Goal: Task Accomplishment & Management: Complete application form

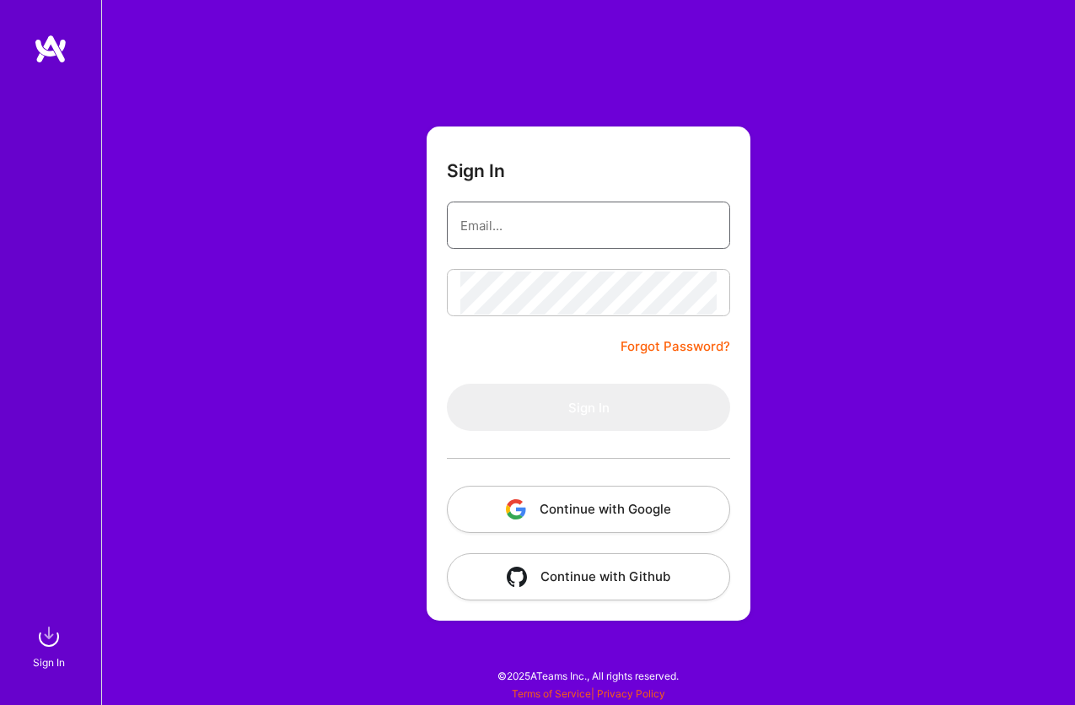
type input "[EMAIL_ADDRESS][DOMAIN_NAME]"
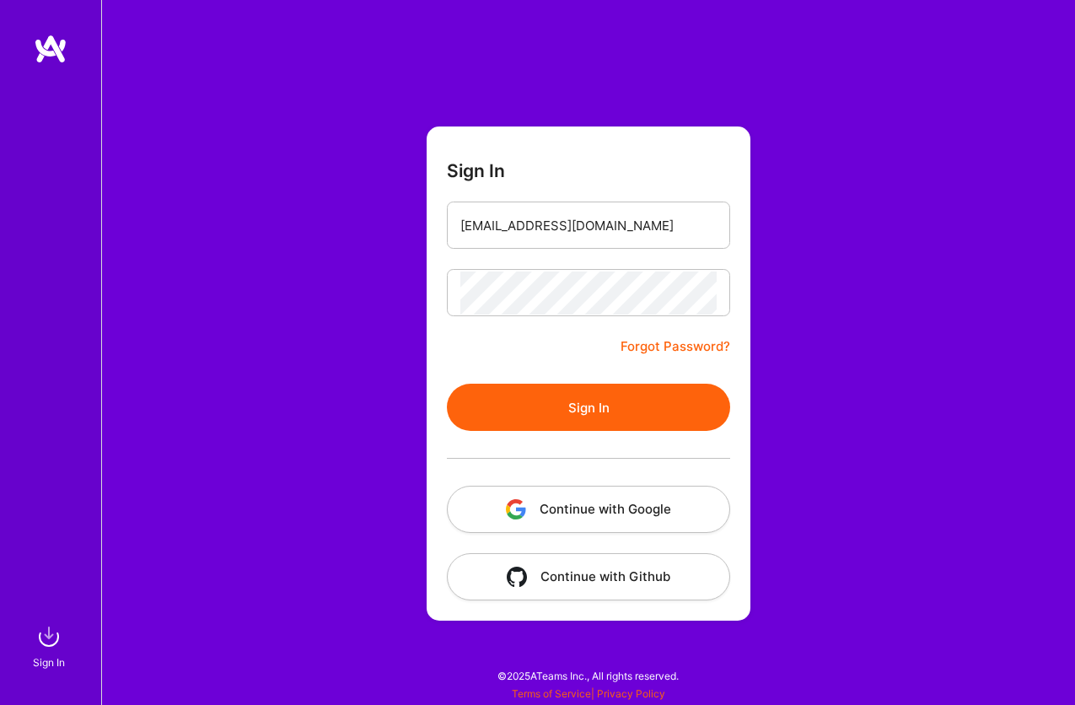
click at [608, 520] on button "Continue with Google" at bounding box center [588, 509] width 283 height 47
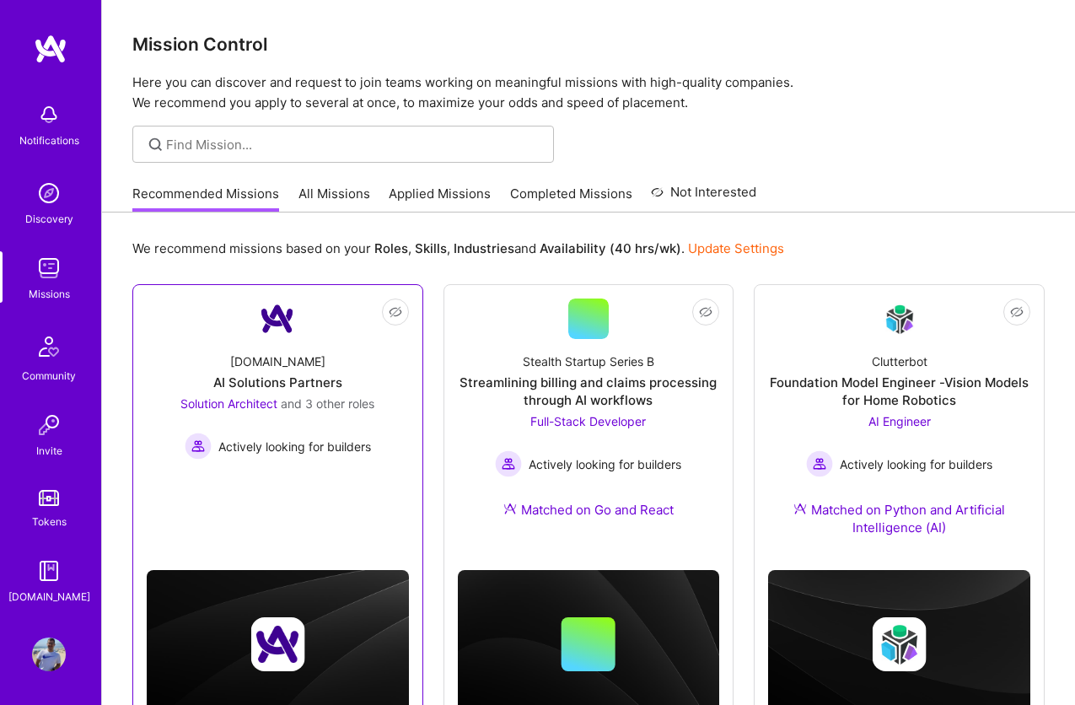
scroll to position [517, 0]
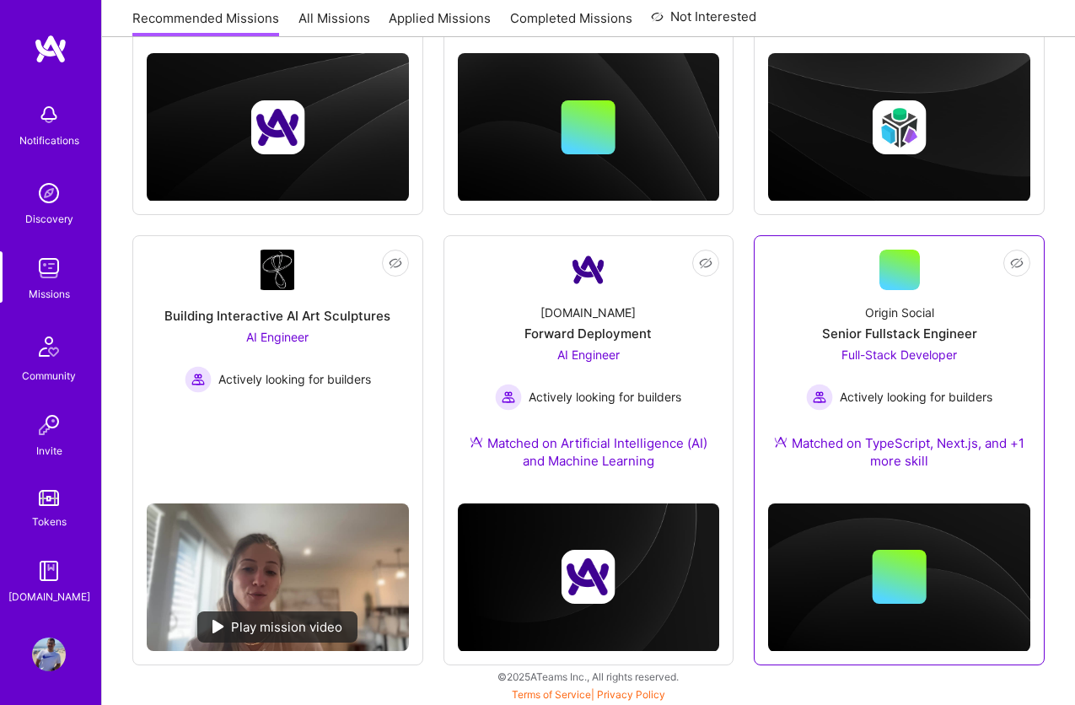
click at [811, 300] on div "Origin Social Senior Fullstack Engineer Full-Stack Developer Actively looking f…" at bounding box center [899, 390] width 262 height 200
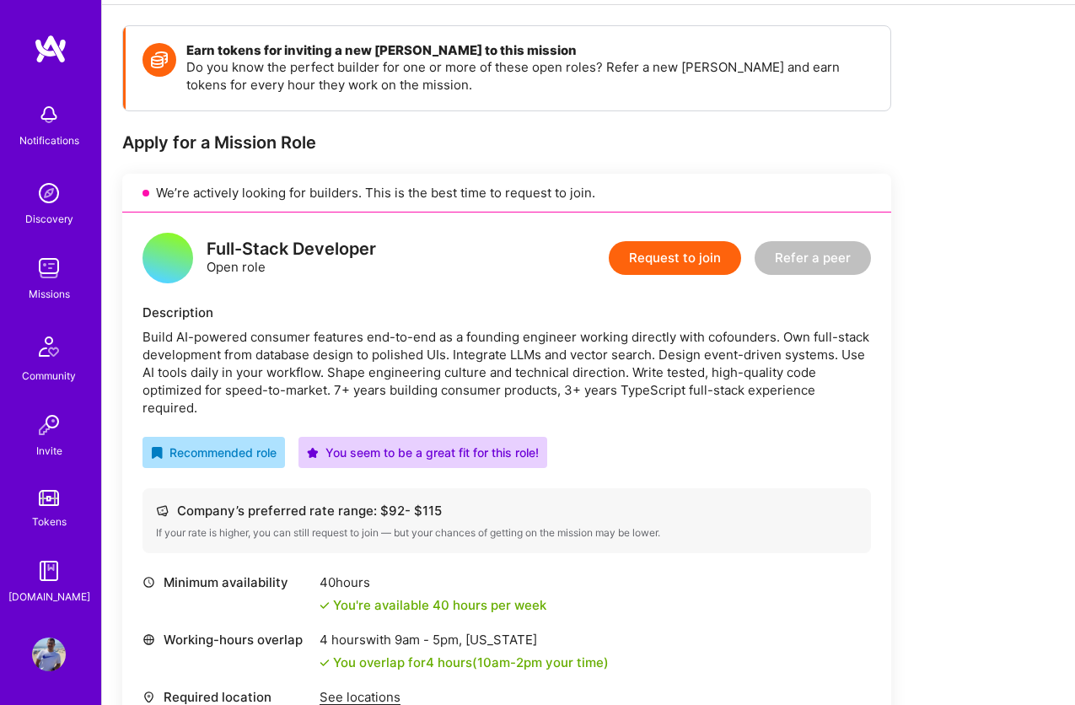
scroll to position [239, 0]
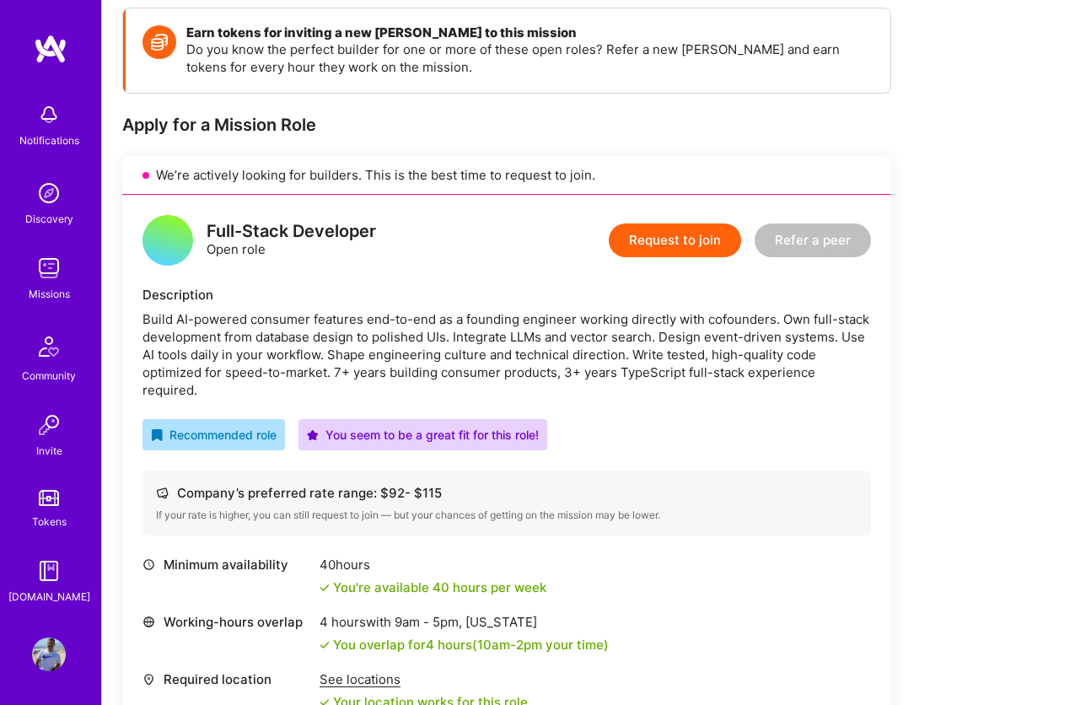
click at [677, 242] on button "Request to join" at bounding box center [675, 241] width 132 height 34
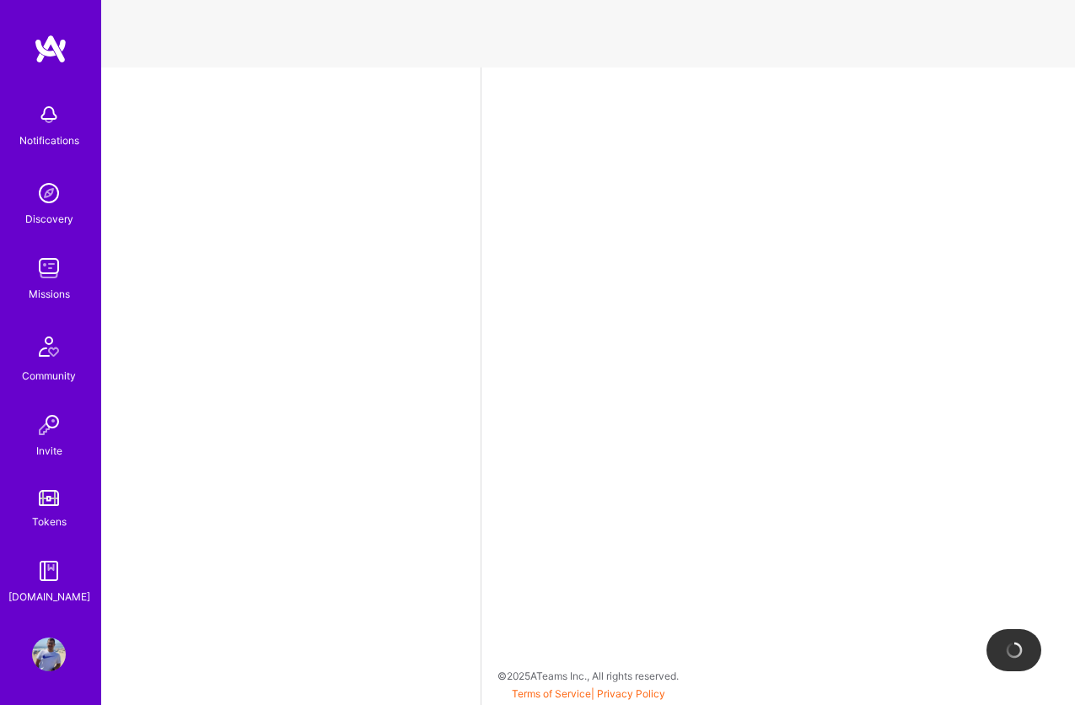
select select "BR"
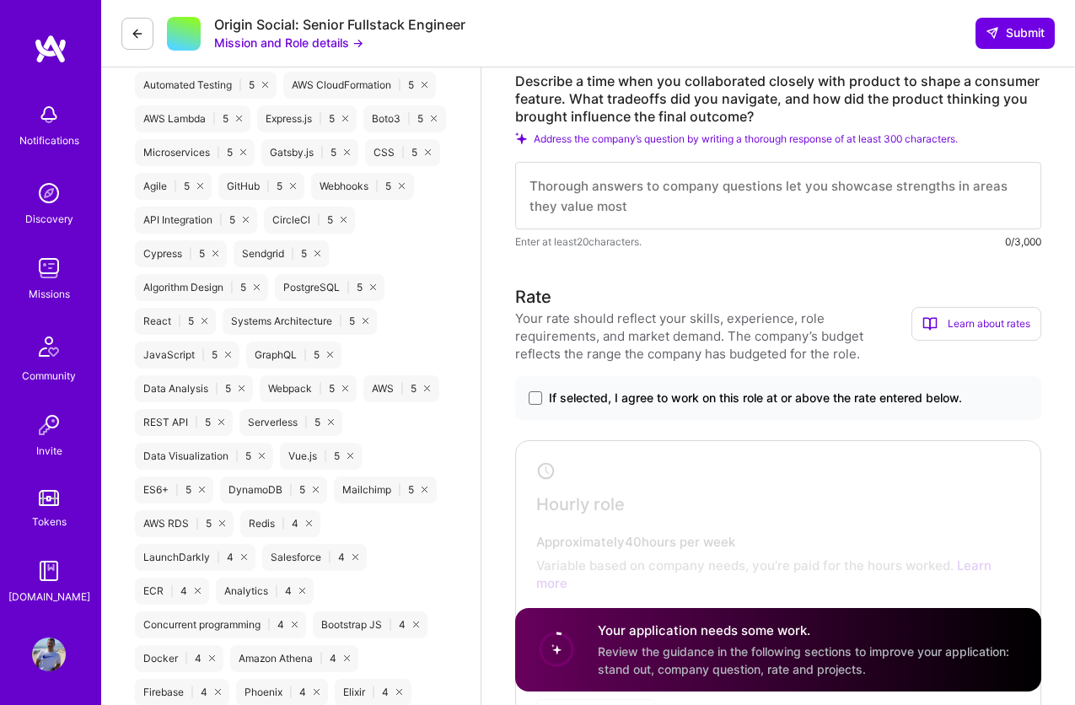
scroll to position [1014, 0]
click at [673, 390] on span "If selected, I agree to work on this role at or above the rate entered below." at bounding box center [755, 396] width 413 height 17
click at [0, 0] on input "If selected, I agree to work on this role at or above the rate entered below." at bounding box center [0, 0] width 0 height 0
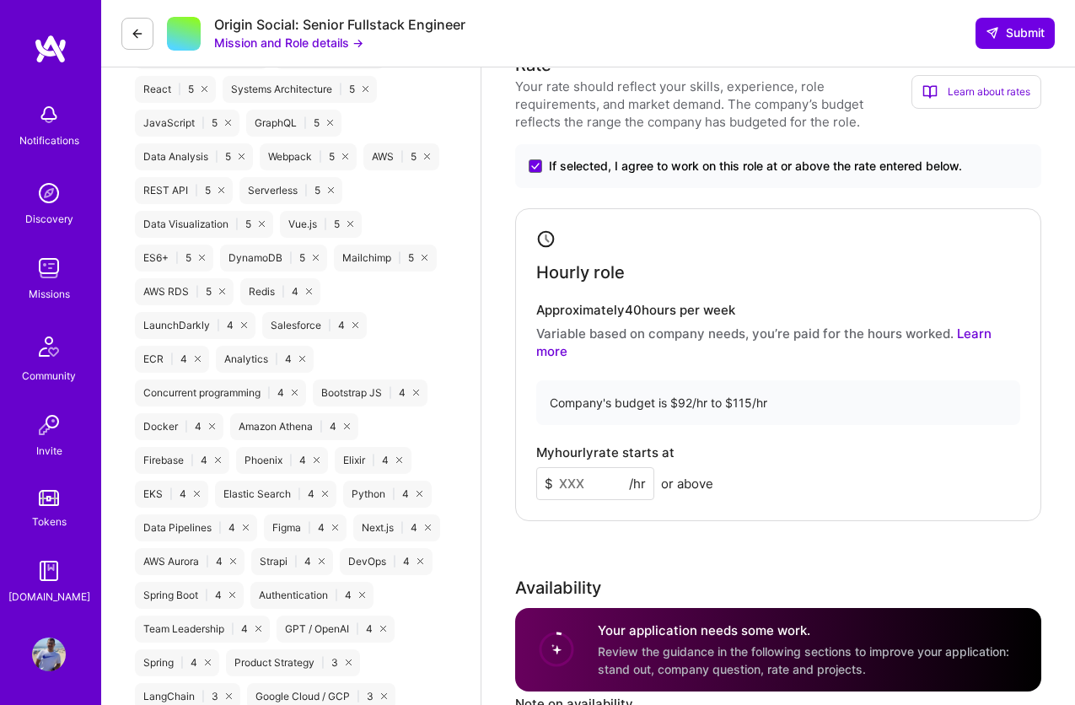
scroll to position [1257, 0]
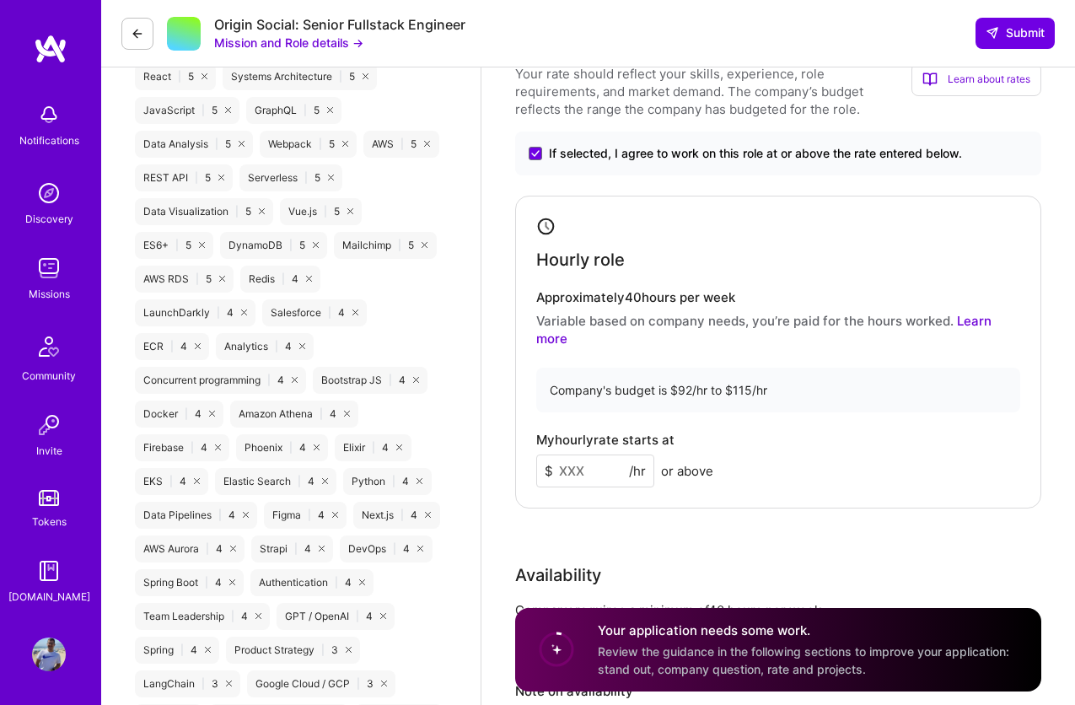
click at [611, 455] on input at bounding box center [595, 471] width 118 height 33
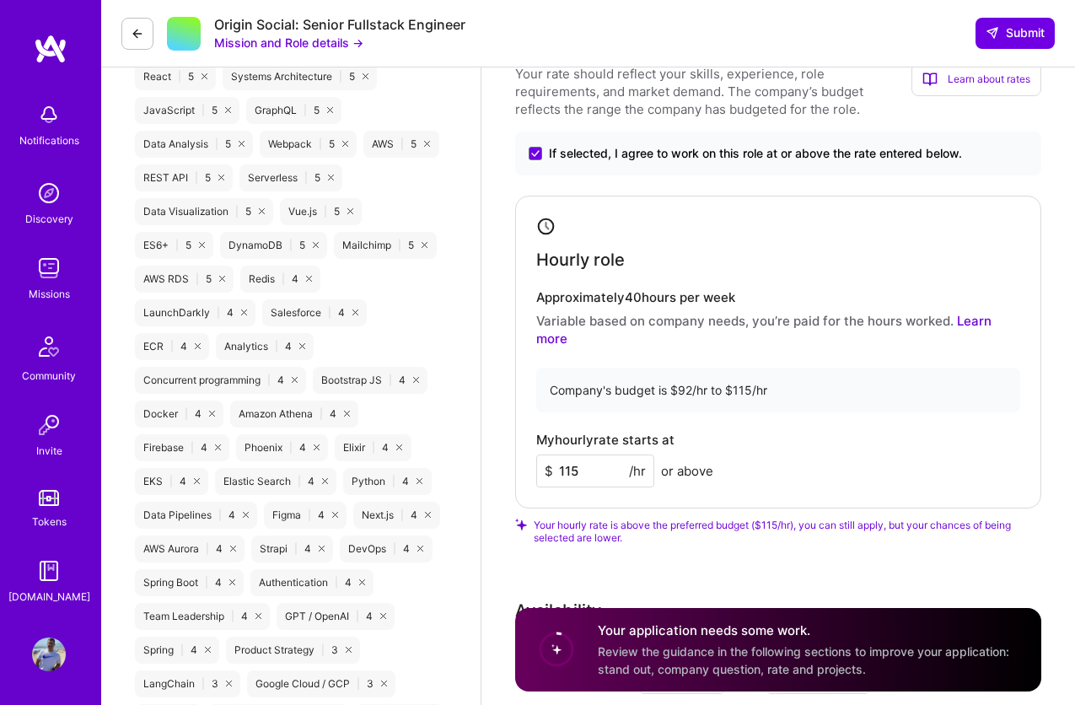
click at [810, 399] on div "Hourly role Approximately 40 hours per week Variable based on company needs, yo…" at bounding box center [778, 352] width 526 height 313
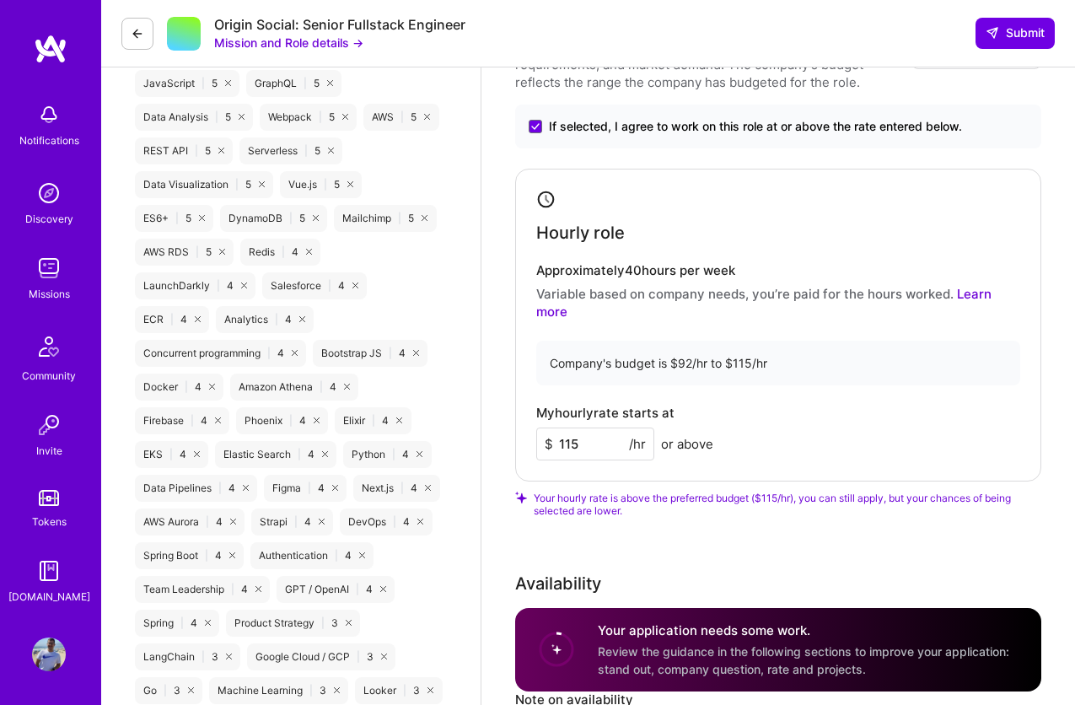
scroll to position [1302, 0]
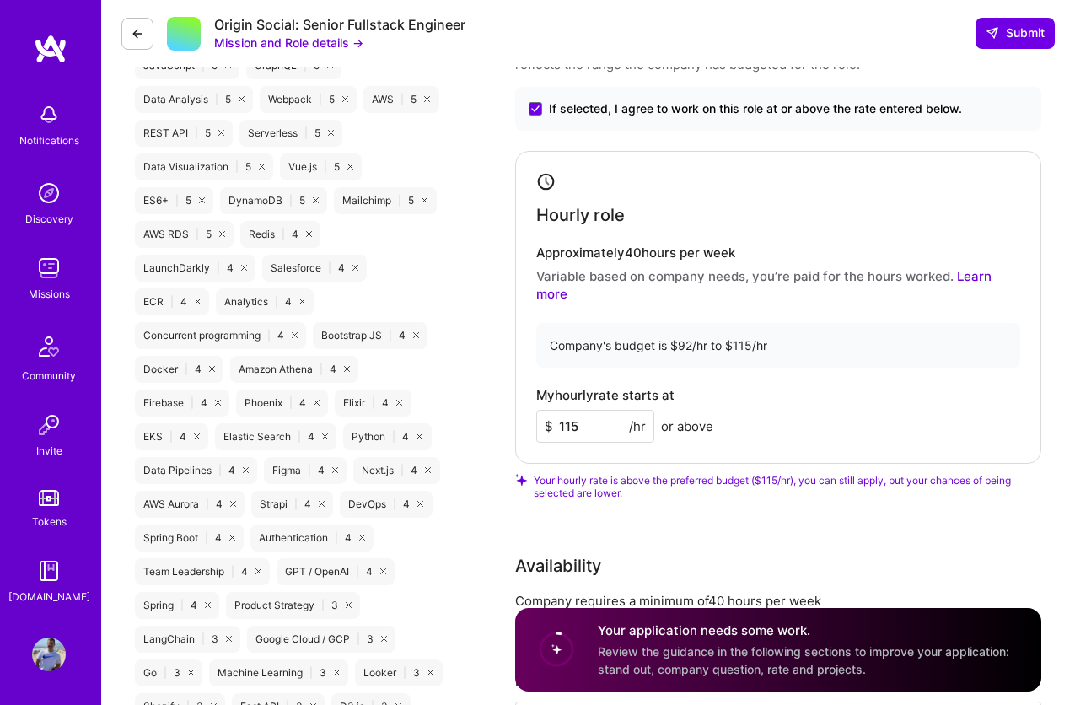
click at [586, 410] on input "115" at bounding box center [595, 426] width 118 height 33
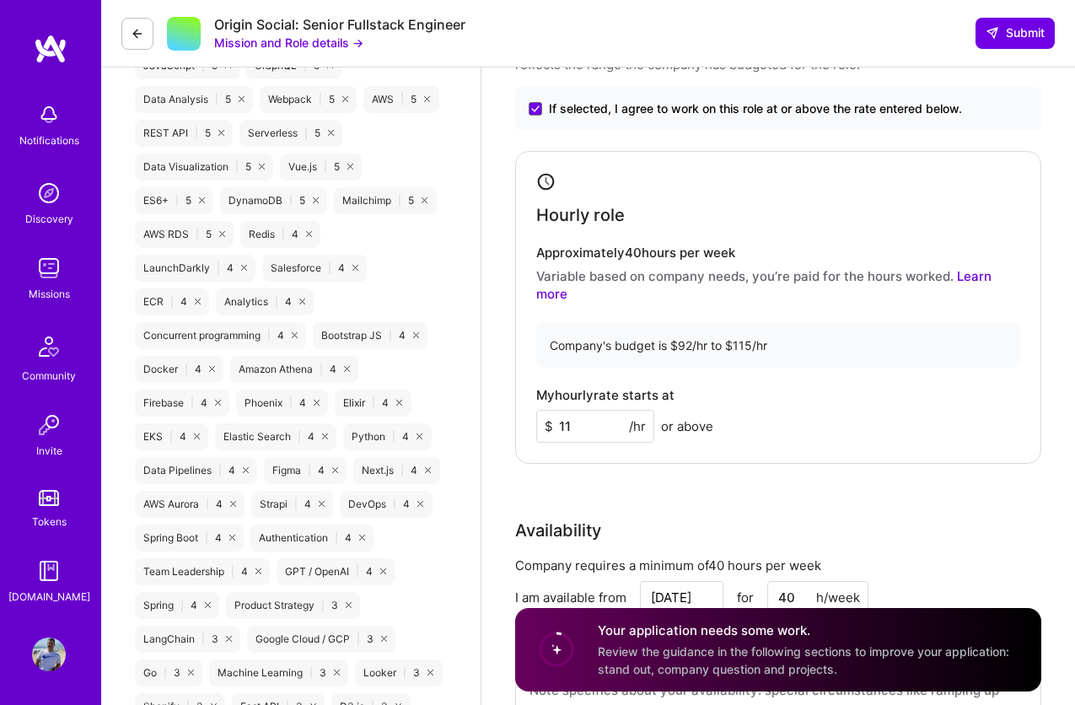
type input "115"
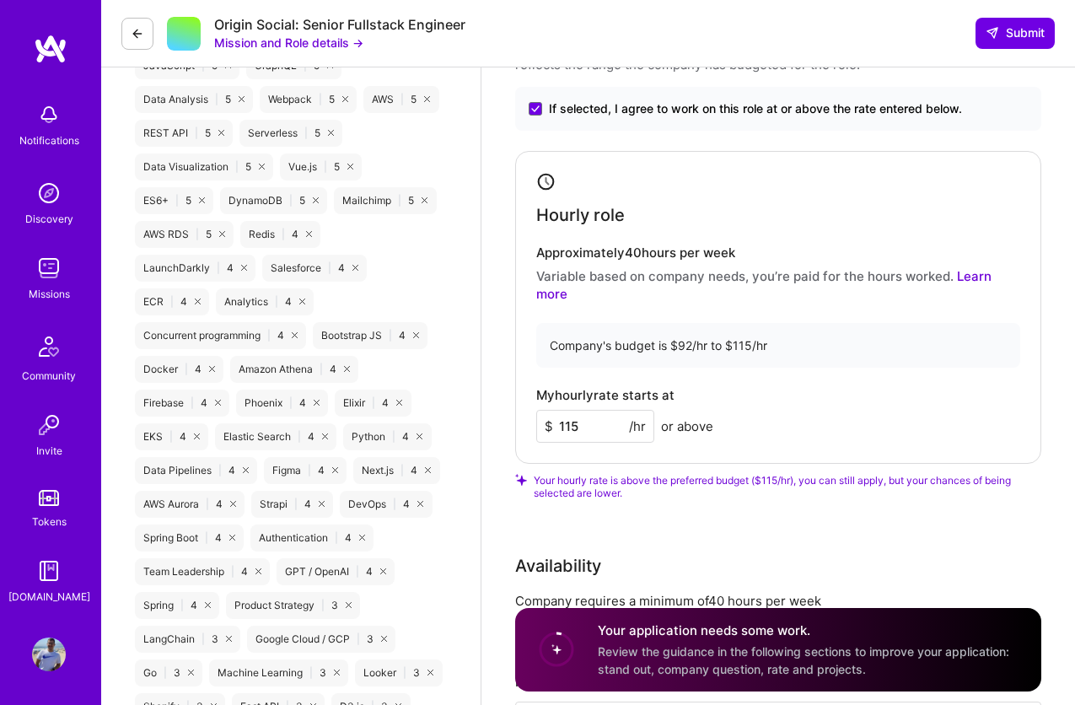
click at [791, 397] on div "My hourly rate starts at $ 115 /hr or above" at bounding box center [778, 415] width 484 height 55
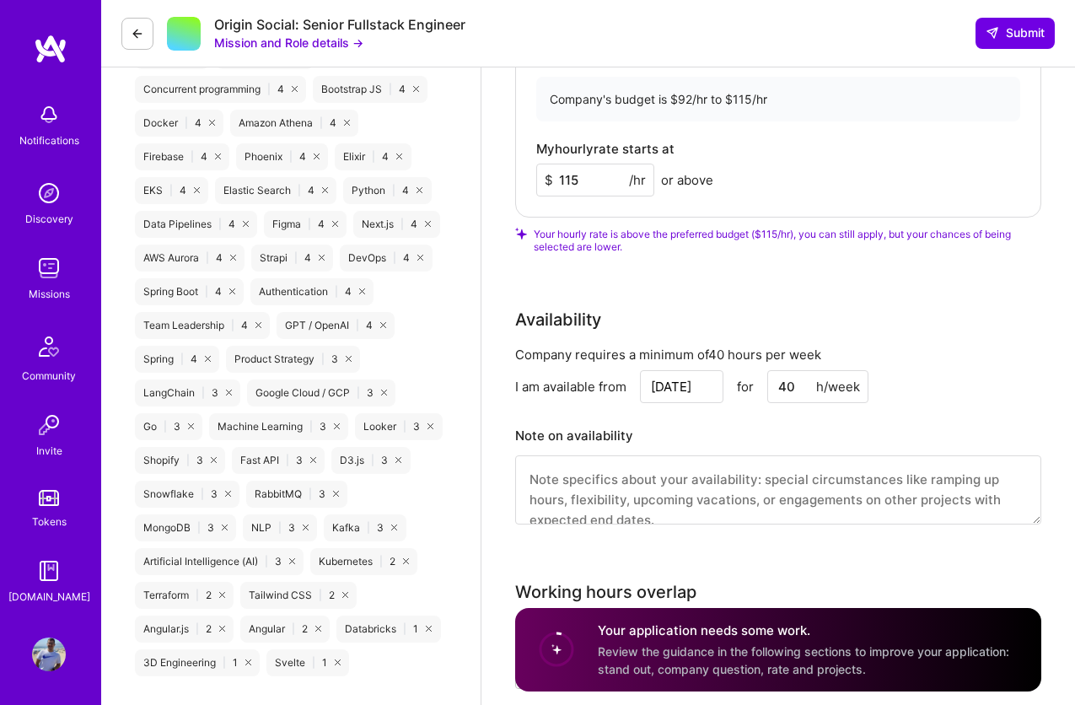
scroll to position [1546, 0]
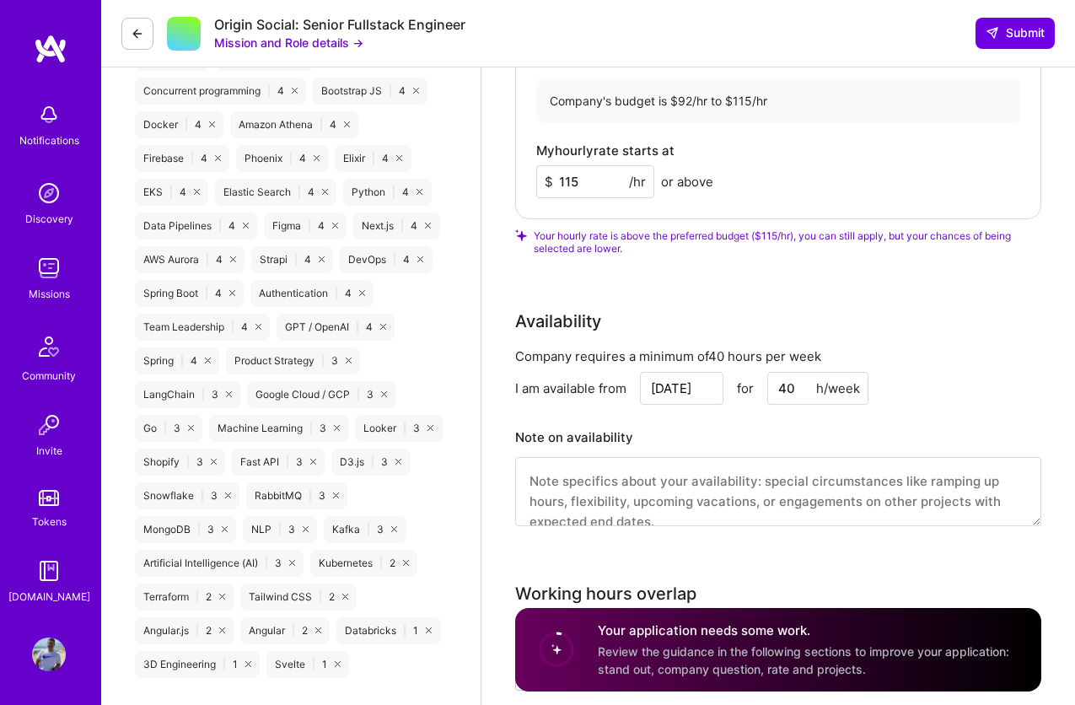
click at [713, 372] on input "[DATE]" at bounding box center [682, 388] width 84 height 33
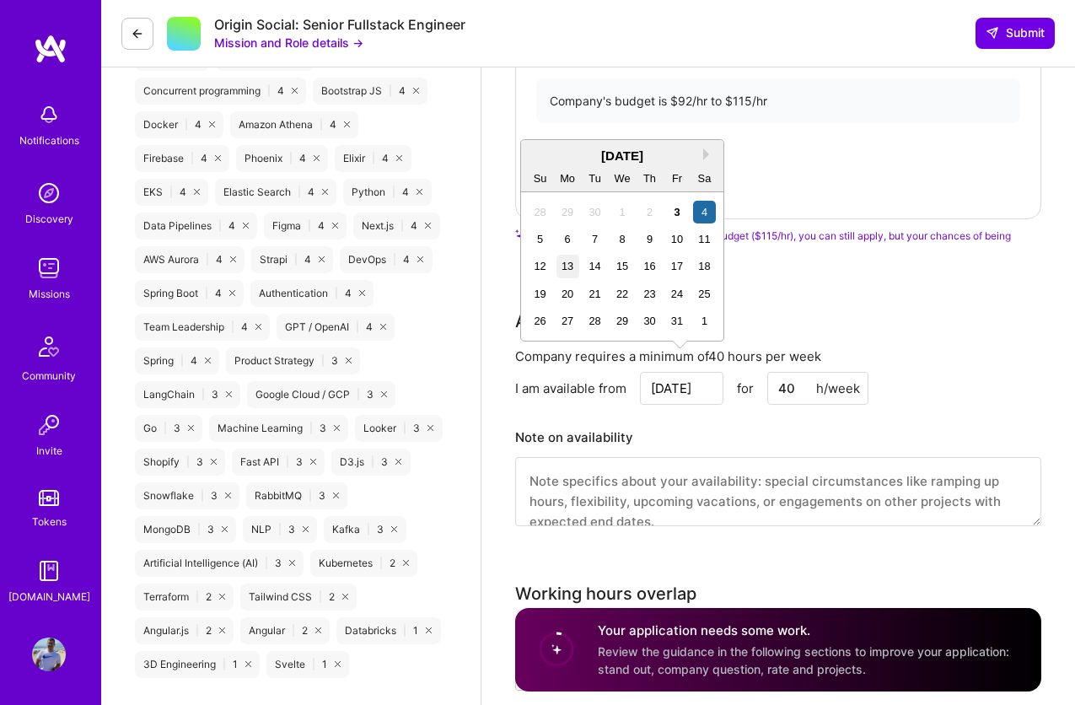
click at [563, 262] on div "13" at bounding box center [568, 266] width 23 height 23
type input "[DATE]"
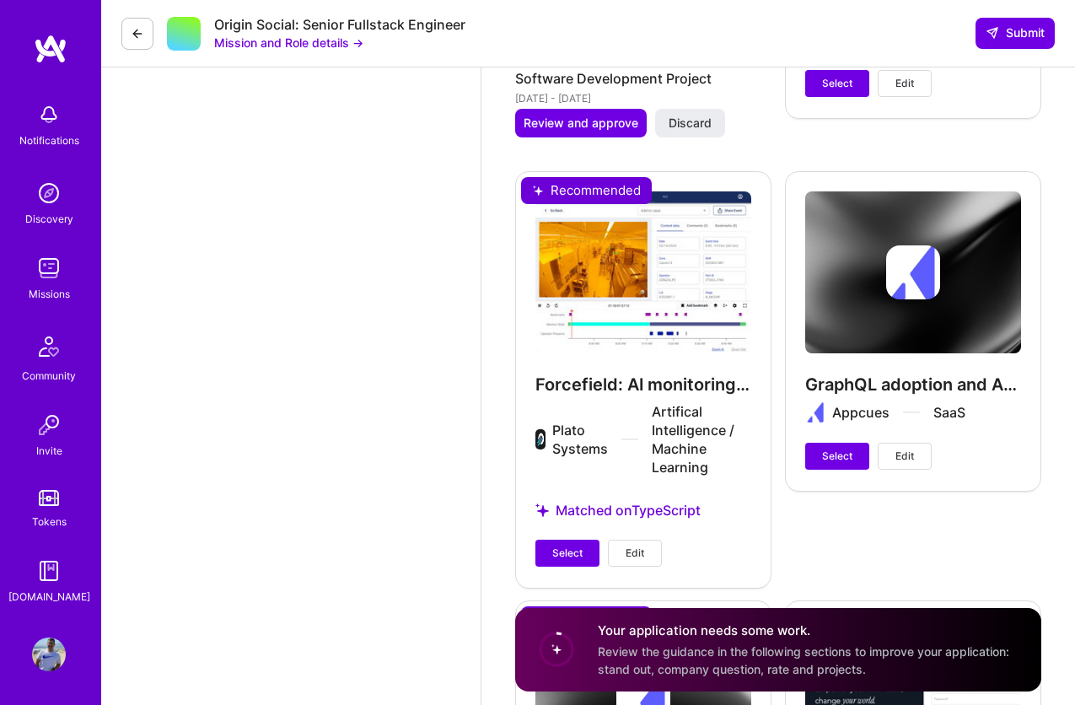
scroll to position [3054, 0]
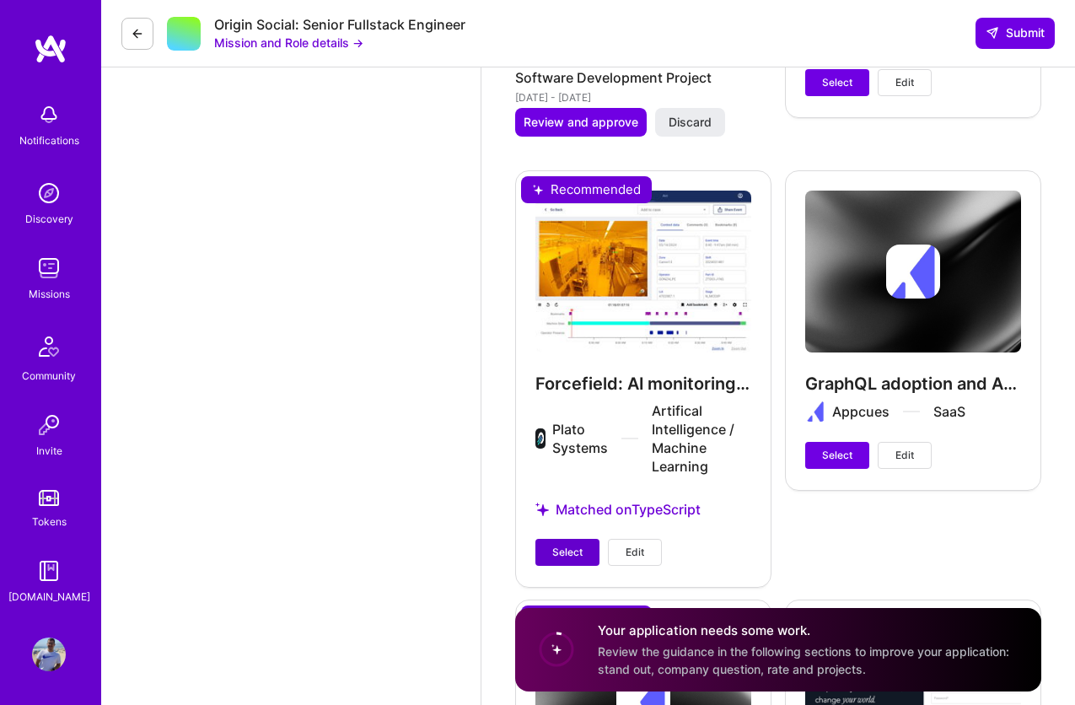
click at [577, 545] on span "Select" at bounding box center [567, 552] width 30 height 15
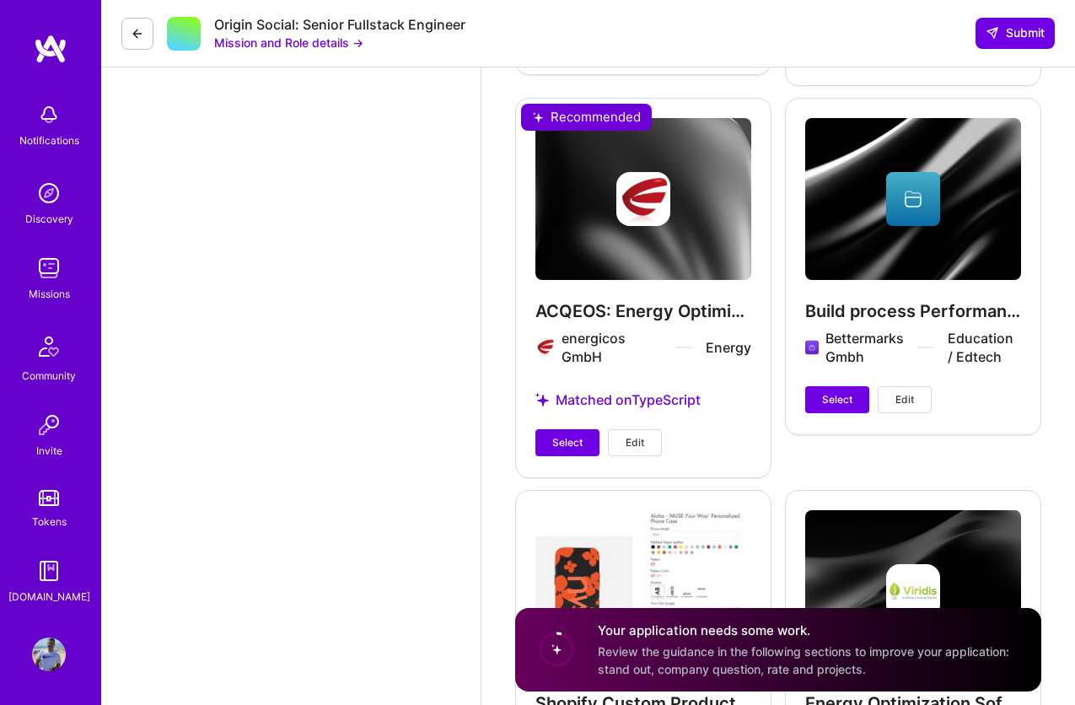
scroll to position [3945, 0]
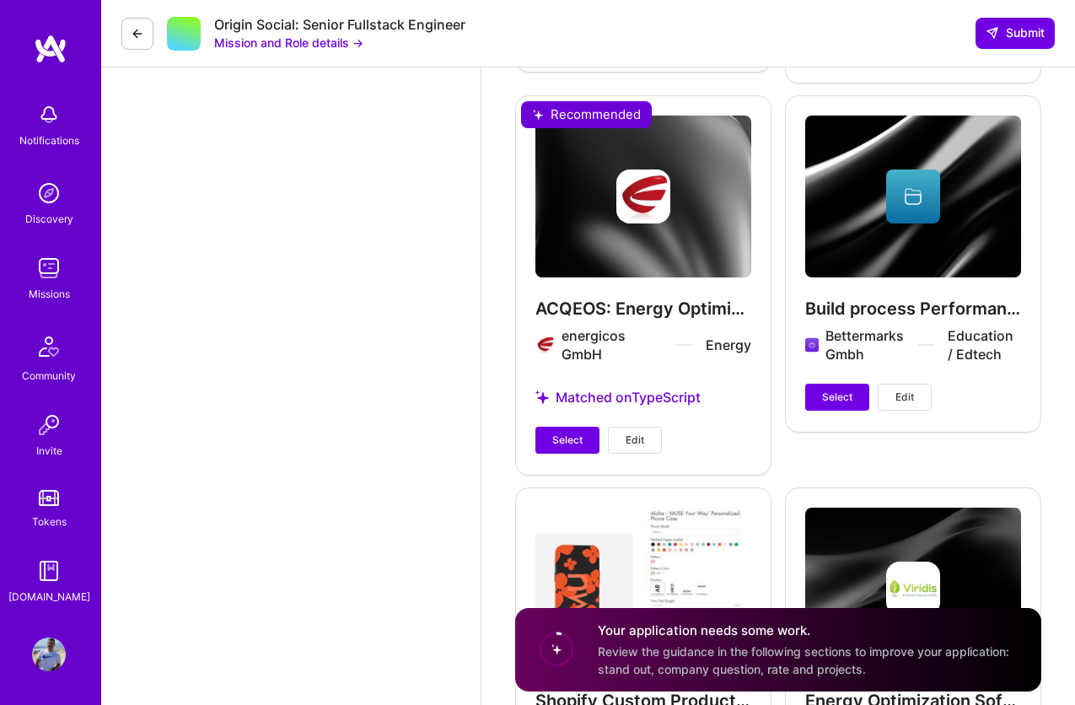
click at [565, 407] on div "ACQEOS: Energy Optimization Platform energicos GmbH Energy Matched on TypeScrip…" at bounding box center [643, 284] width 256 height 379
click at [568, 433] on span "Select" at bounding box center [567, 440] width 30 height 15
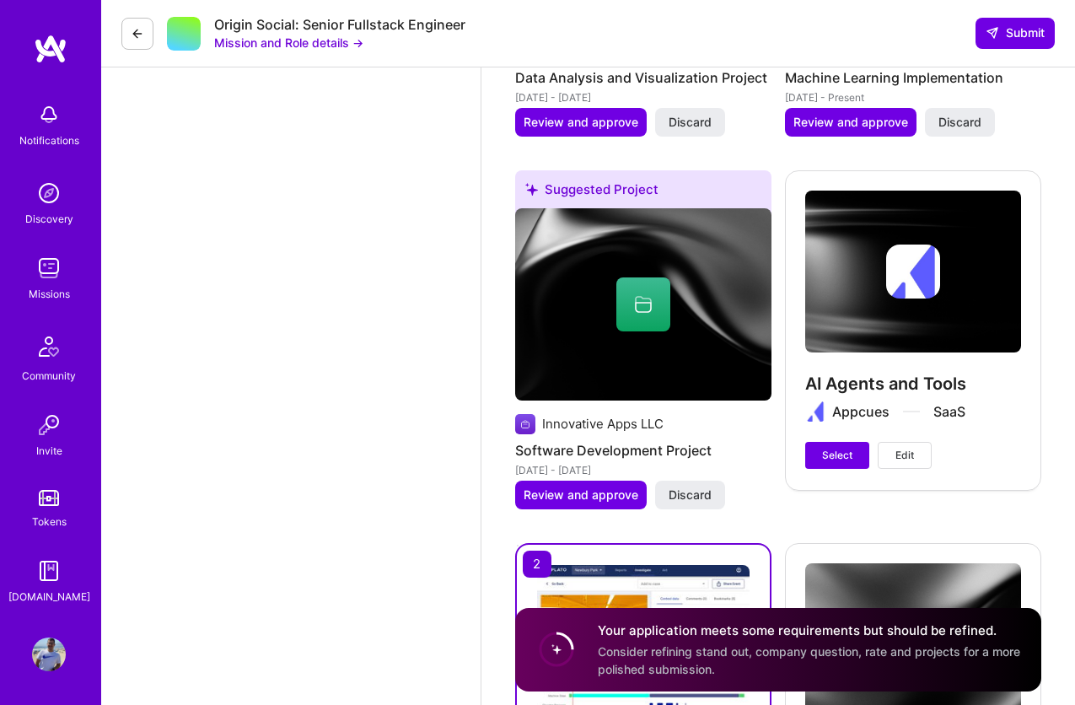
scroll to position [2656, 0]
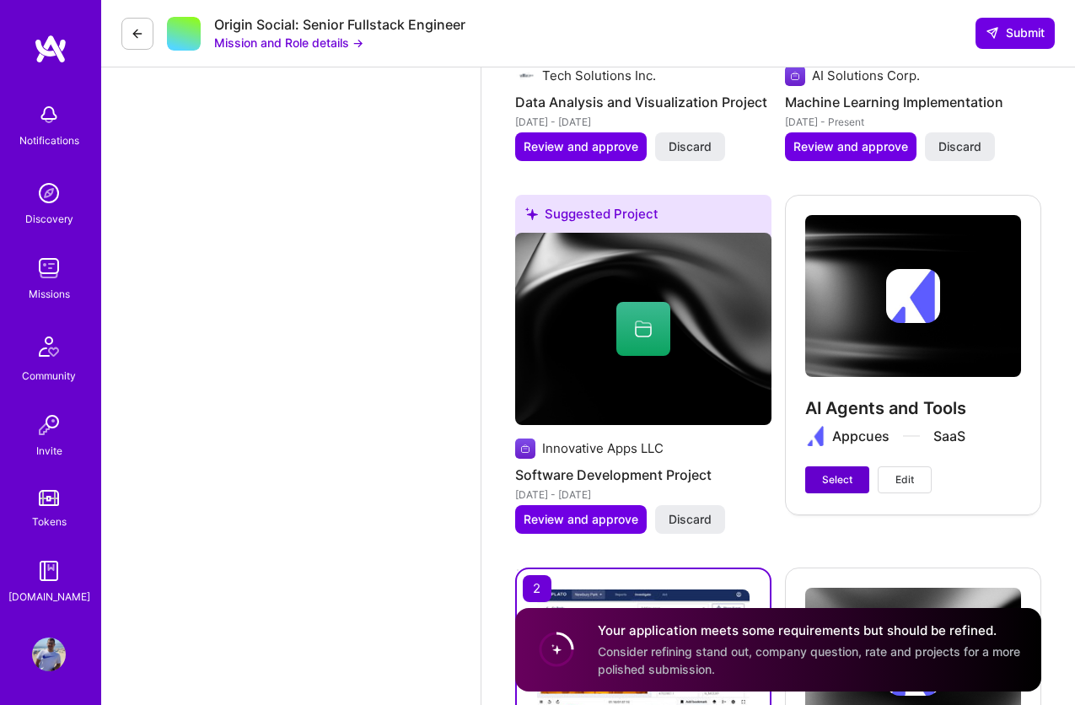
click at [835, 472] on span "Select" at bounding box center [837, 479] width 30 height 15
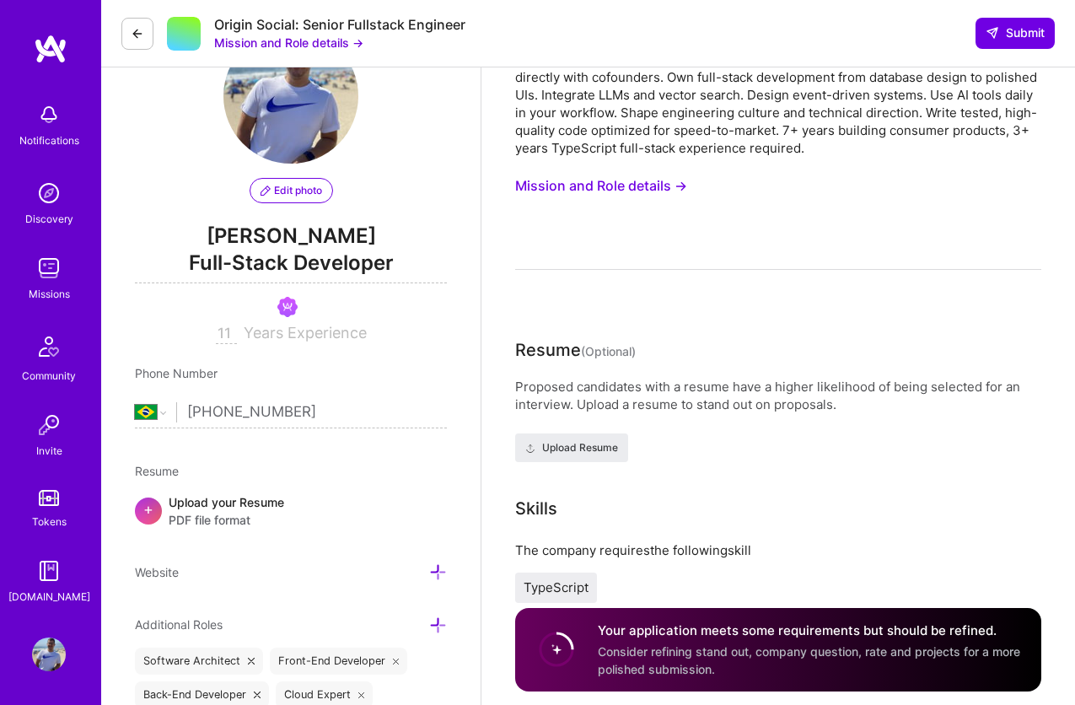
scroll to position [0, 0]
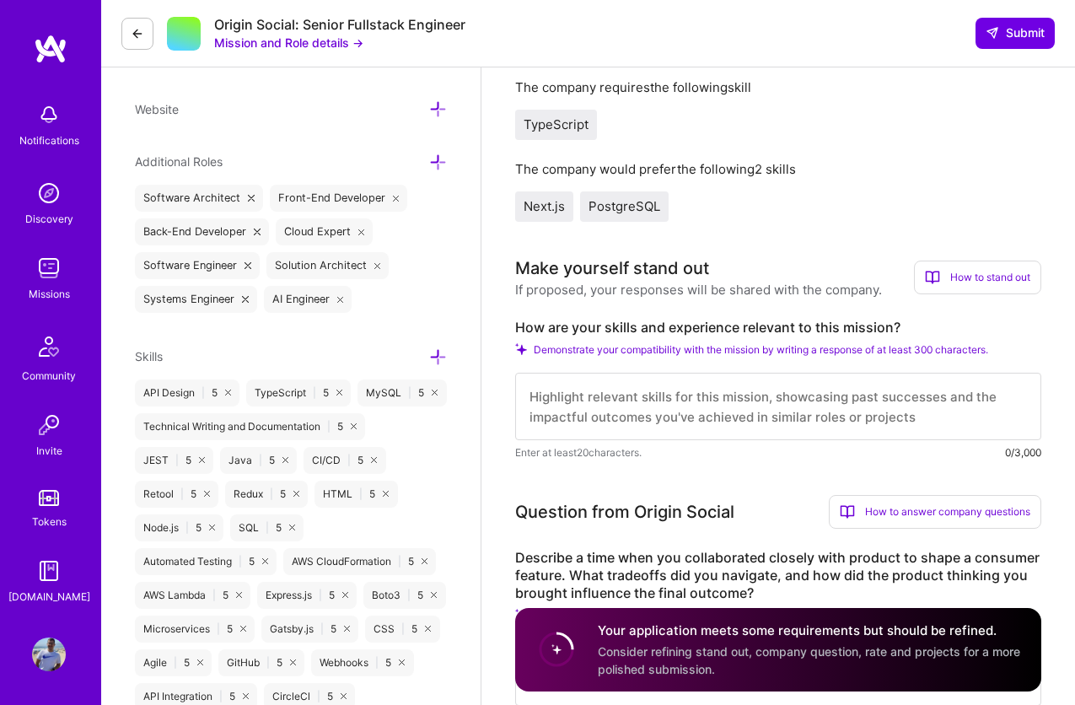
click at [692, 417] on textarea at bounding box center [778, 406] width 526 height 67
paste textarea "Hi! My name is [PERSON_NAME]. I'm a Software Engineer with more than a decade o…"
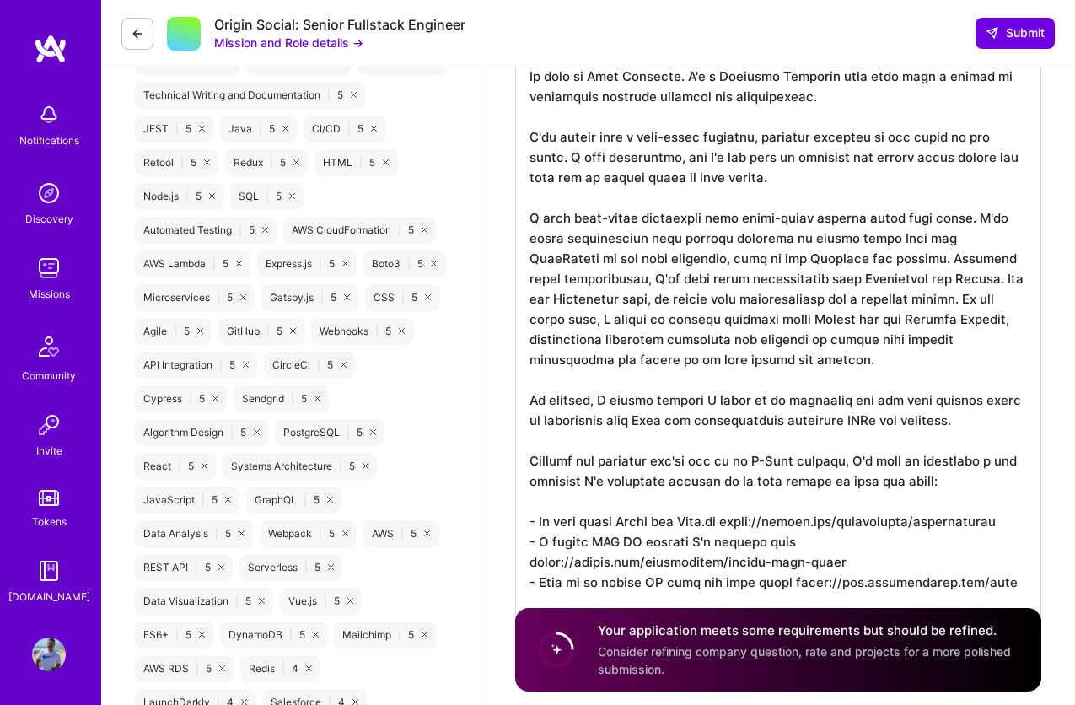
scroll to position [876, 0]
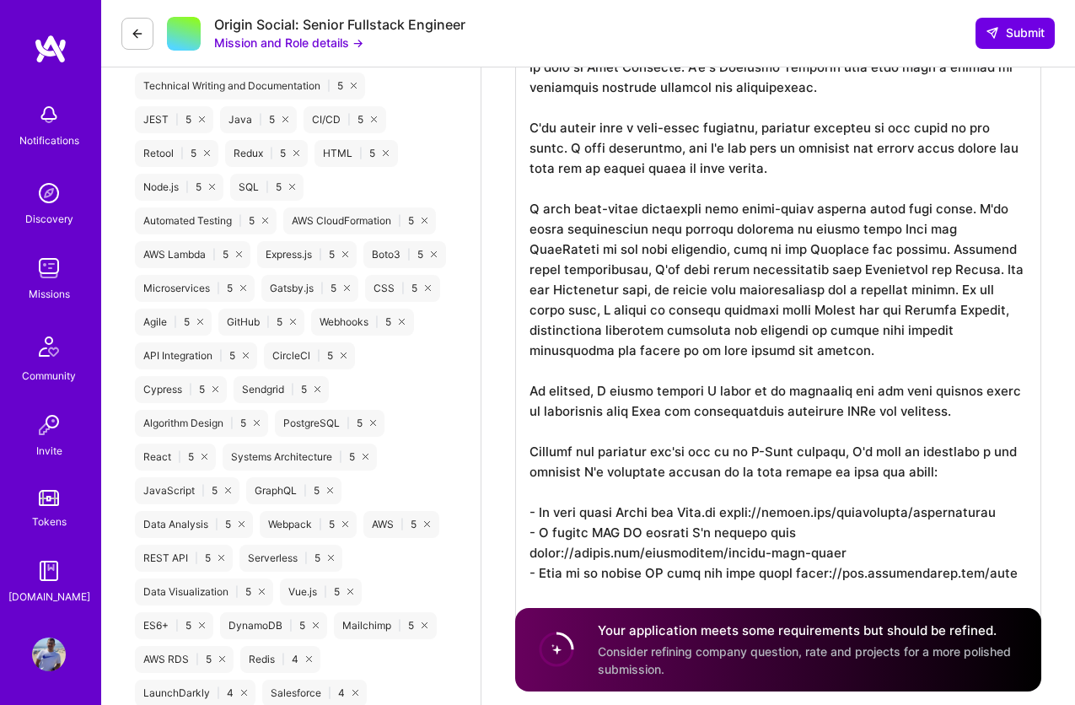
click at [624, 163] on textarea "To enrich screen reader interactions, please activate Accessibility in Grammarl…" at bounding box center [778, 330] width 526 height 655
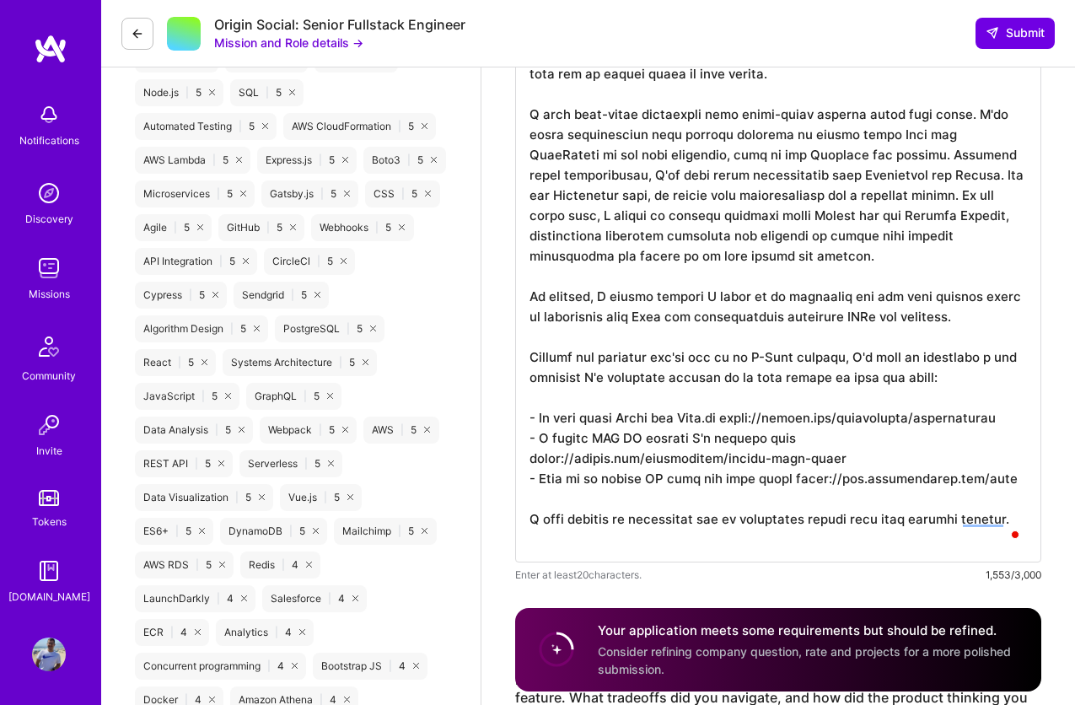
scroll to position [972, 0]
click at [815, 148] on textarea "To enrich screen reader interactions, please activate Accessibility in Grammarl…" at bounding box center [778, 234] width 526 height 655
click at [772, 253] on textarea "To enrich screen reader interactions, please activate Accessibility in Grammarl…" at bounding box center [778, 234] width 526 height 655
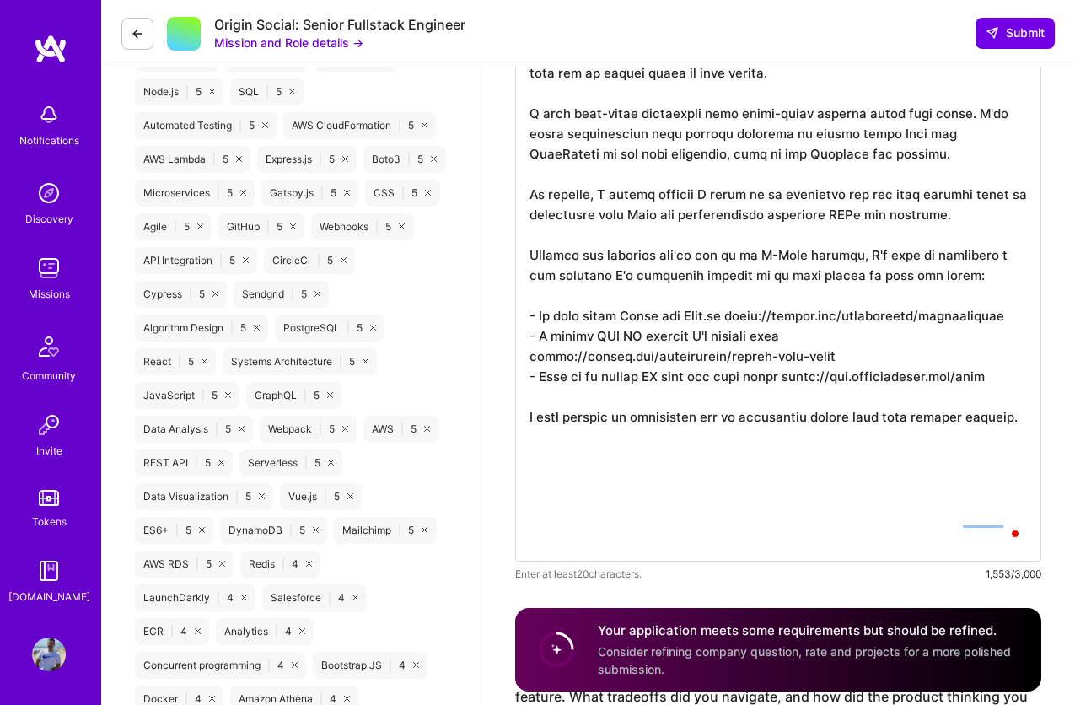
scroll to position [0, 0]
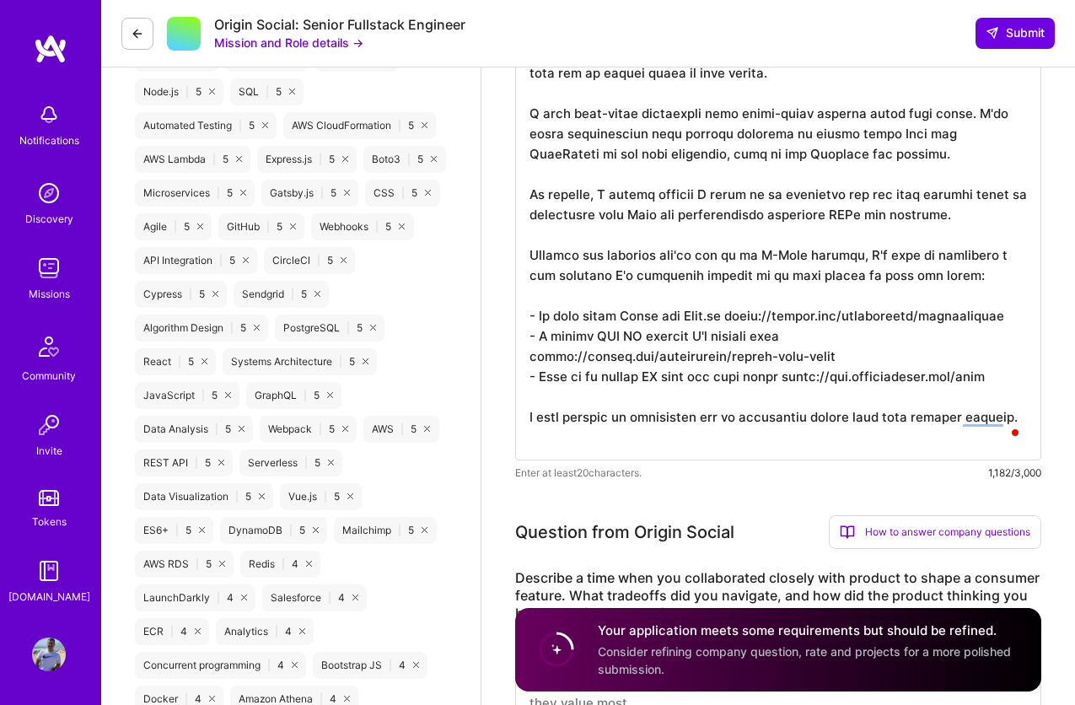
paste textarea "More recently, I've focused on introducing AI features to the systems I work wi…"
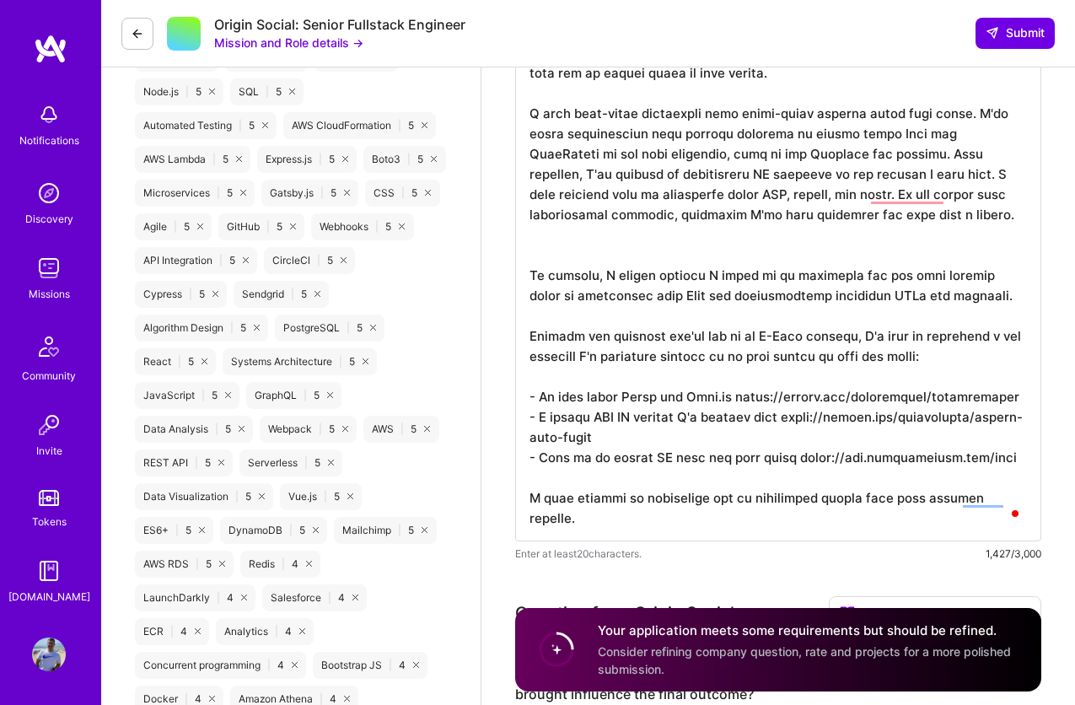
click at [850, 154] on textarea "To enrich screen reader interactions, please activate Accessibility in Grammarl…" at bounding box center [778, 224] width 526 height 634
click at [849, 148] on textarea "To enrich screen reader interactions, please activate Accessibility in Grammarl…" at bounding box center [778, 224] width 526 height 634
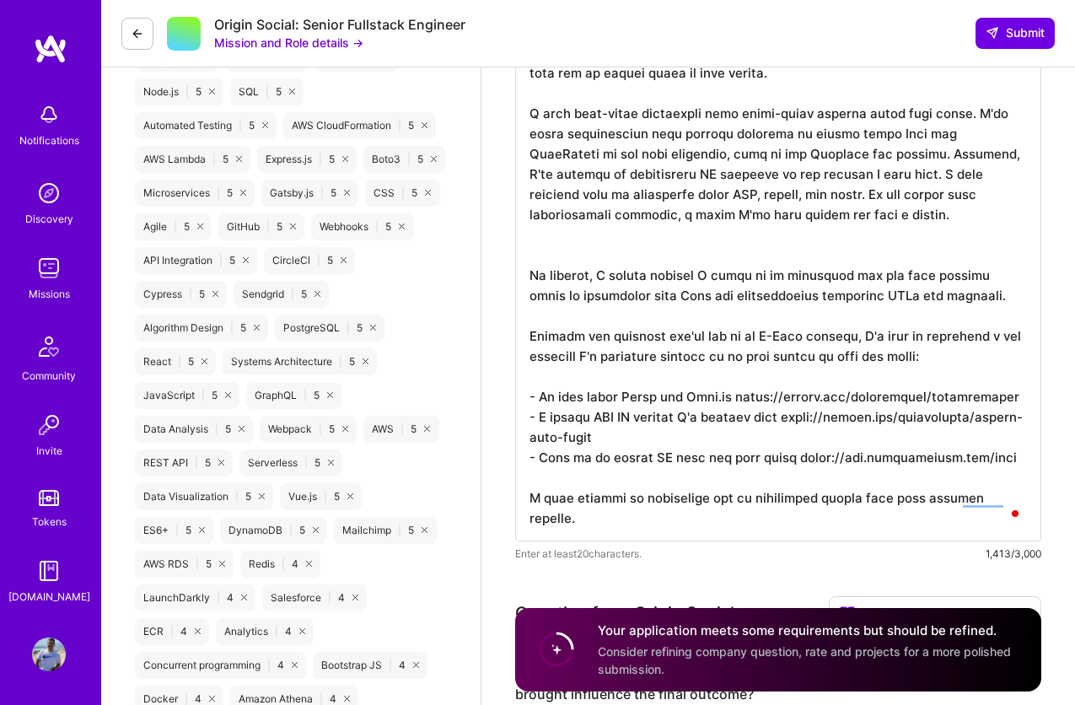
click at [753, 229] on textarea "To enrich screen reader interactions, please activate Accessibility in Grammarl…" at bounding box center [778, 224] width 526 height 634
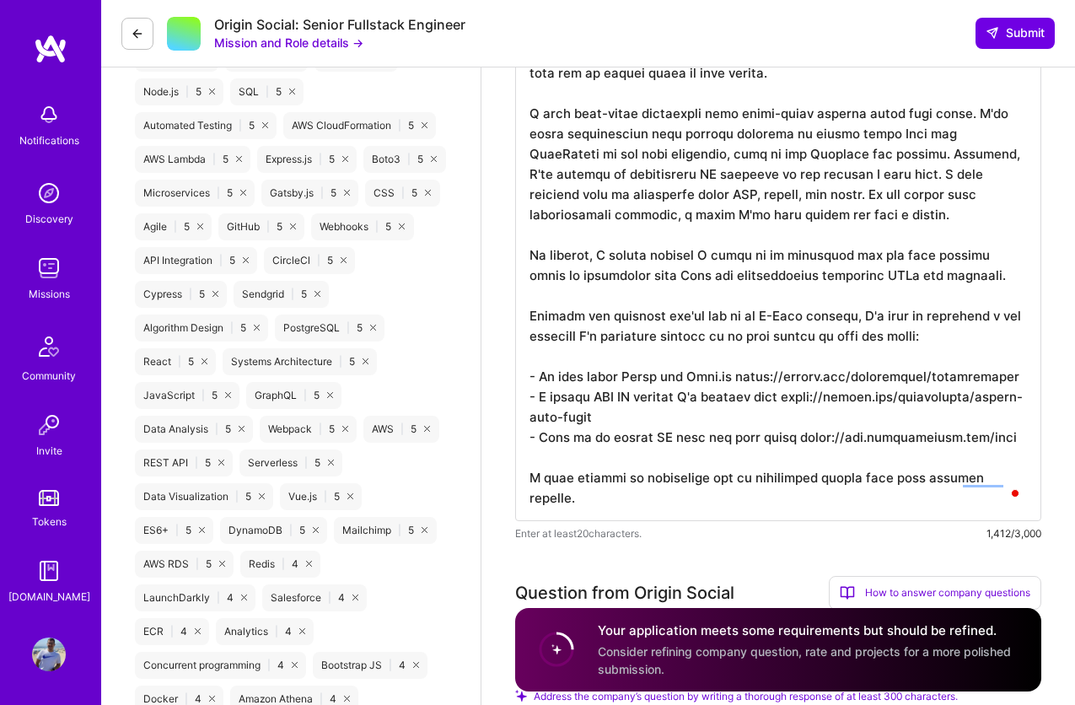
click at [639, 256] on textarea "To enrich screen reader interactions, please activate Accessibility in Grammarl…" at bounding box center [778, 214] width 526 height 614
click at [795, 208] on textarea "To enrich screen reader interactions, please activate Accessibility in Grammarl…" at bounding box center [778, 214] width 526 height 614
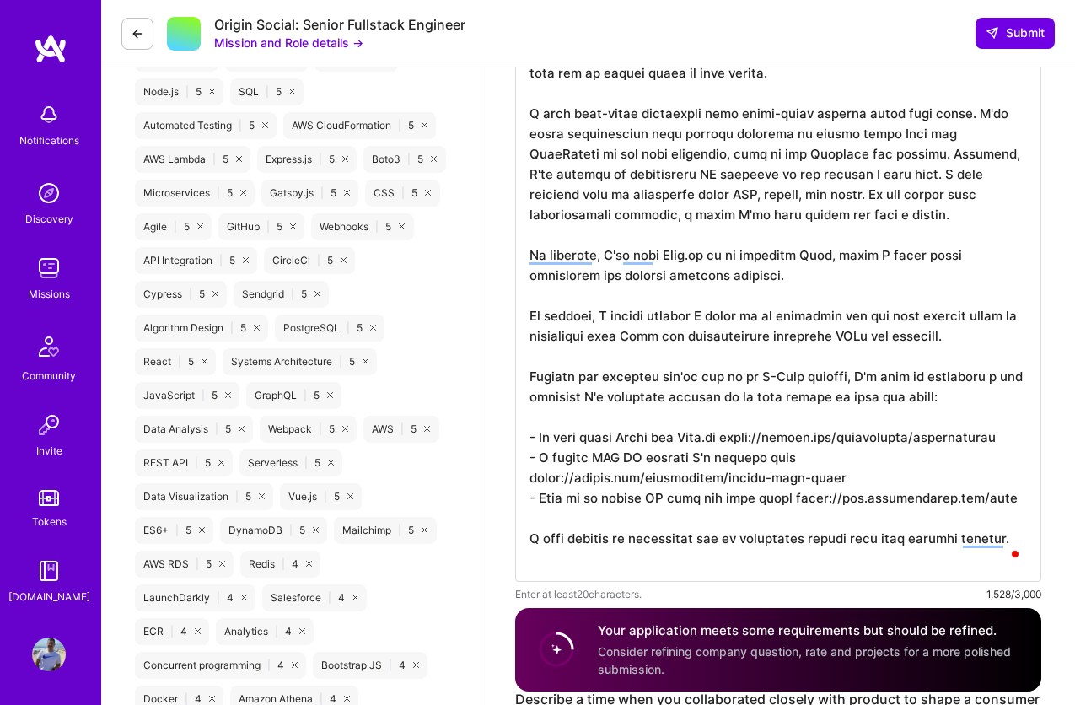
click at [757, 441] on textarea "To enrich screen reader interactions, please activate Accessibility in Grammarl…" at bounding box center [778, 244] width 526 height 675
click at [869, 227] on textarea "To enrich screen reader interactions, please activate Accessibility in Grammarl…" at bounding box center [778, 244] width 526 height 675
click at [838, 275] on textarea "To enrich screen reader interactions, please activate Accessibility in Grammarl…" at bounding box center [778, 244] width 526 height 675
paste textarea "https://www.juanrivillas.com/"
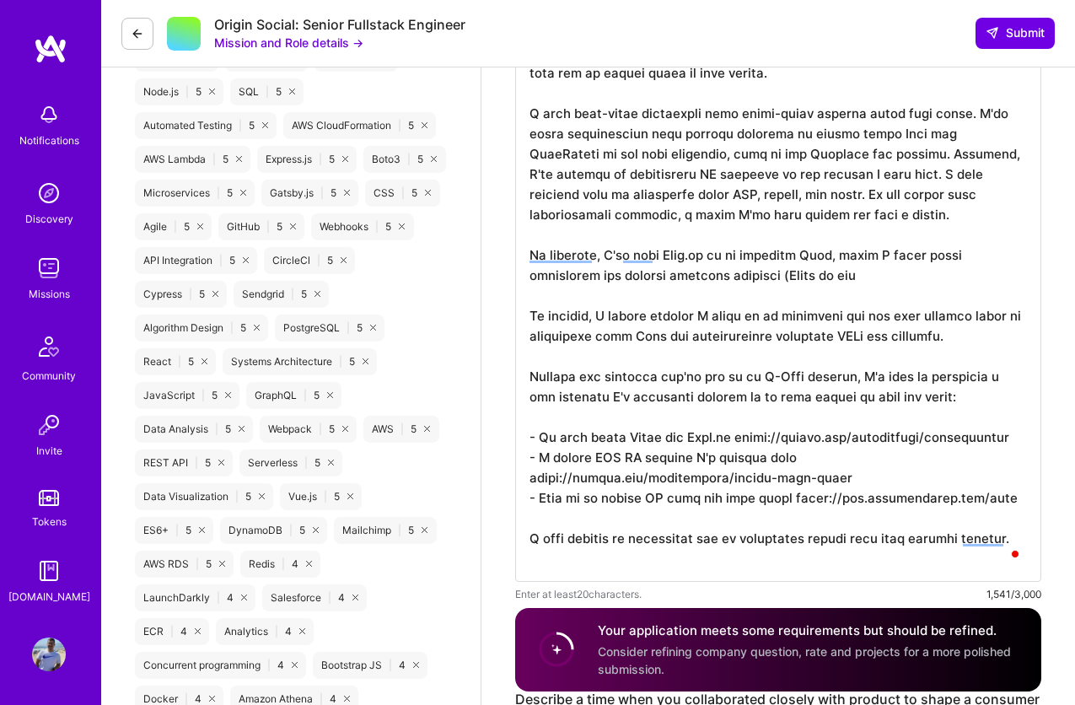
paste textarea "https://www.juanrivillas.com/"
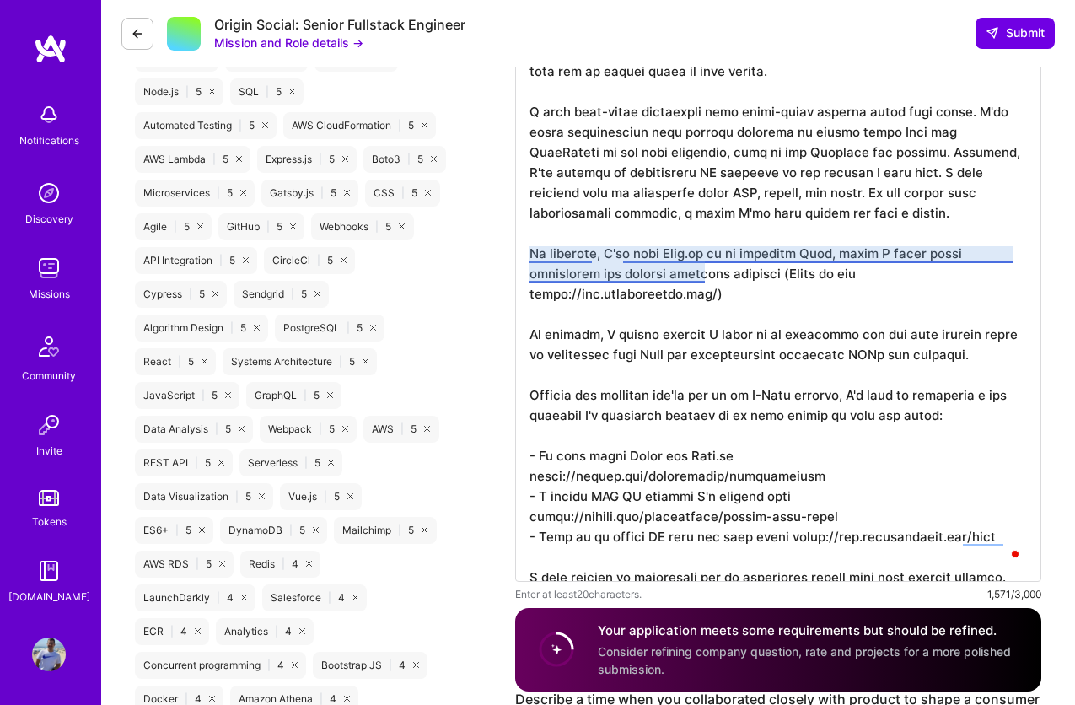
click at [567, 253] on textarea "To enrich screen reader interactions, please activate Accessibility in Grammarl…" at bounding box center [778, 244] width 526 height 675
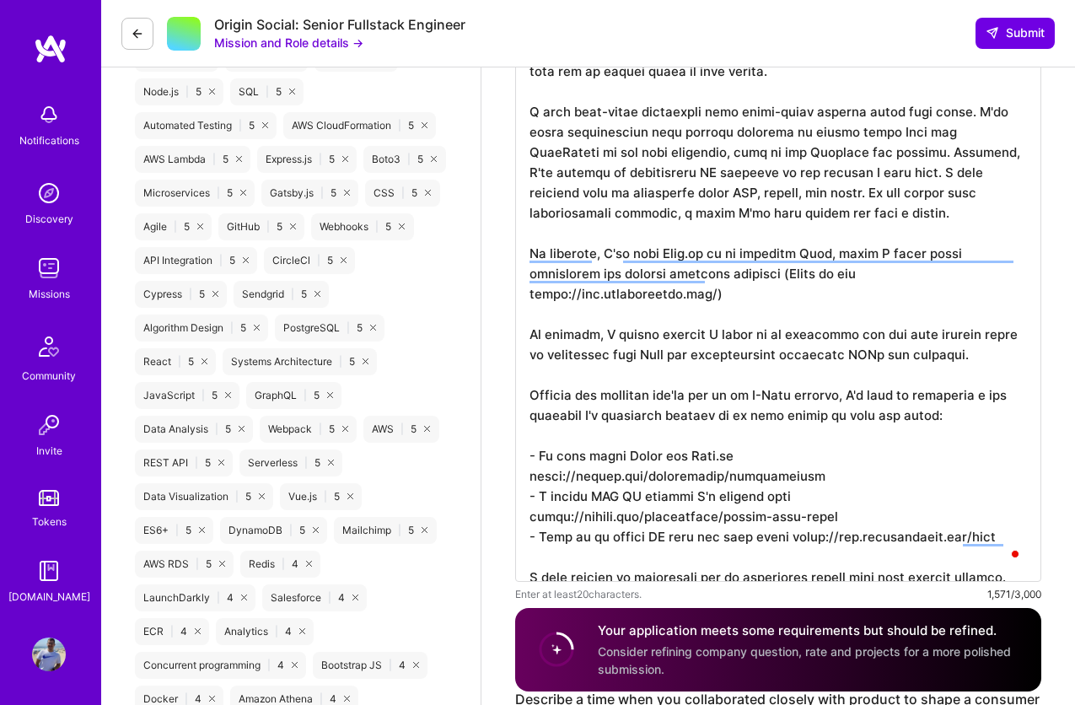
click at [604, 228] on textarea "To enrich screen reader interactions, please activate Accessibility in Grammarl…" at bounding box center [778, 244] width 526 height 675
click at [631, 253] on textarea "To enrich screen reader interactions, please activate Accessibility in Grammarl…" at bounding box center [778, 244] width 526 height 675
click at [669, 343] on textarea "To enrich screen reader interactions, please activate Accessibility in Grammarl…" at bounding box center [778, 244] width 526 height 675
click at [612, 317] on textarea "To enrich screen reader interactions, please activate Accessibility in Grammarl…" at bounding box center [778, 244] width 526 height 675
drag, startPoint x: 596, startPoint y: 376, endPoint x: 668, endPoint y: 390, distance: 73.0
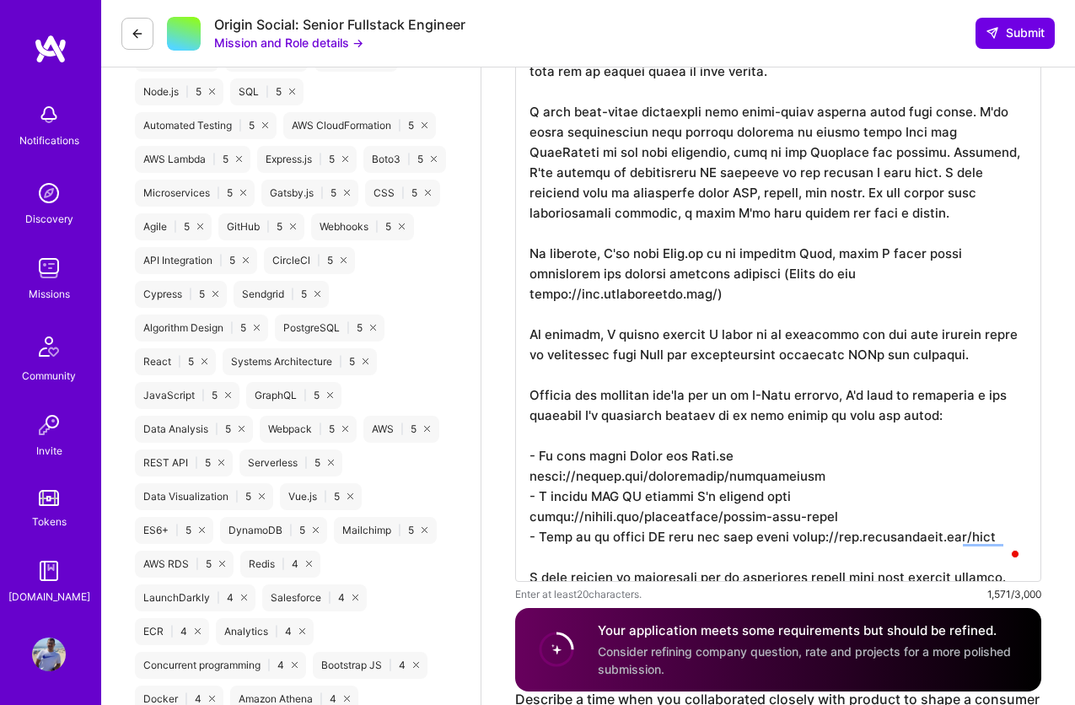
click at [597, 376] on textarea "To enrich screen reader interactions, please activate Accessibility in Grammarl…" at bounding box center [778, 244] width 526 height 675
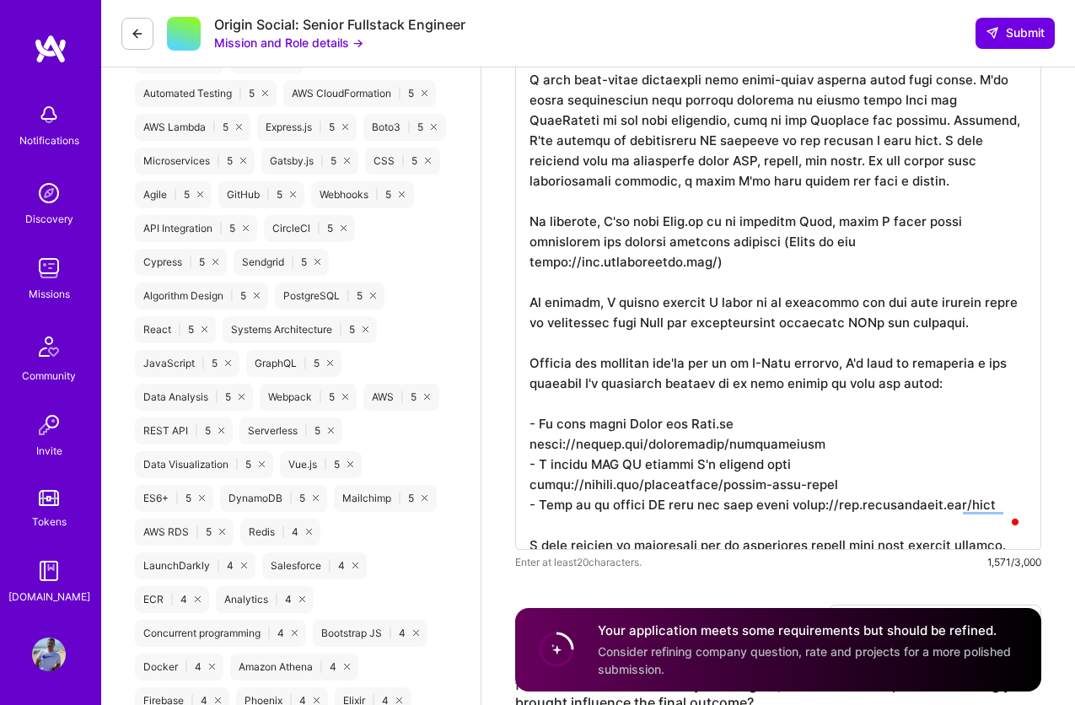
scroll to position [1024, 0]
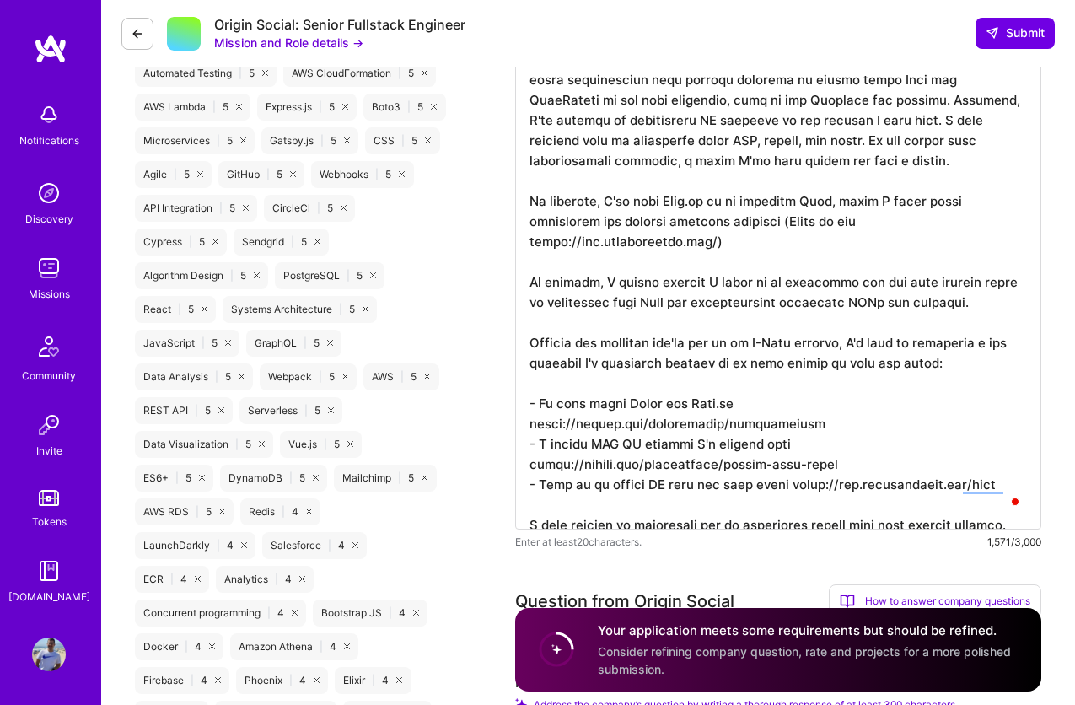
click at [709, 346] on textarea "To enrich screen reader interactions, please activate Accessibility in Grammarl…" at bounding box center [778, 192] width 526 height 675
click at [579, 348] on textarea "To enrich screen reader interactions, please activate Accessibility in Grammarl…" at bounding box center [778, 192] width 526 height 675
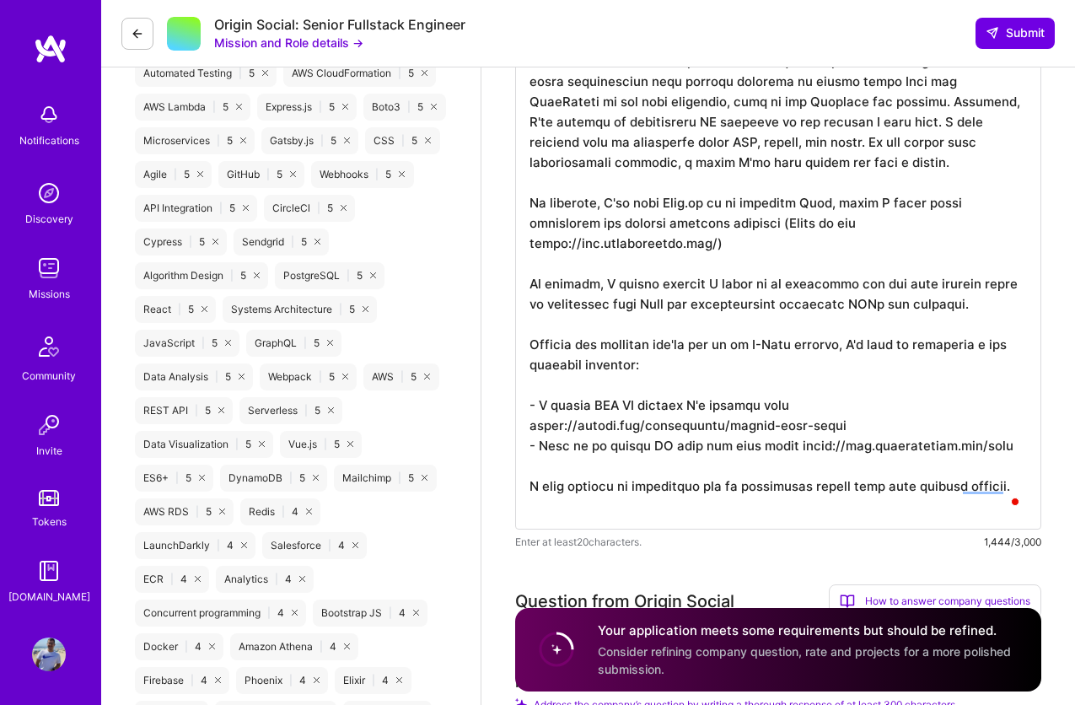
scroll to position [0, 0]
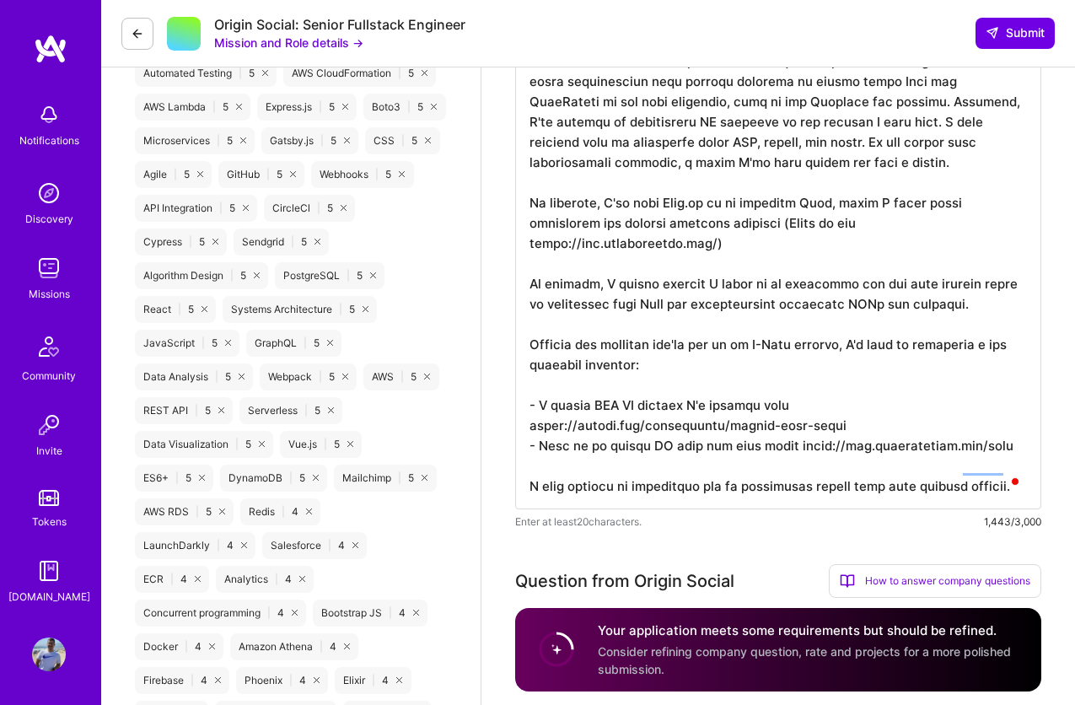
click at [770, 390] on textarea "To enrich screen reader interactions, please activate Accessibility in Grammarl…" at bounding box center [778, 182] width 526 height 655
drag, startPoint x: 718, startPoint y: 421, endPoint x: 736, endPoint y: 493, distance: 74.9
click at [717, 421] on textarea "To enrich screen reader interactions, please activate Accessibility in Grammarl…" at bounding box center [778, 182] width 526 height 655
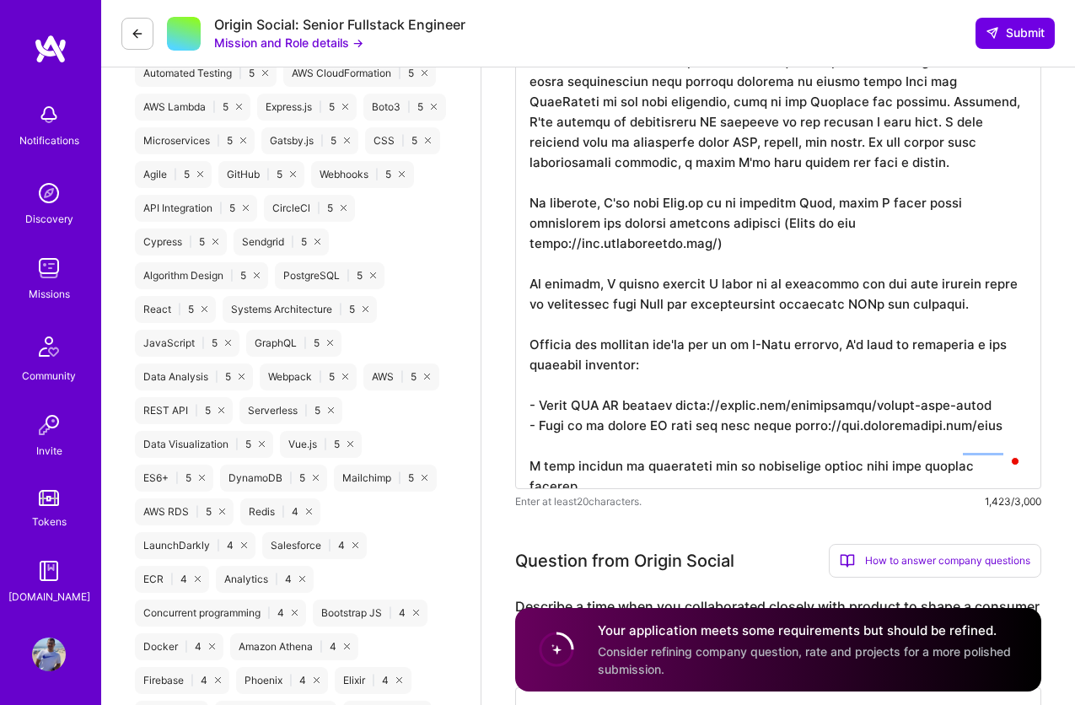
click at [646, 407] on textarea "To enrich screen reader interactions, please activate Accessibility in Grammarl…" at bounding box center [778, 172] width 526 height 634
click at [737, 433] on textarea "To enrich screen reader interactions, please activate Accessibility in Grammarl…" at bounding box center [778, 172] width 526 height 634
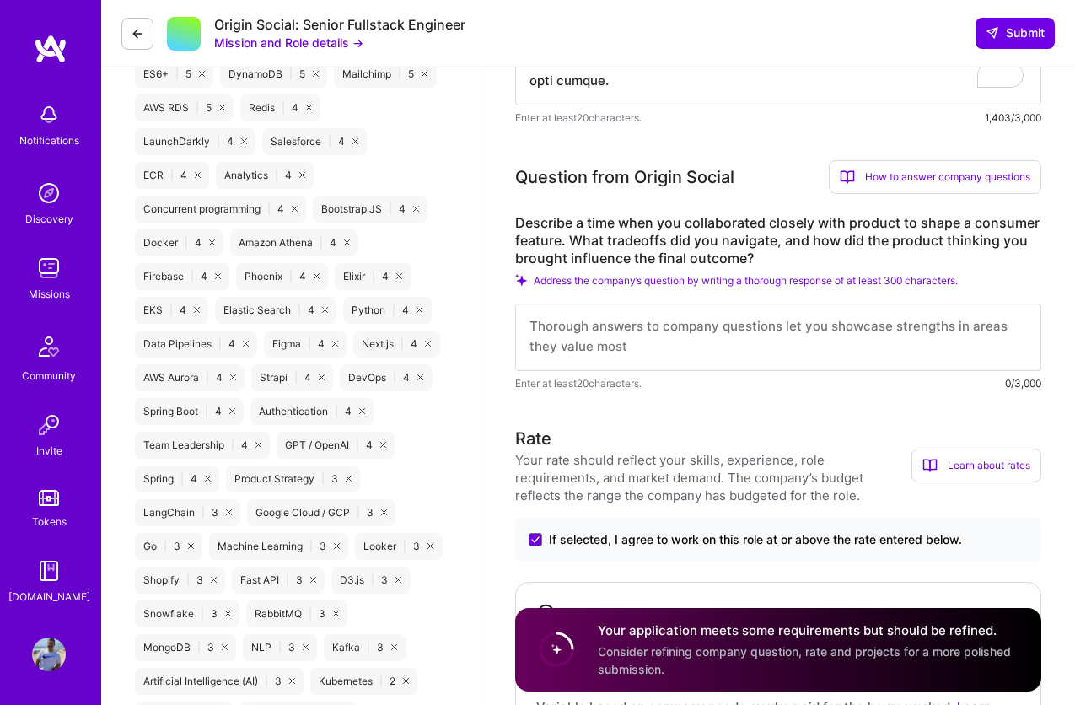
scroll to position [1433, 0]
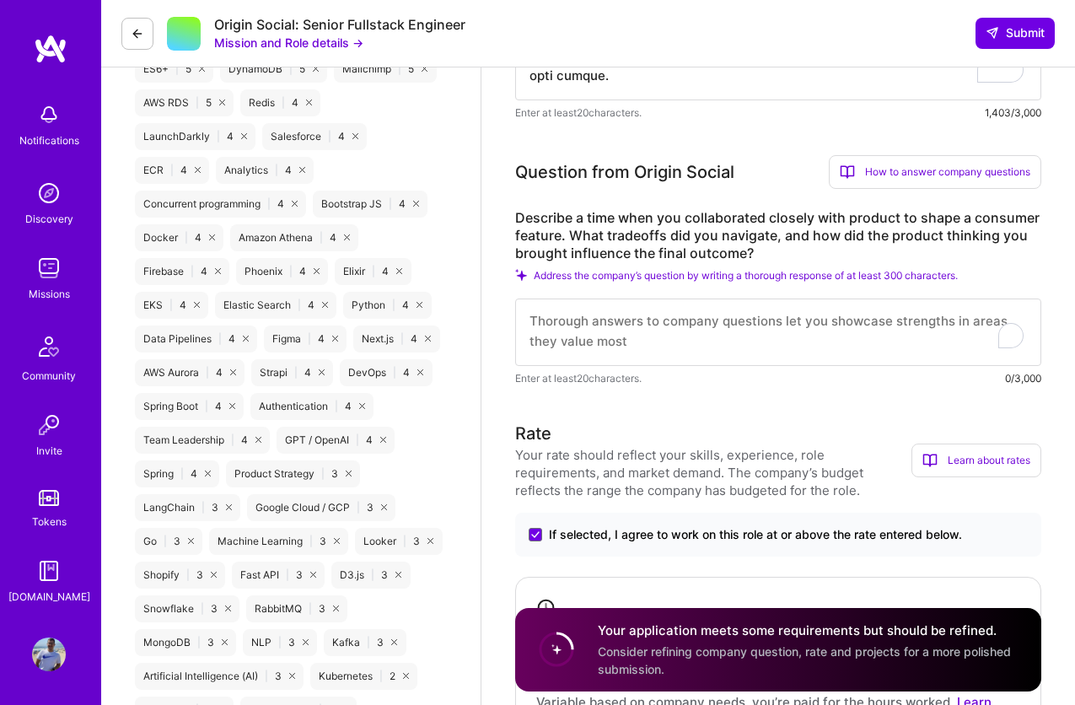
click at [783, 327] on textarea "To enrich screen reader interactions, please activate Accessibility in Grammarl…" at bounding box center [778, 332] width 526 height 67
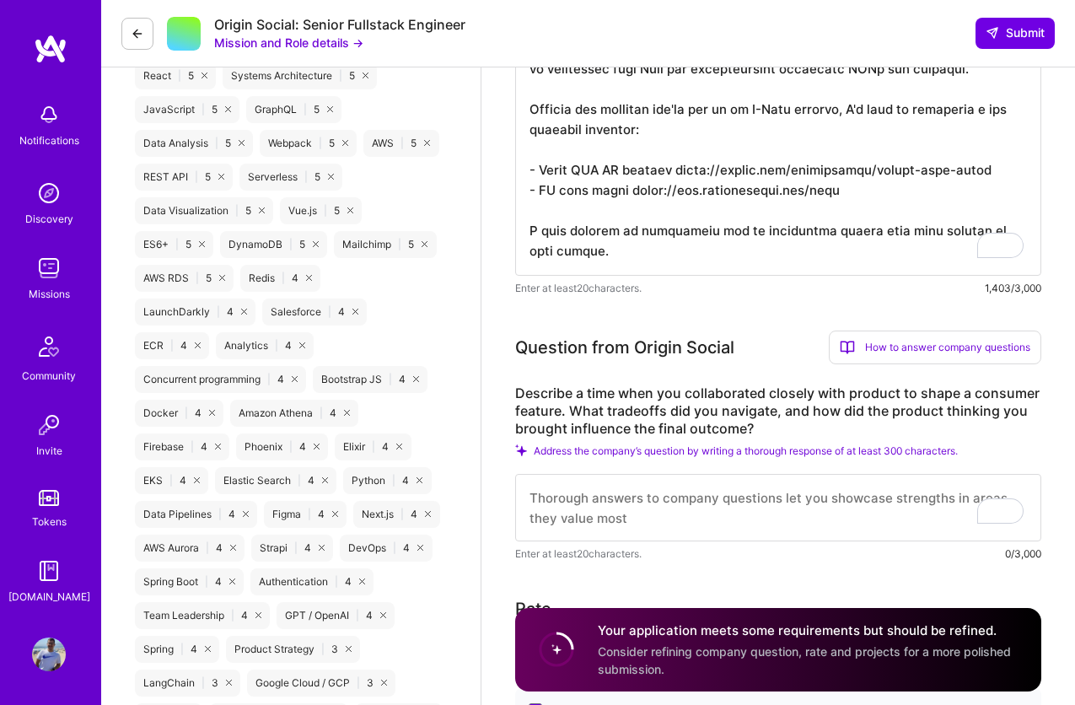
scroll to position [1307, 0]
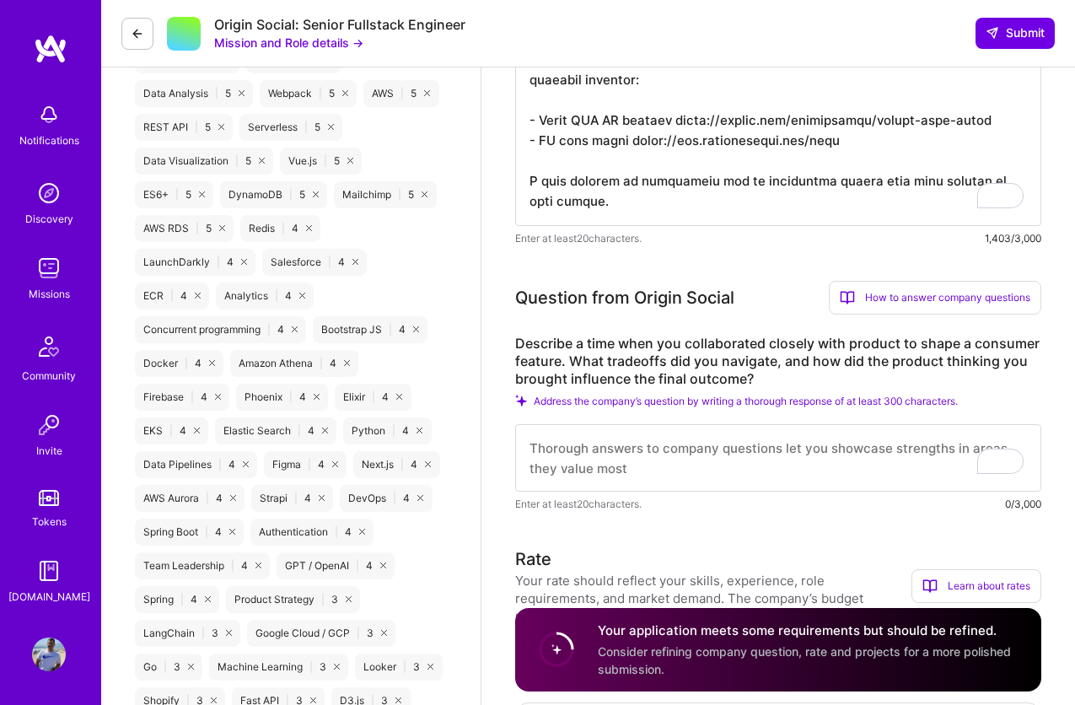
click at [773, 445] on textarea "To enrich screen reader interactions, please activate Accessibility in Grammarl…" at bounding box center [778, 457] width 526 height 67
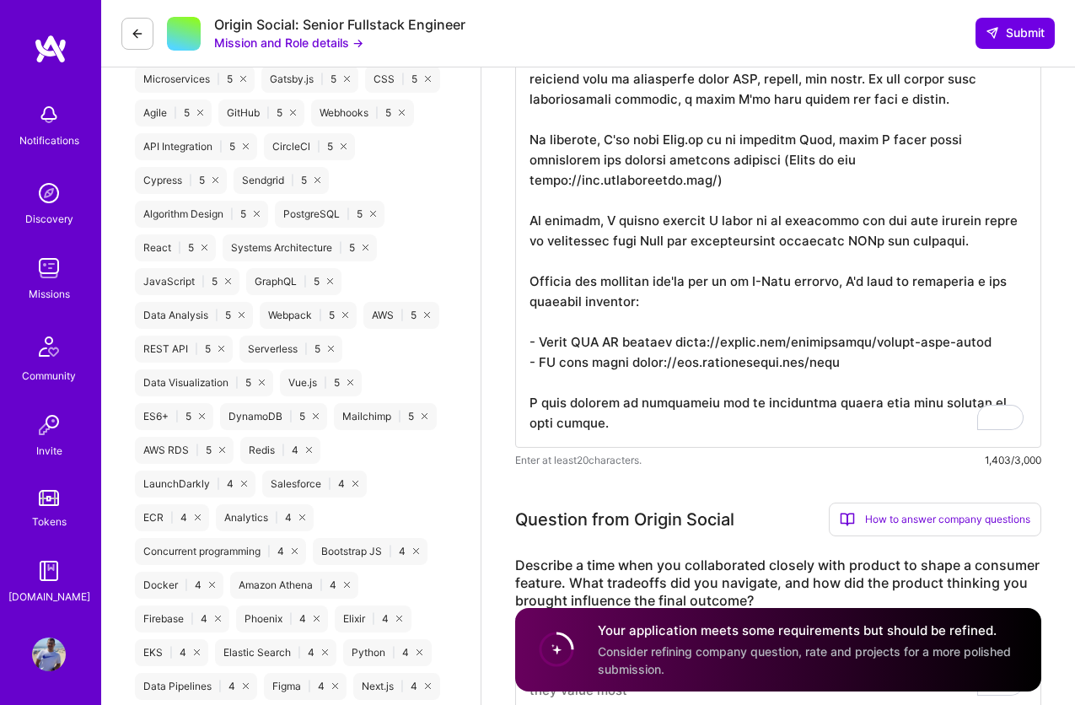
scroll to position [1075, 0]
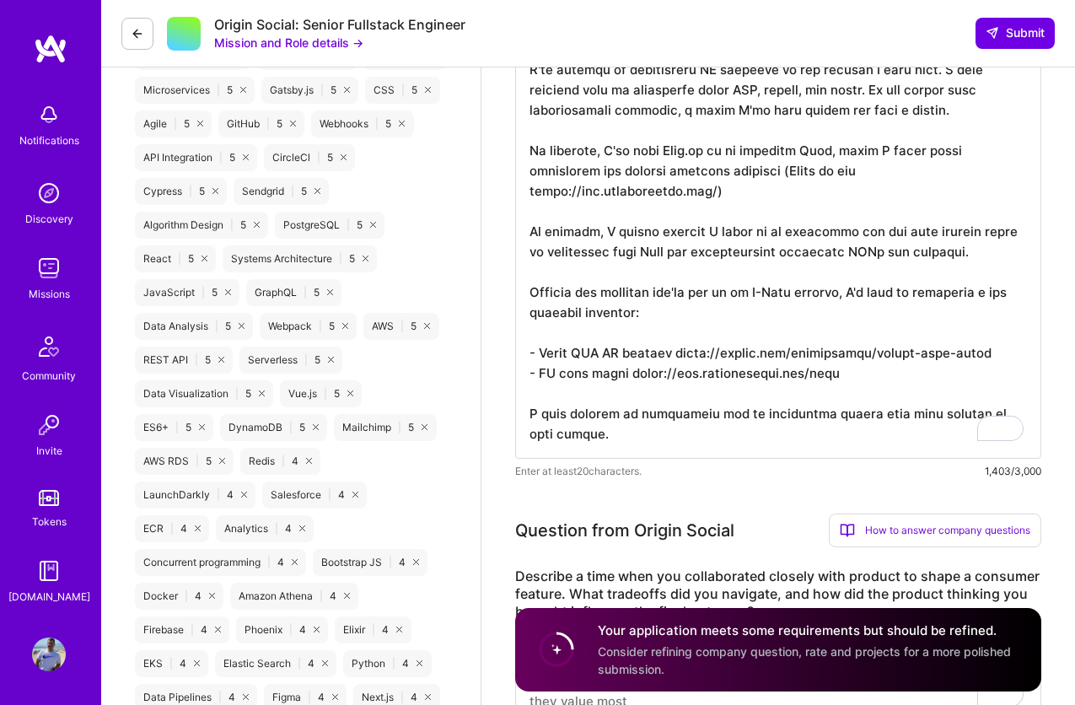
click at [766, 423] on textarea "To enrich screen reader interactions, please activate Accessibility in Grammarl…" at bounding box center [778, 131] width 526 height 655
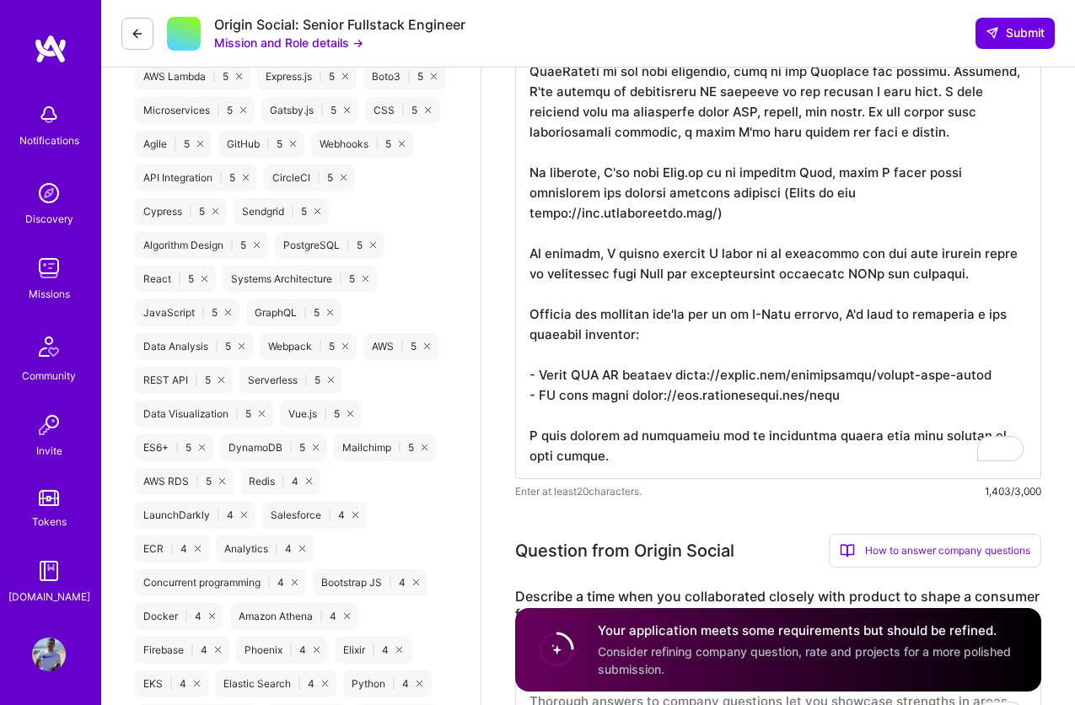
scroll to position [1068, 0]
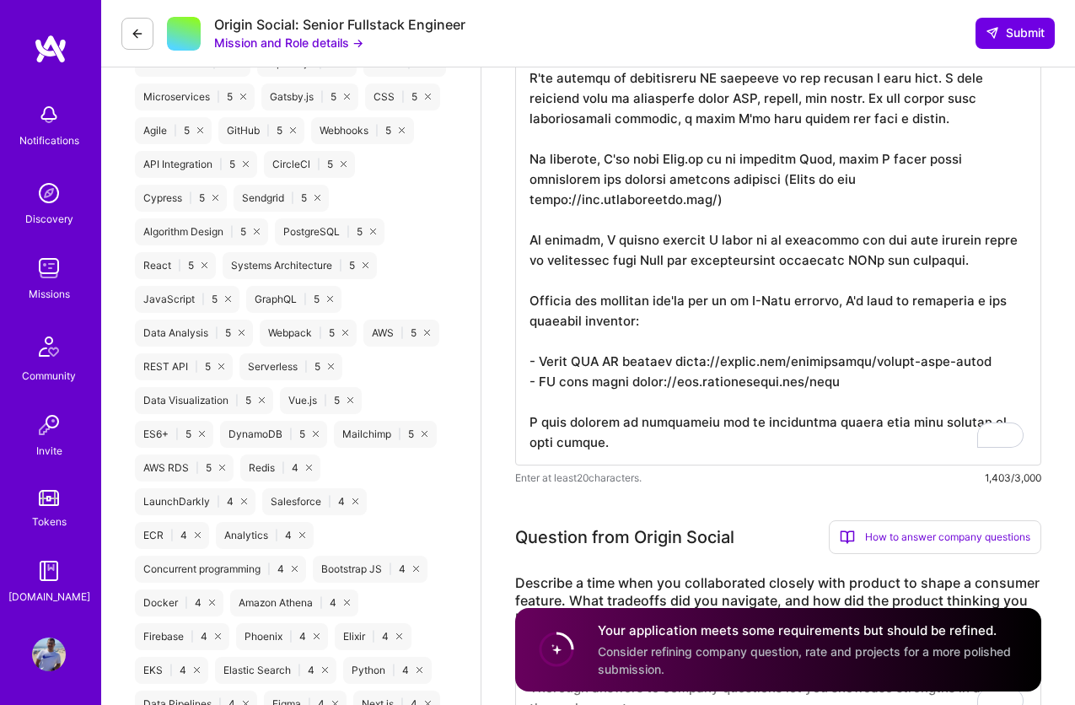
click at [644, 303] on textarea "To enrich screen reader interactions, please activate Accessibility in Grammarl…" at bounding box center [778, 138] width 526 height 655
click at [833, 372] on textarea "To enrich screen reader interactions, please activate Accessibility in Grammarl…" at bounding box center [778, 138] width 526 height 655
click at [840, 365] on textarea "To enrich screen reader interactions, please activate Accessibility in Grammarl…" at bounding box center [778, 138] width 526 height 655
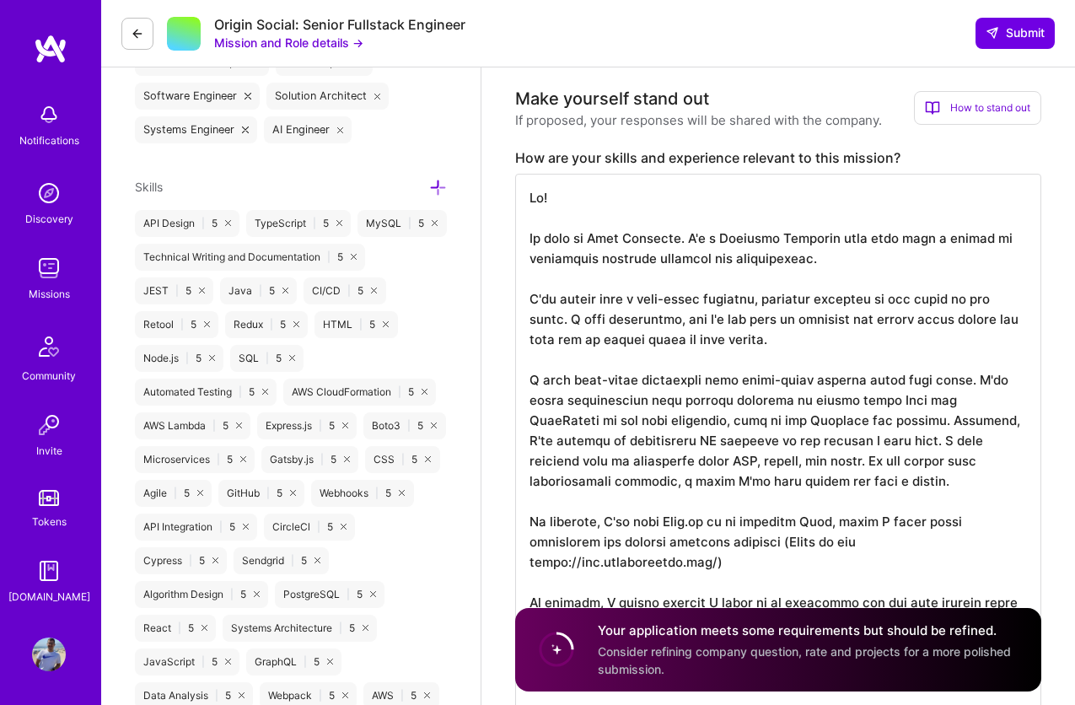
scroll to position [2, 0]
click at [784, 398] on textarea "To enrich screen reader interactions, please activate Accessibility in Grammarl…" at bounding box center [778, 501] width 526 height 655
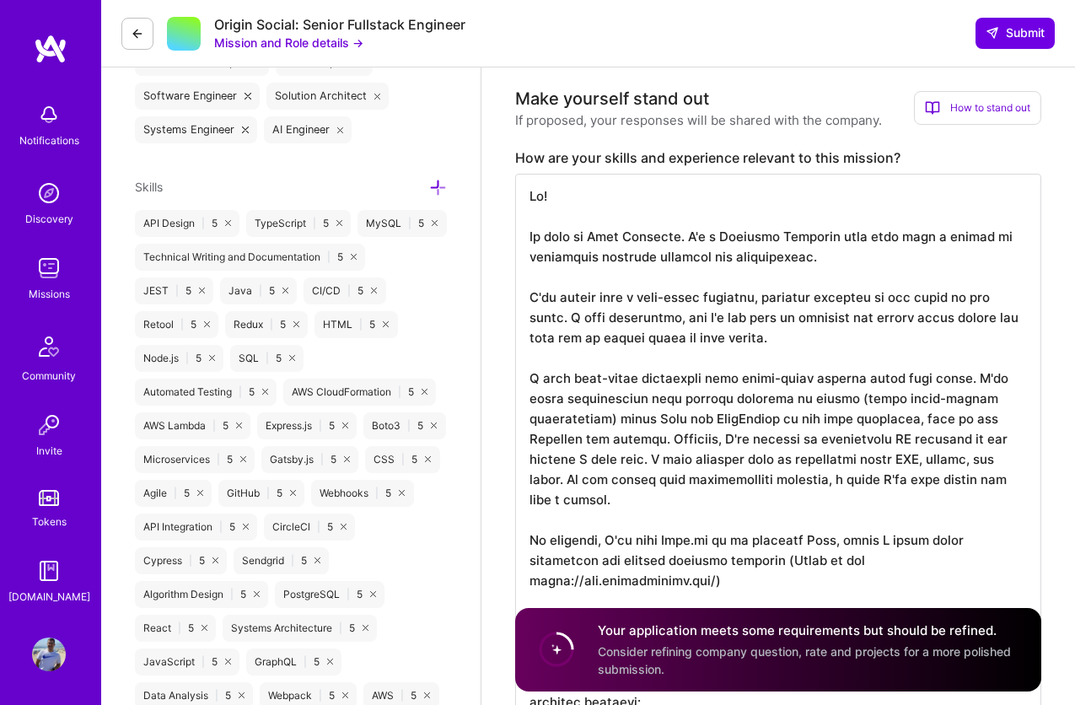
drag, startPoint x: 828, startPoint y: 398, endPoint x: 836, endPoint y: 432, distance: 34.6
click at [828, 398] on textarea "To enrich screen reader interactions, please activate Accessibility in Grammarl…" at bounding box center [778, 501] width 526 height 655
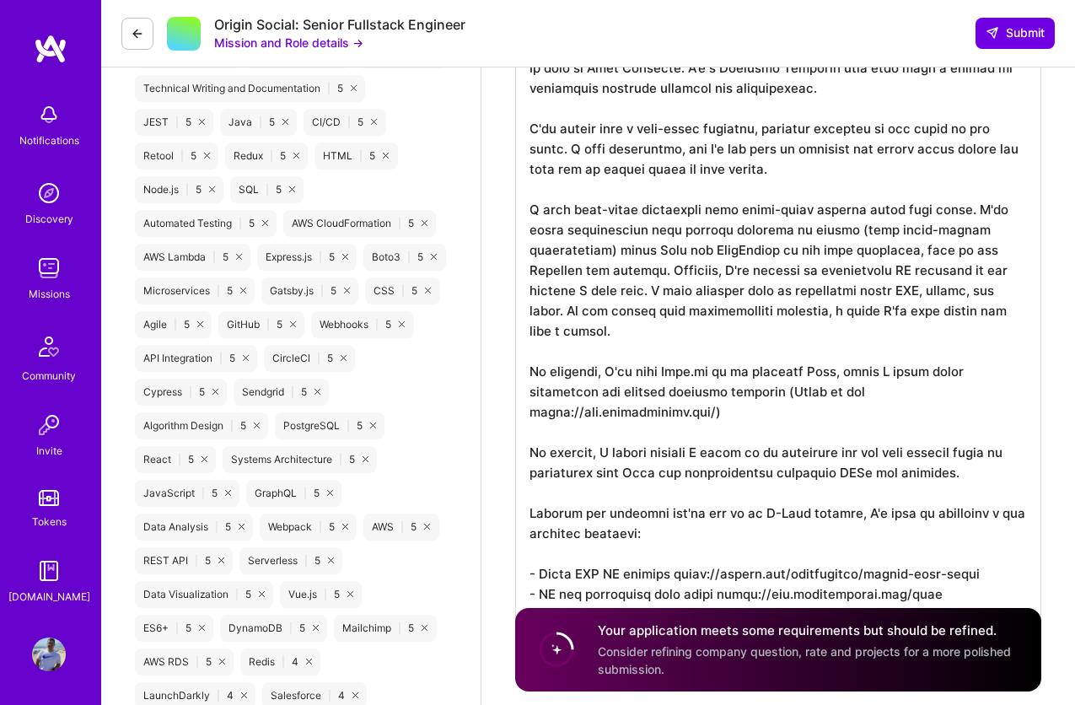
scroll to position [881, 0]
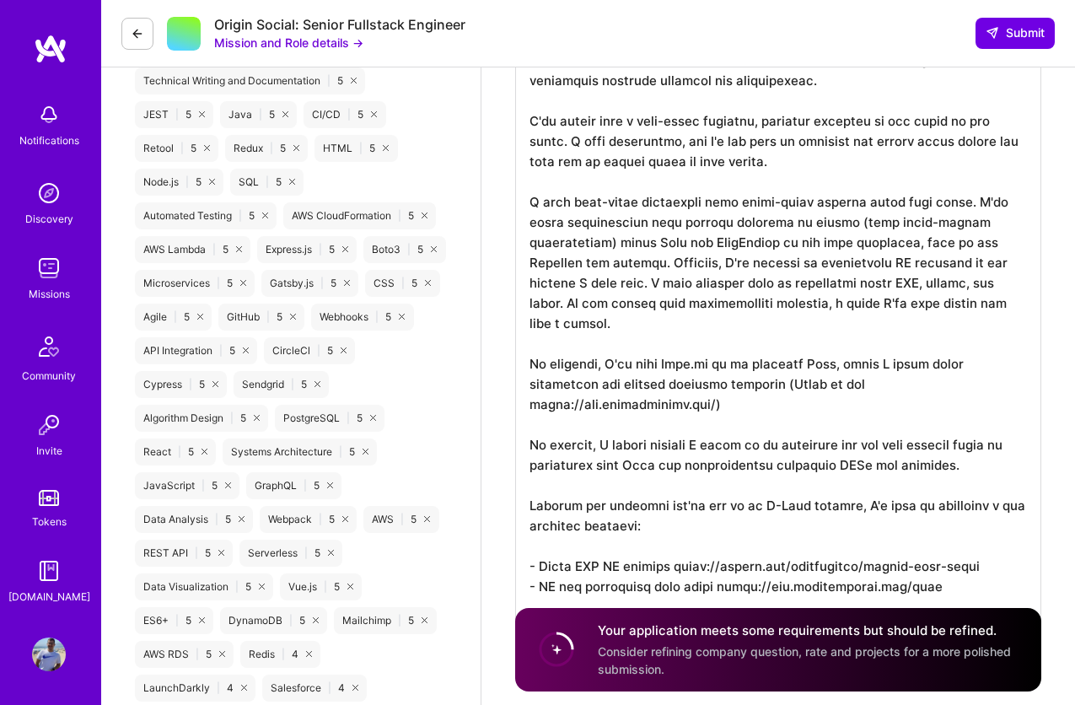
click at [958, 304] on textarea "To enrich screen reader interactions, please activate Accessibility in Grammarl…" at bounding box center [778, 324] width 526 height 655
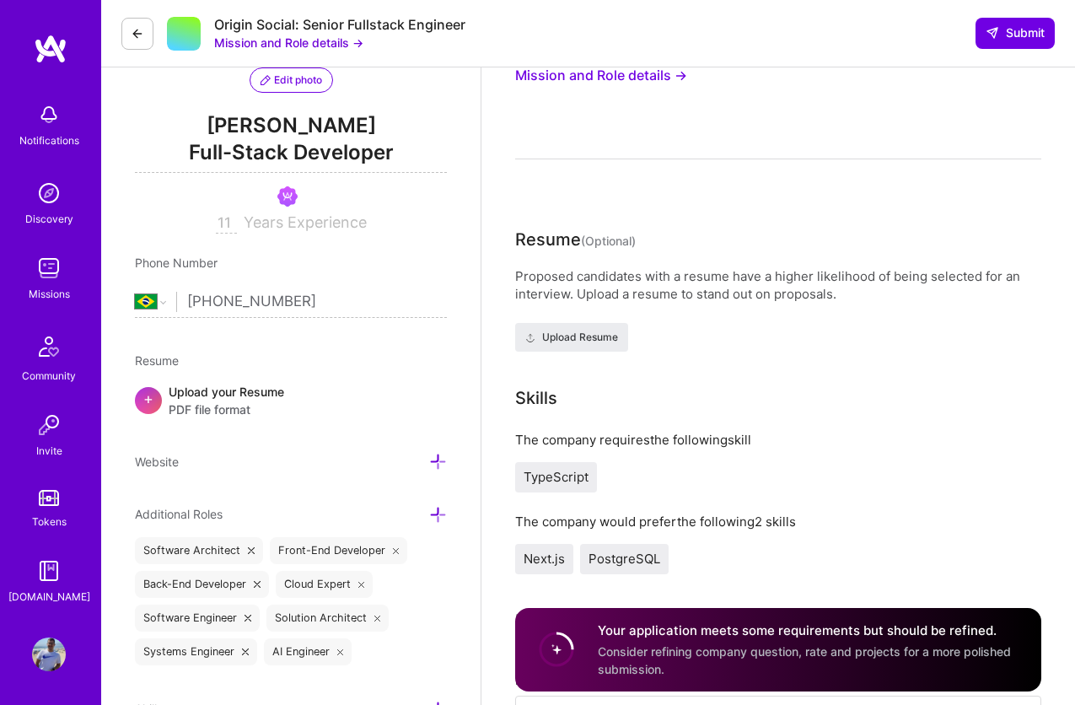
scroll to position [0, 0]
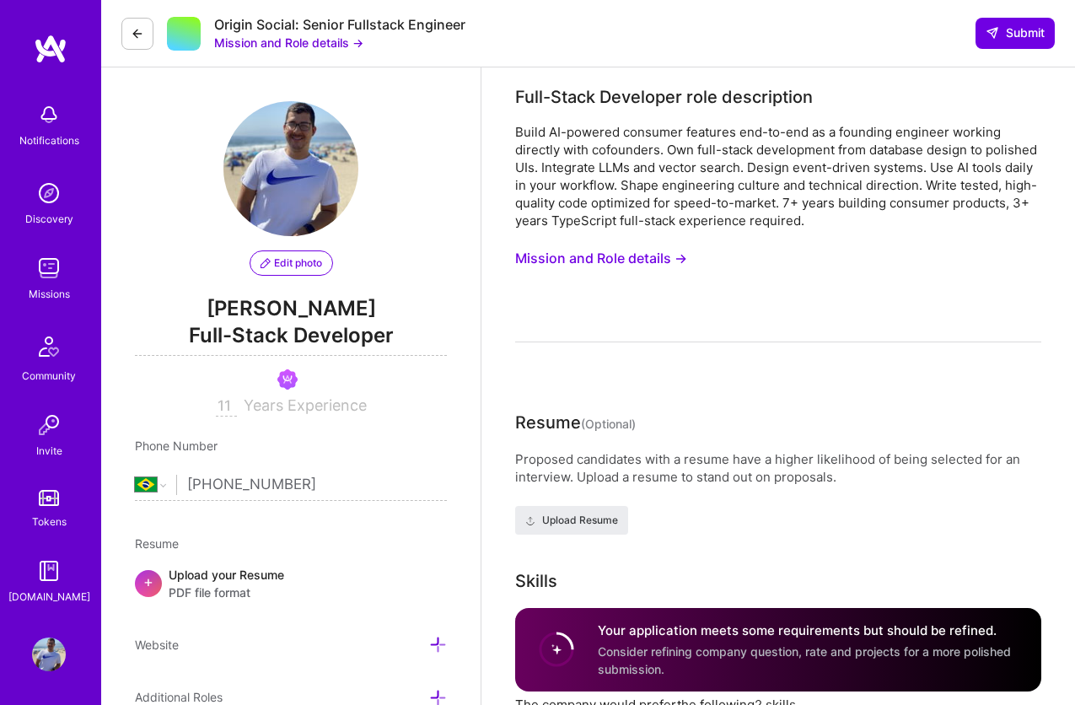
click at [655, 262] on button "Mission and Role details →" at bounding box center [601, 258] width 172 height 31
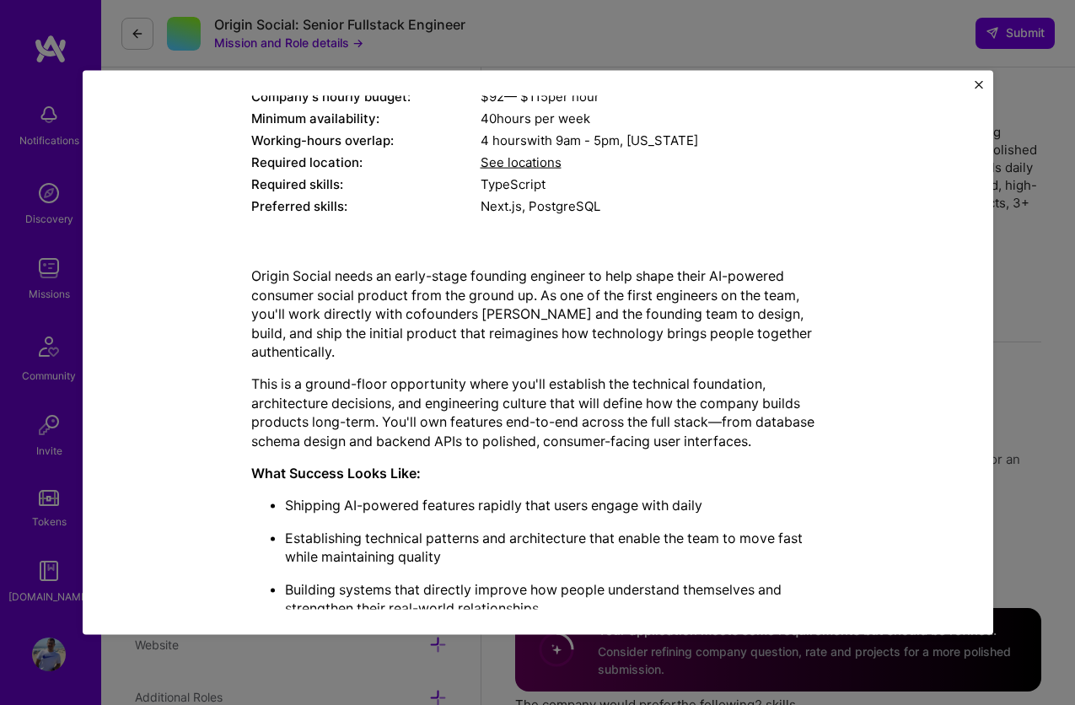
scroll to position [50, 0]
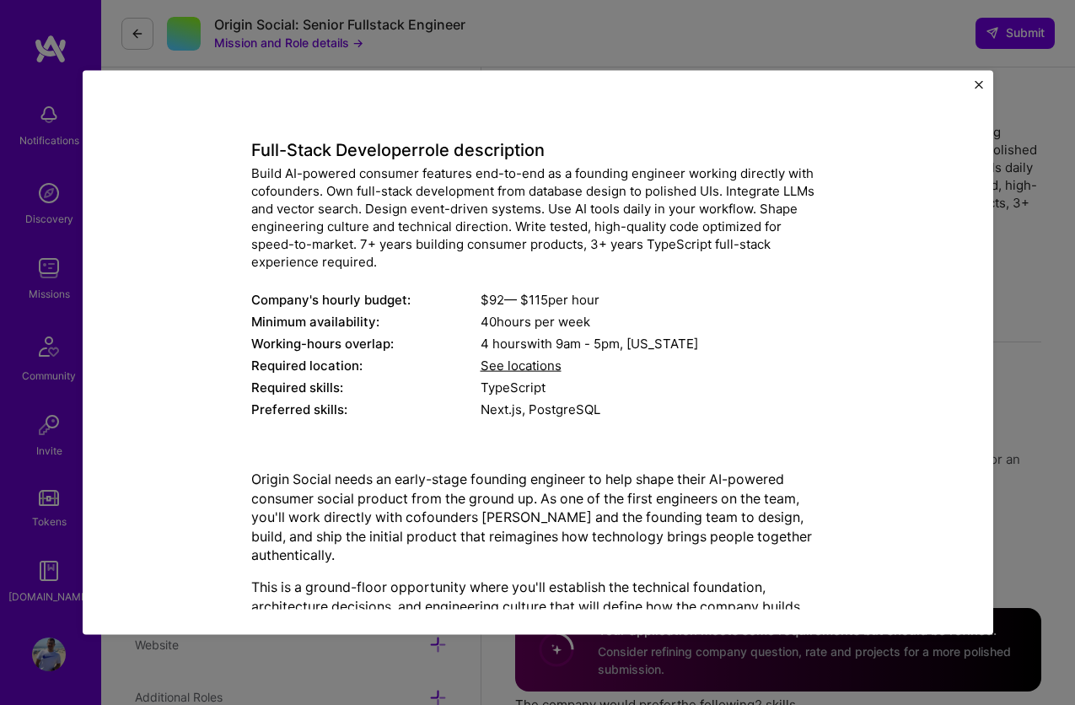
click at [978, 83] on img "Close" at bounding box center [979, 85] width 8 height 8
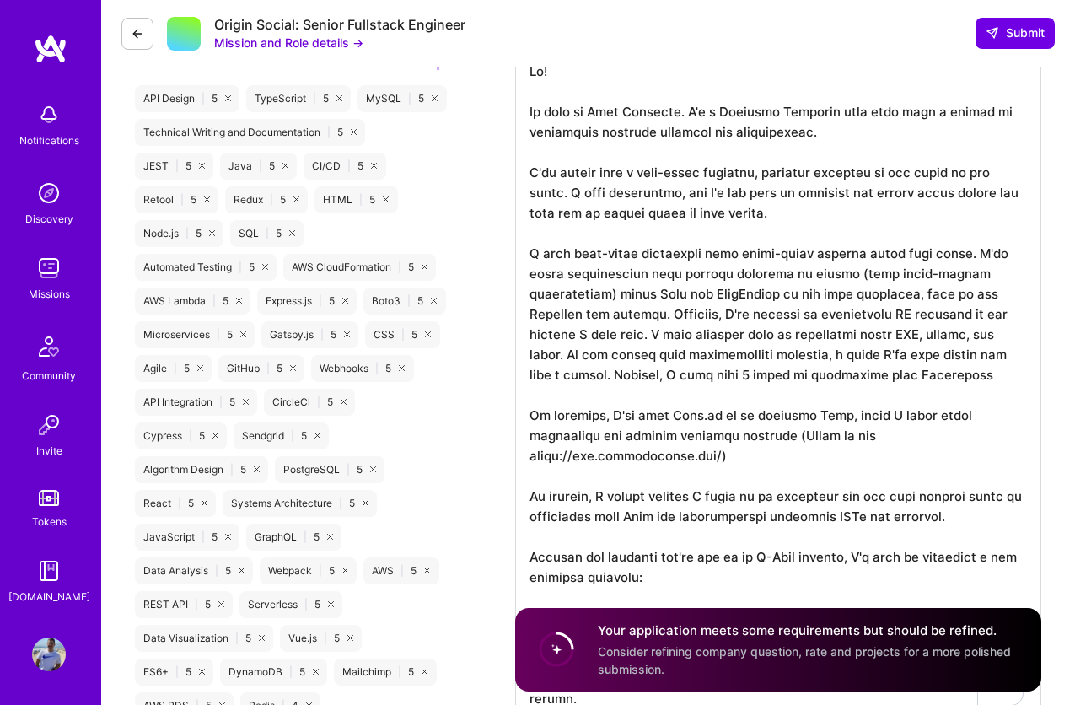
scroll to position [832, 0]
click at [876, 383] on textarea "To enrich screen reader interactions, please activate Accessibility in Grammarl…" at bounding box center [778, 384] width 526 height 675
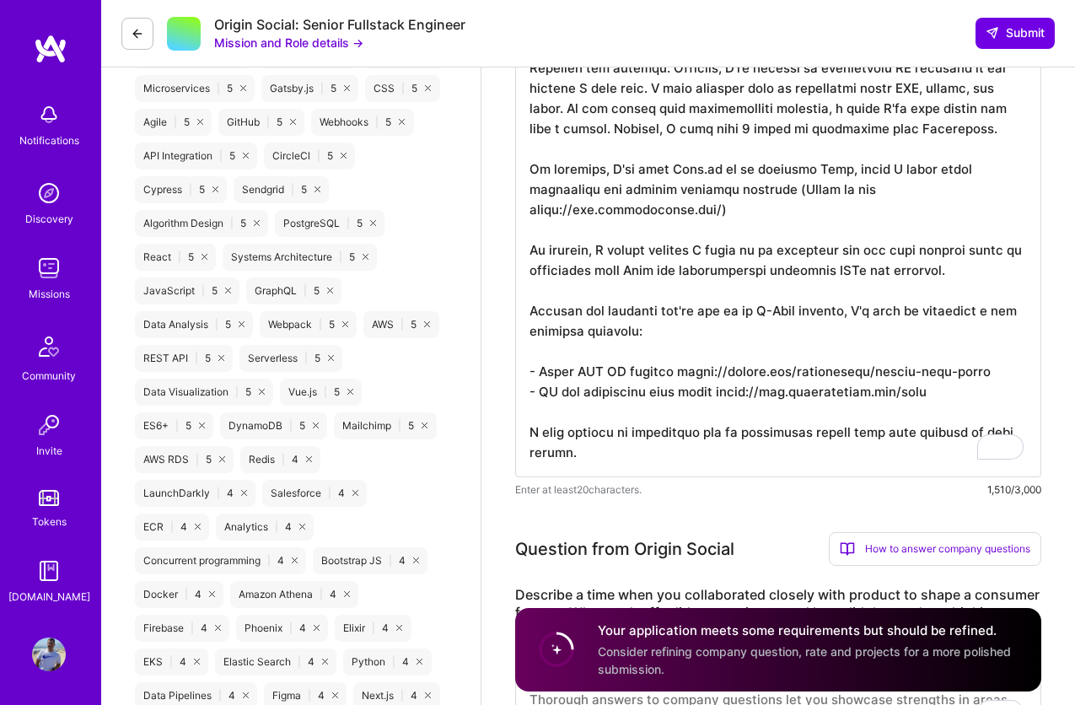
scroll to position [1085, 0]
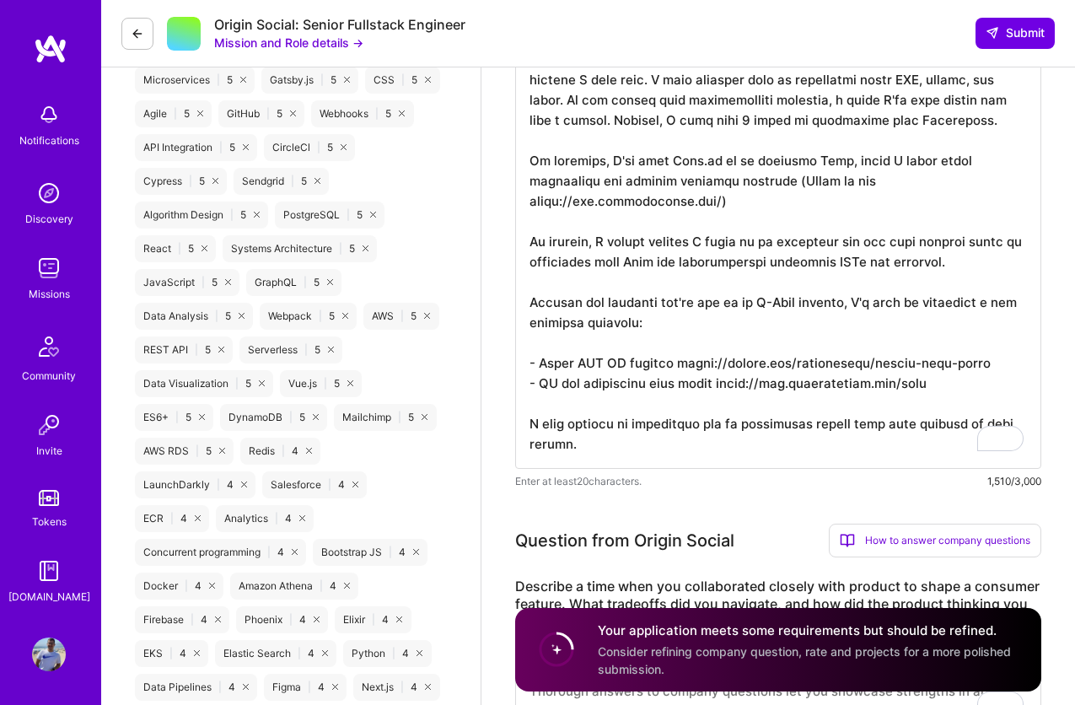
click at [643, 247] on textarea "To enrich screen reader interactions, please activate Accessibility in Grammarl…" at bounding box center [778, 131] width 526 height 675
type textarea "Hi! My name is Juan Rivillas. I'm a Software Engineer with more than a decade o…"
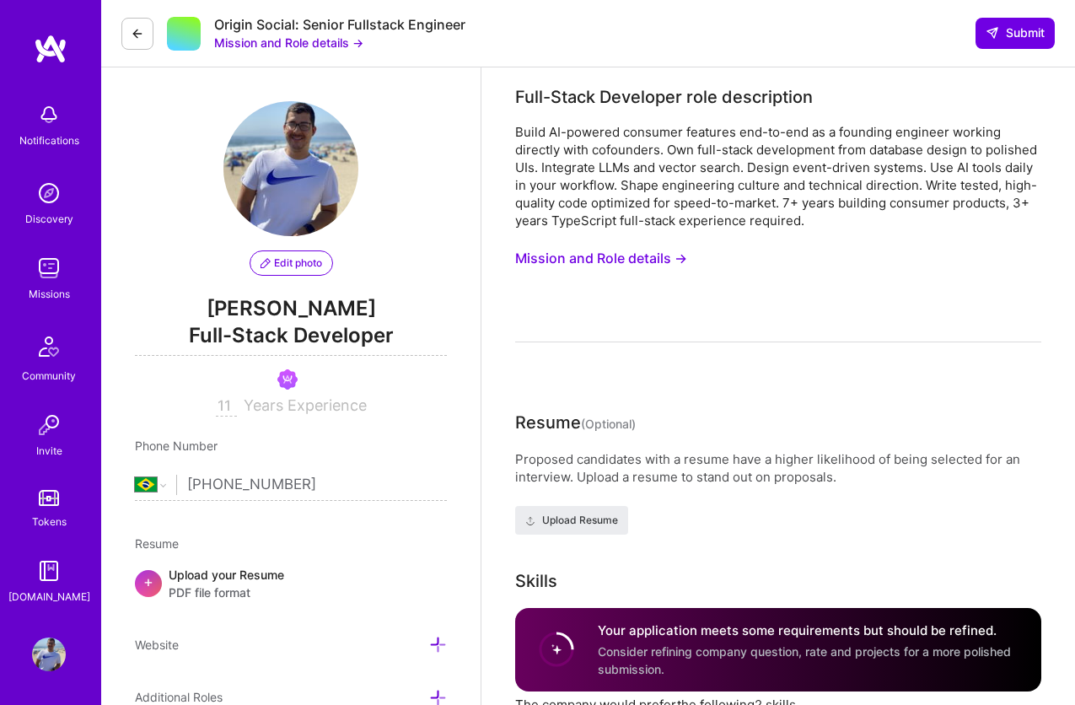
select select "BR"
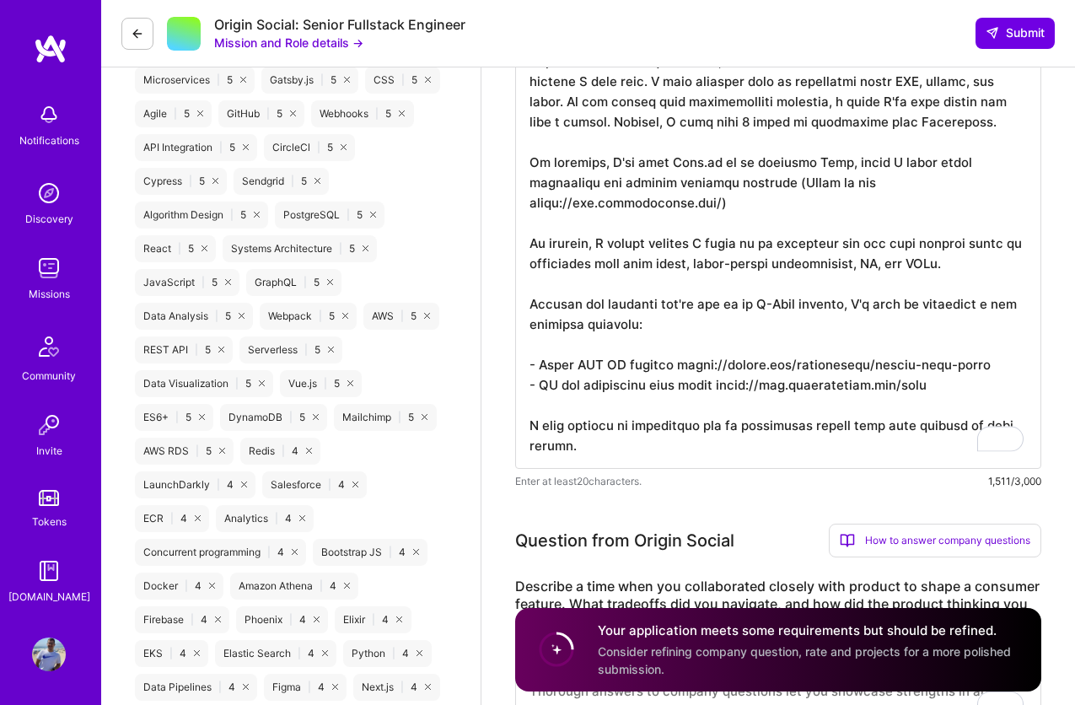
scroll to position [2, 0]
click at [860, 418] on textarea "To enrich screen reader interactions, please activate Accessibility in Grammarl…" at bounding box center [778, 131] width 526 height 675
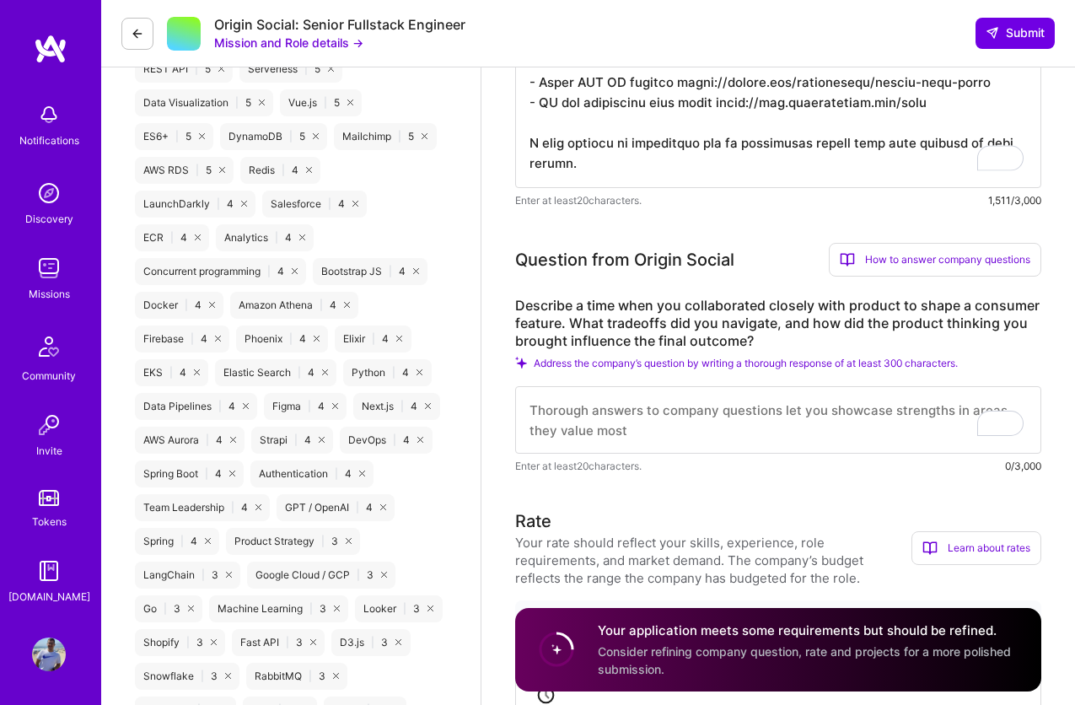
scroll to position [1429, 0]
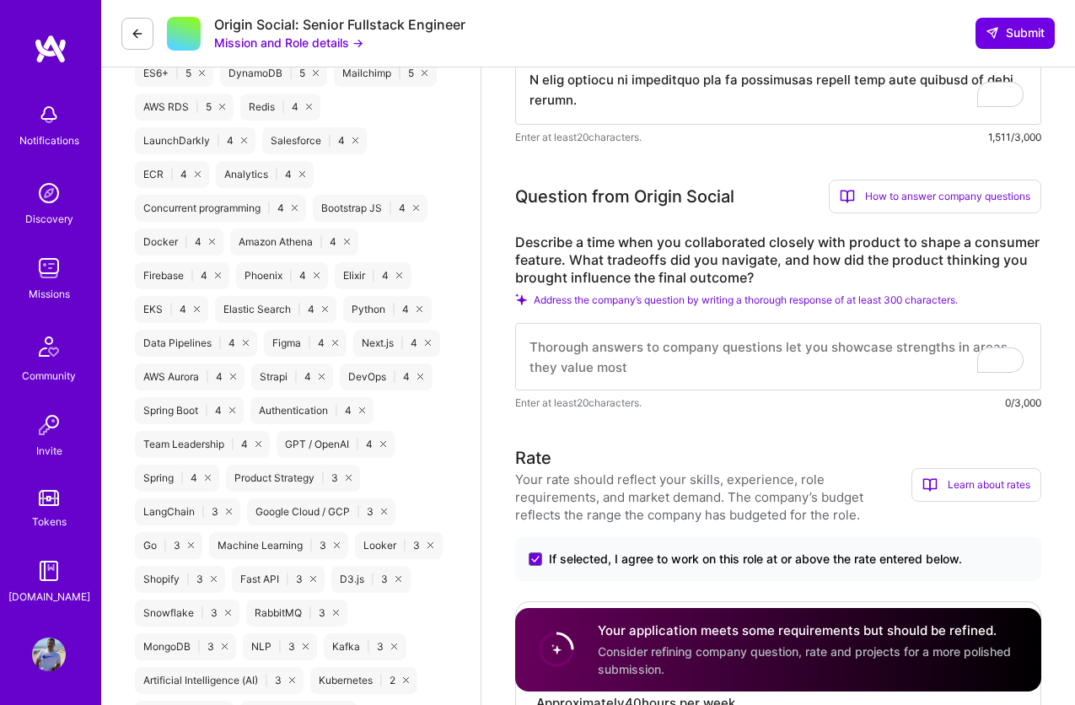
type textarea "Hi! My name is [PERSON_NAME]. I'm a Software Engineer with more than a decade o…"
click at [838, 381] on textarea "To enrich screen reader interactions, please activate Accessibility in Grammarl…" at bounding box center [778, 356] width 526 height 67
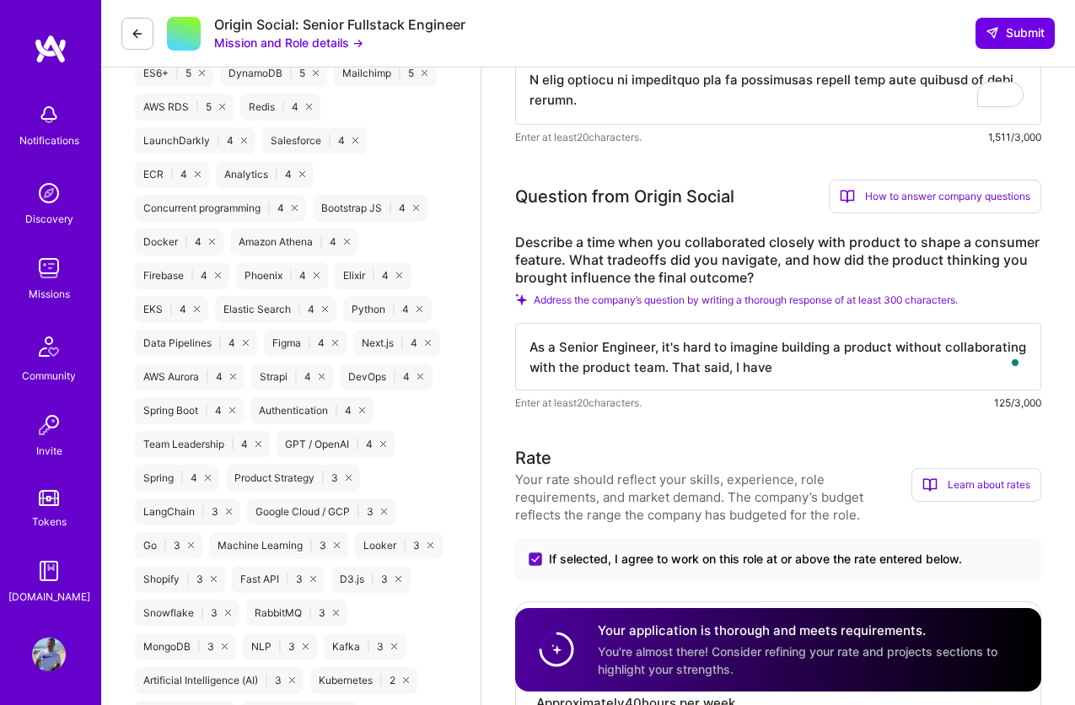
click at [934, 374] on textarea "As a Senior Engineer, it's hard to imagine building a product without collabora…" at bounding box center [778, 356] width 526 height 67
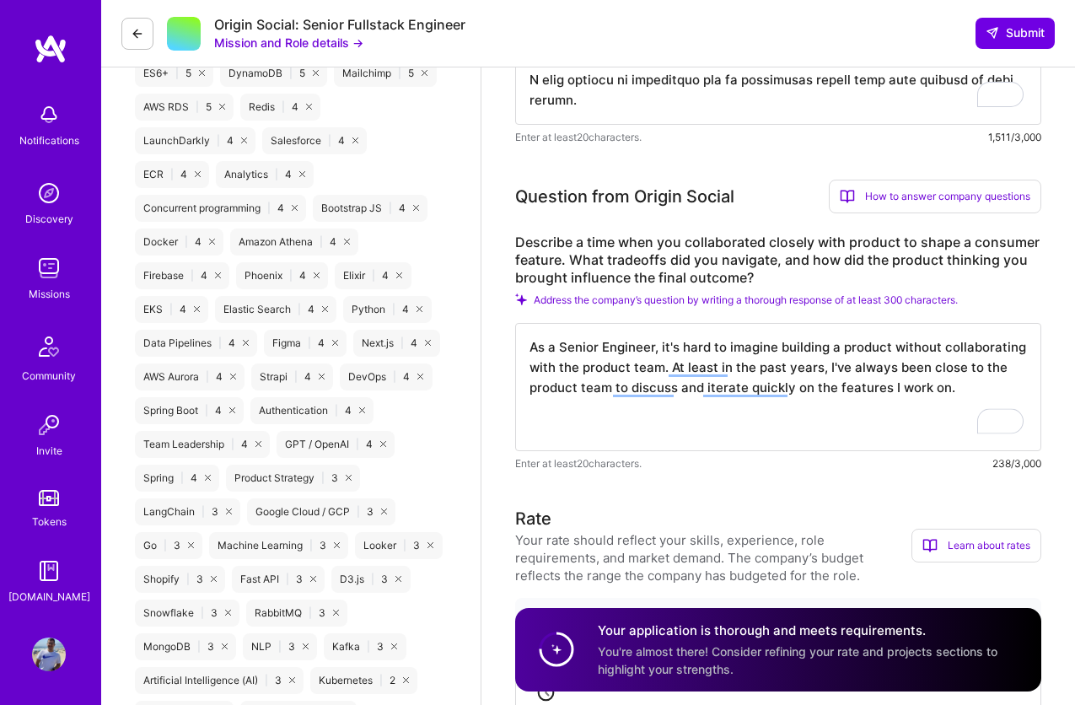
click at [867, 439] on textarea "As a Senior Engineer, it's hard to imagine building a product without collabora…" at bounding box center [778, 387] width 526 height 128
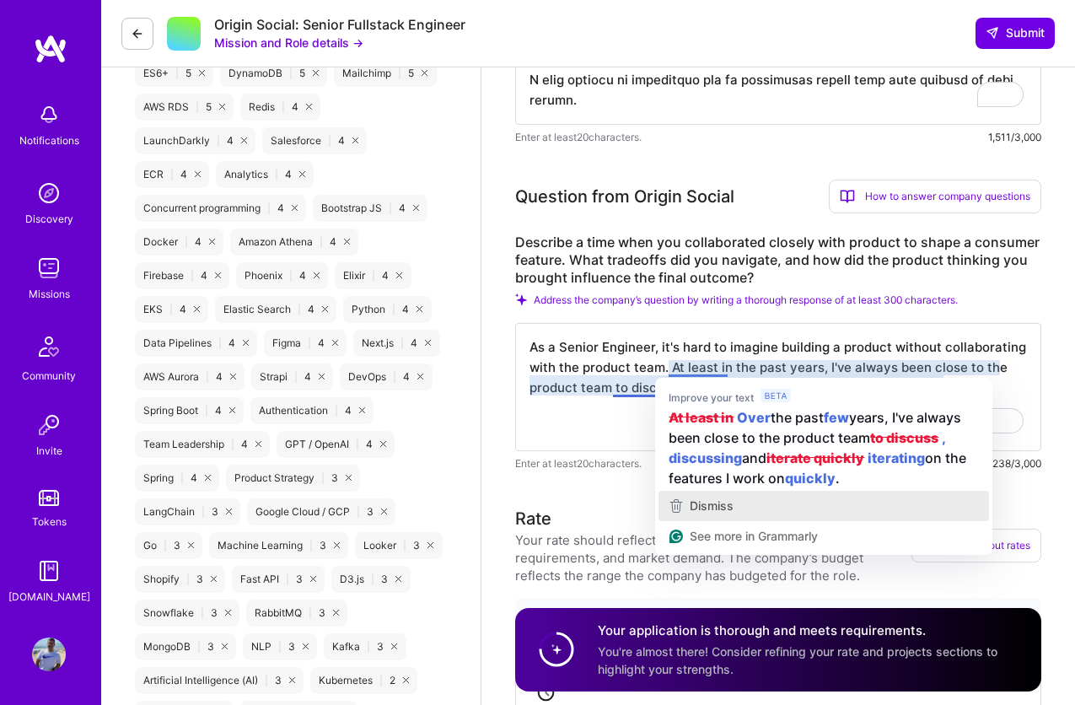
click at [736, 494] on div "Dismiss" at bounding box center [823, 505] width 315 height 25
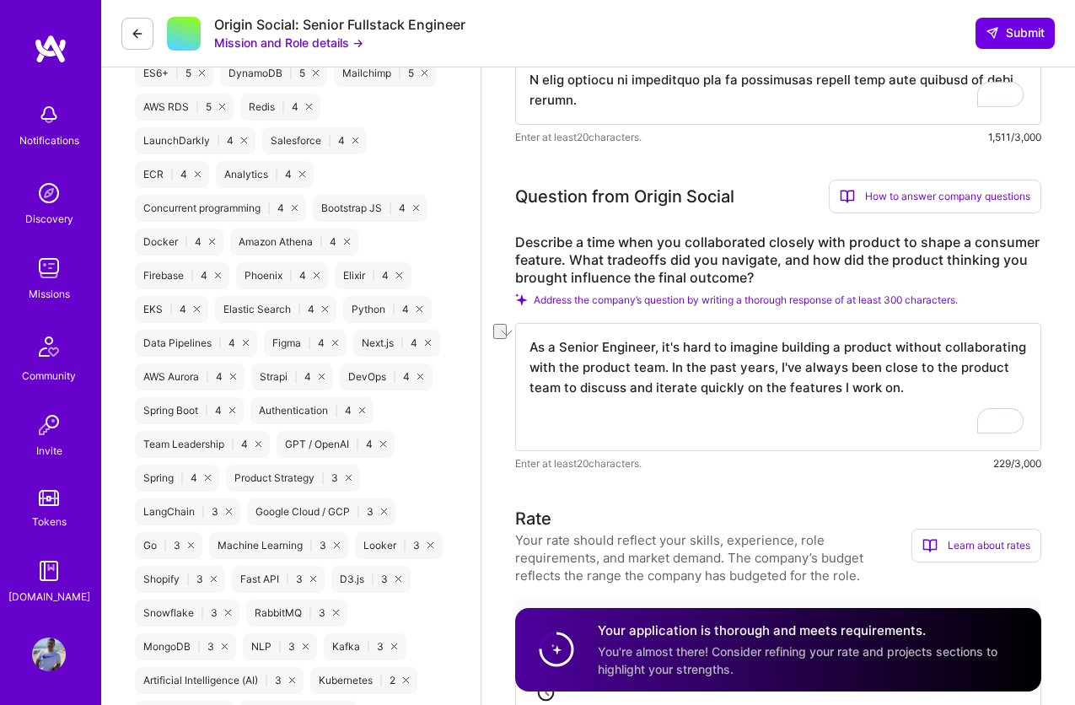
drag, startPoint x: 671, startPoint y: 364, endPoint x: 769, endPoint y: 360, distance: 98.7
click at [769, 360] on textarea "As a Senior Engineer, it's hard to imagine building a product without collabora…" at bounding box center [778, 387] width 526 height 128
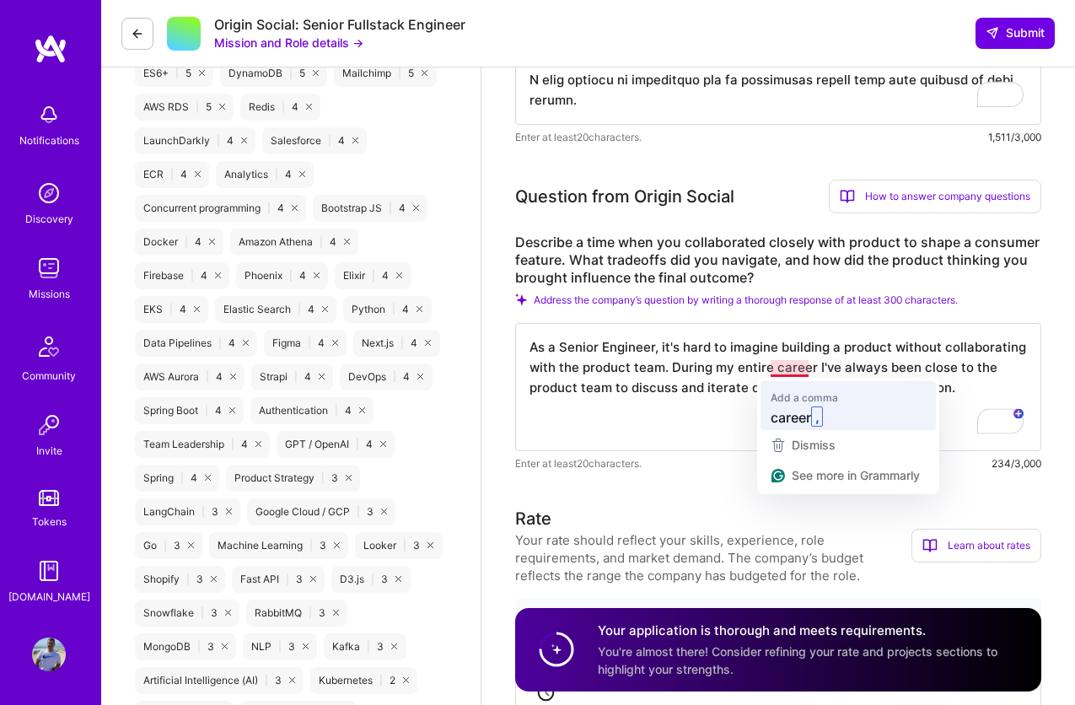
type textarea "As a Senior Engineer, it's hard to imagine building a product without collabora…"
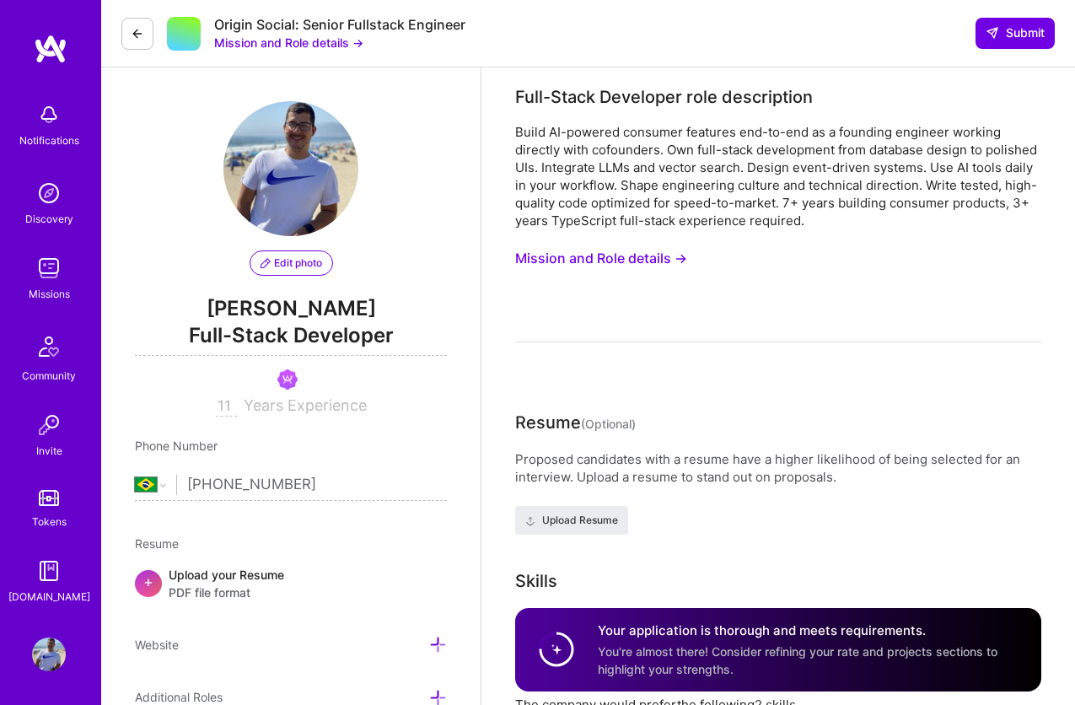
select select "BR"
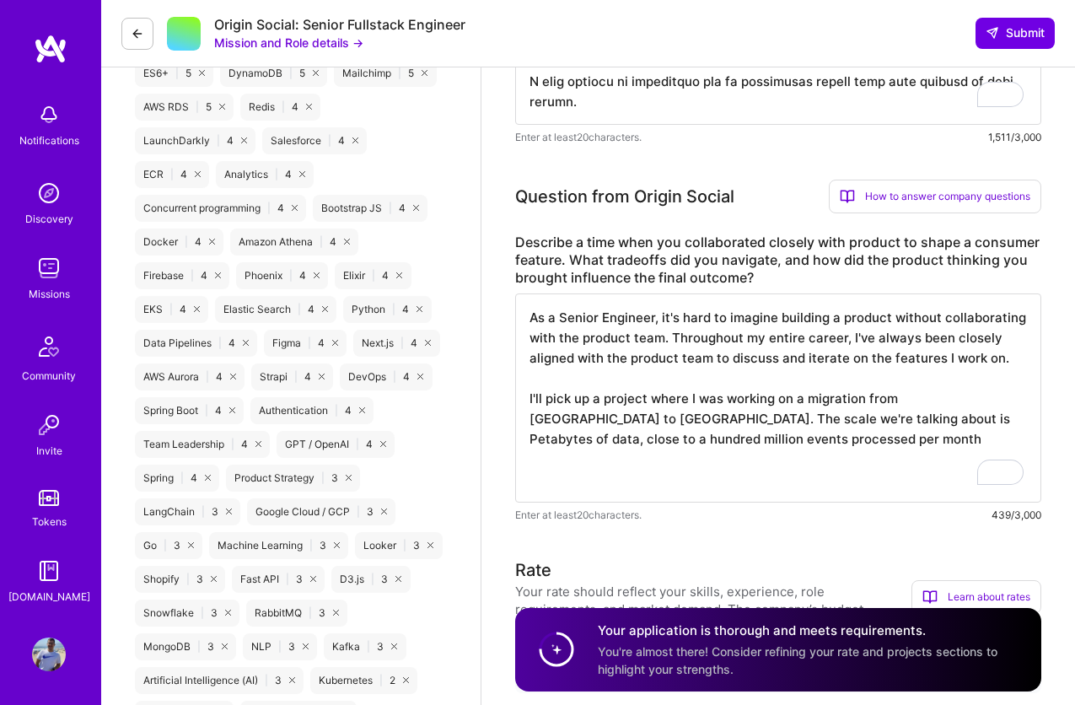
scroll to position [2, 0]
drag, startPoint x: 906, startPoint y: 420, endPoint x: 913, endPoint y: 460, distance: 40.2
click at [906, 430] on textarea "As a Senior Engineer, it's hard to imagine building a product without collabora…" at bounding box center [778, 398] width 526 height 209
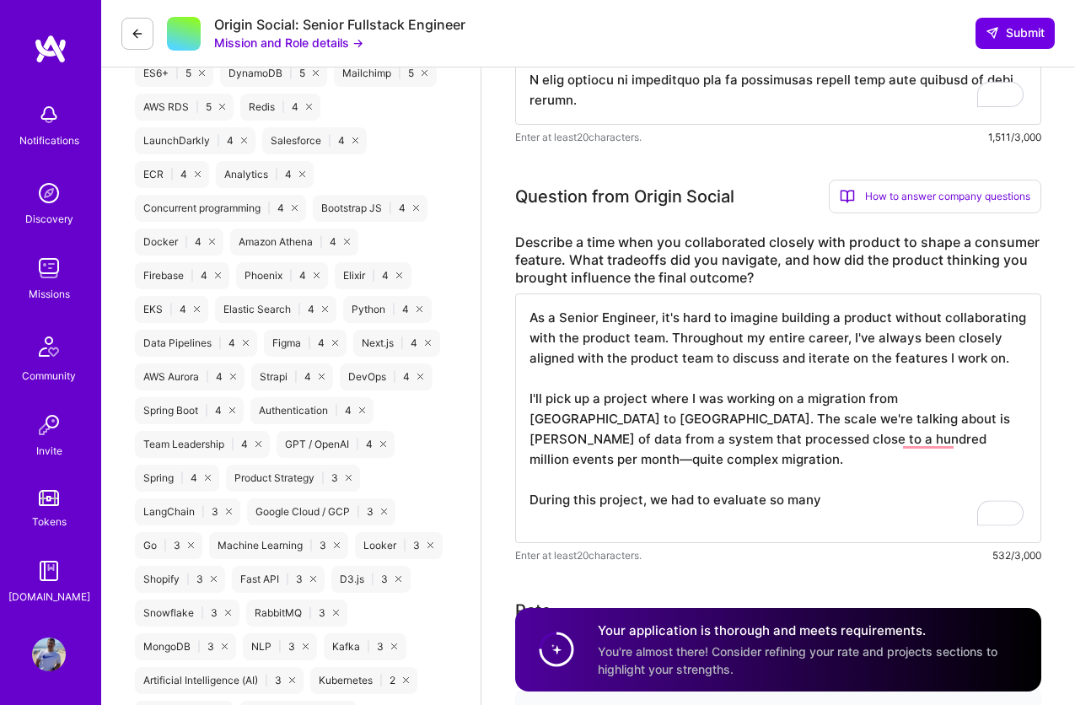
click at [887, 467] on textarea "As a Senior Engineer, it's hard to imagine building a product without collabora…" at bounding box center [778, 419] width 526 height 250
click at [862, 473] on textarea "As a Senior Engineer, it's hard to imagine building a product without collabora…" at bounding box center [778, 419] width 526 height 250
click at [863, 493] on textarea "As a Senior Engineer, it's hard to imagine building a product without collabora…" at bounding box center [778, 429] width 526 height 270
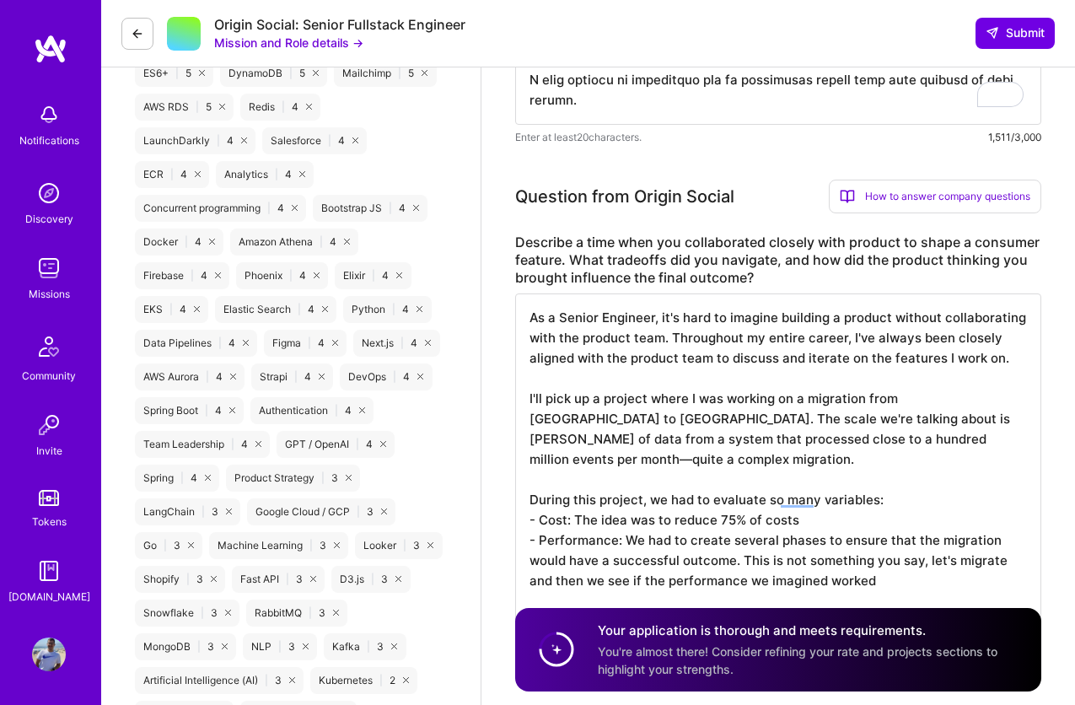
scroll to position [1521, 0]
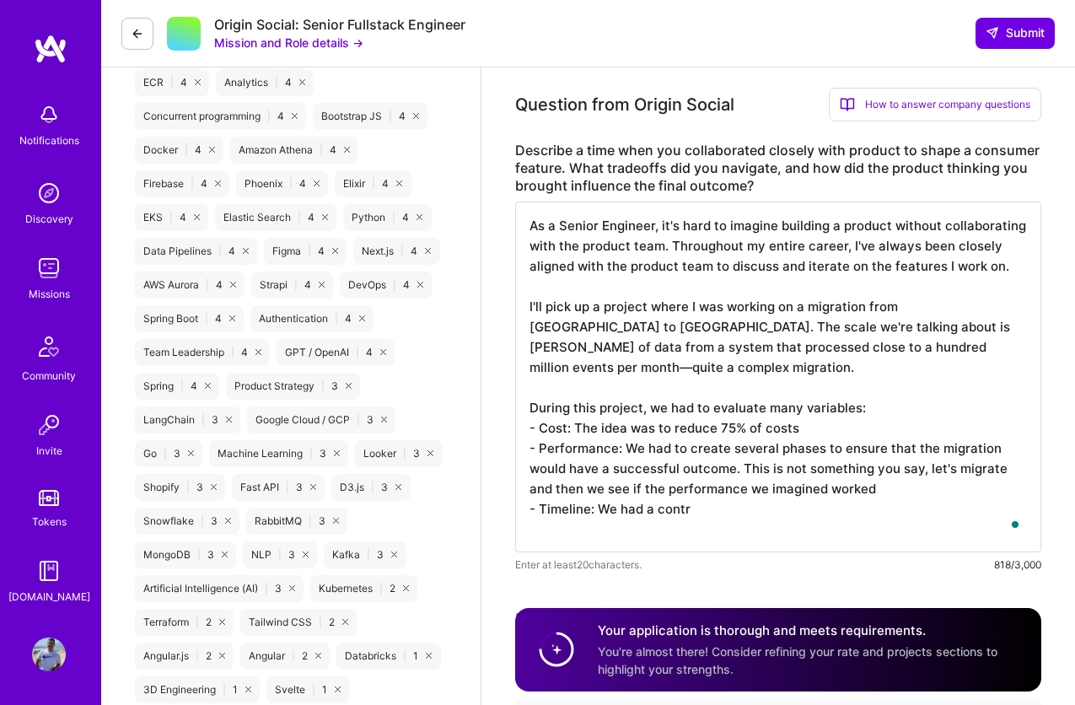
type textarea "As a Senior Engineer, it's hard to imagine building a product without collabora…"
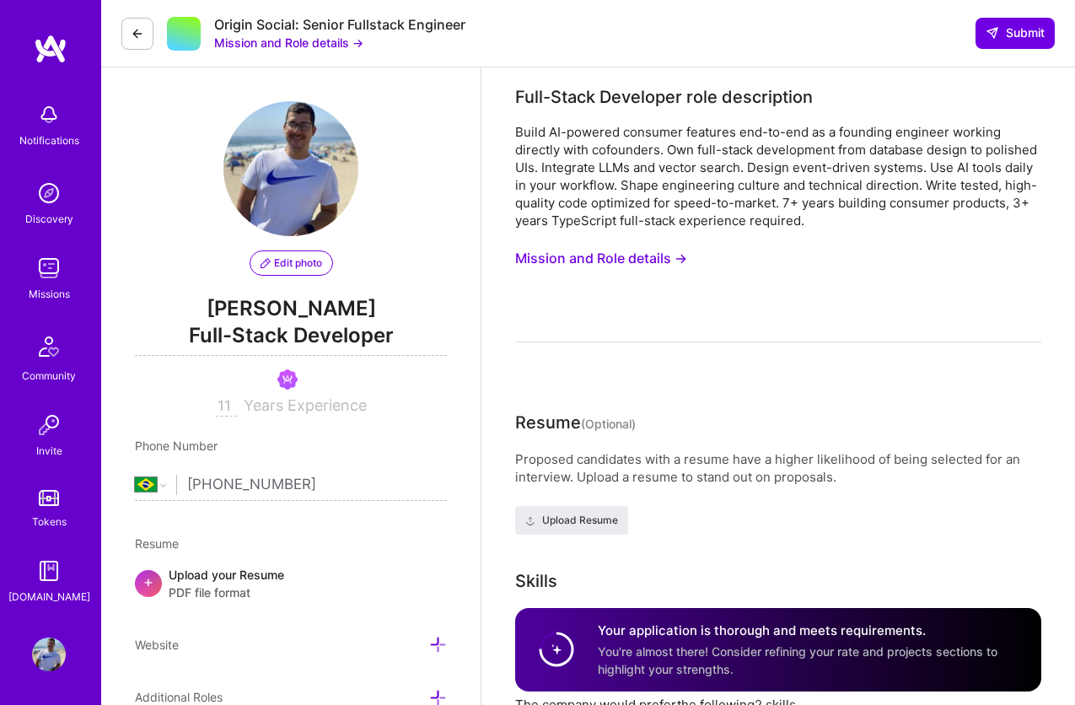
select select "BR"
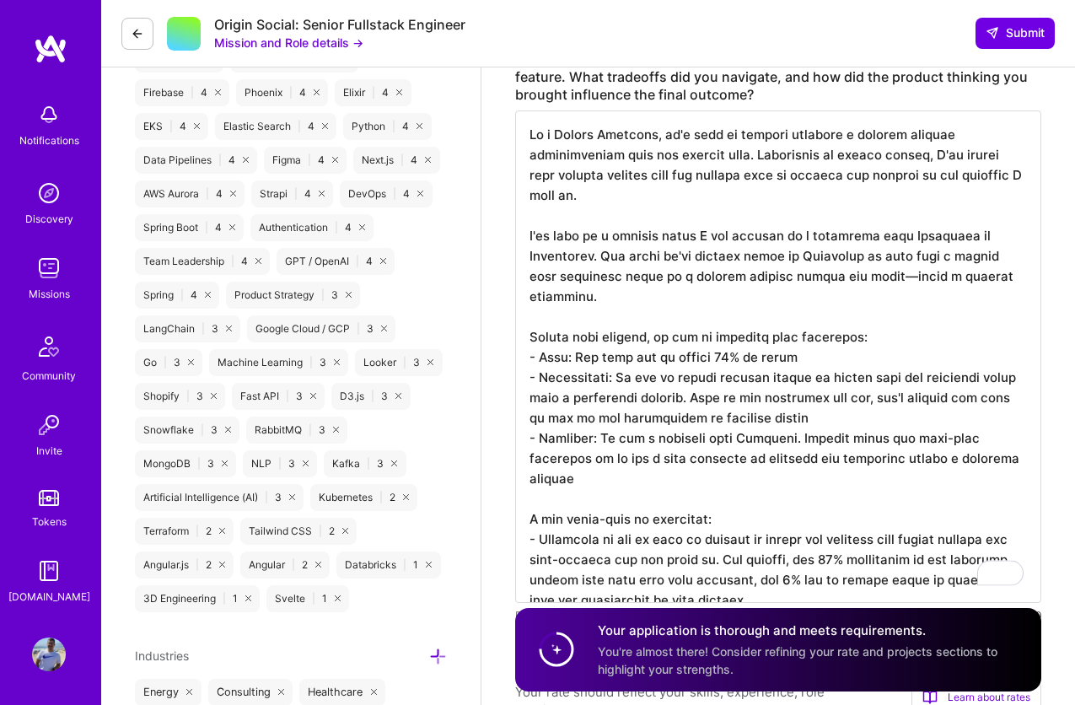
scroll to position [2, 0]
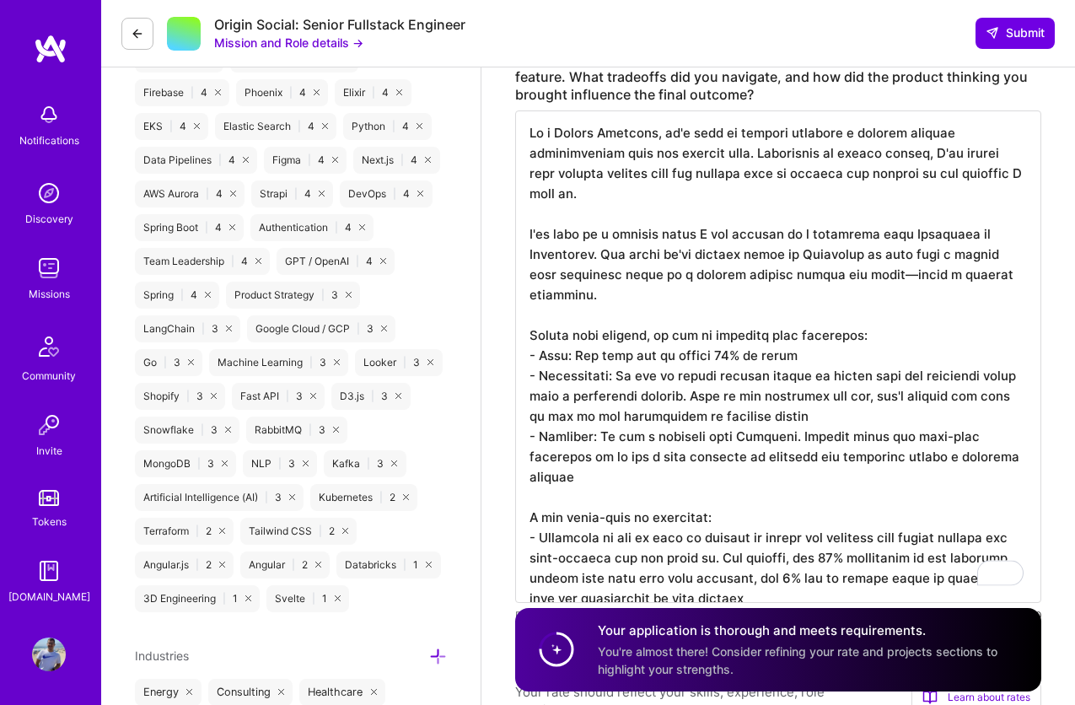
drag, startPoint x: 536, startPoint y: 498, endPoint x: 566, endPoint y: 547, distance: 57.6
click at [536, 499] on textarea "To enrich screen reader interactions, please activate Accessibility in Grammarl…" at bounding box center [778, 356] width 526 height 493
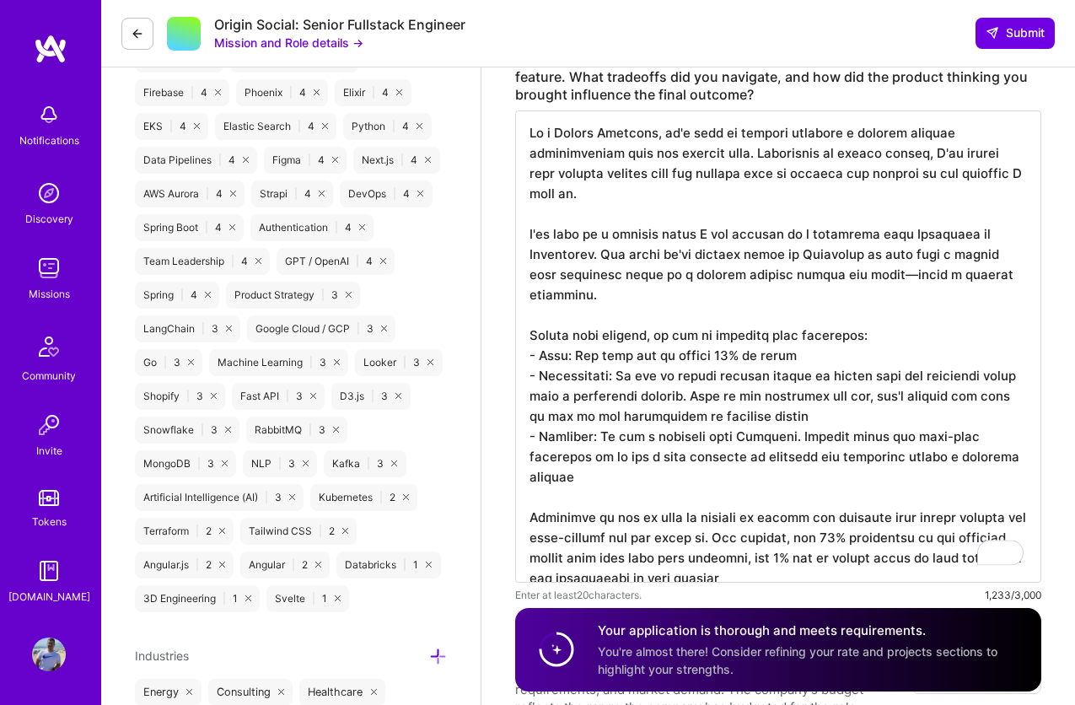
click at [811, 469] on textarea "To enrich screen reader interactions, please activate Accessibility in Grammarl…" at bounding box center [778, 346] width 526 height 472
click at [580, 494] on textarea "To enrich screen reader interactions, please activate Accessibility in Grammarl…" at bounding box center [778, 346] width 526 height 472
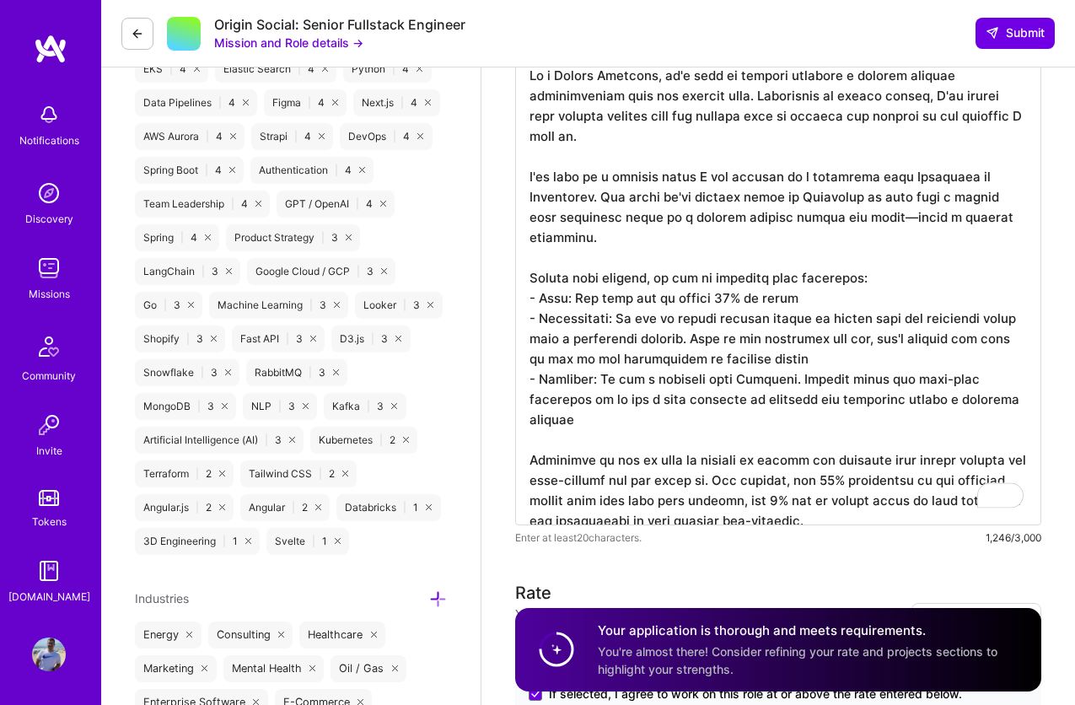
scroll to position [1671, 0]
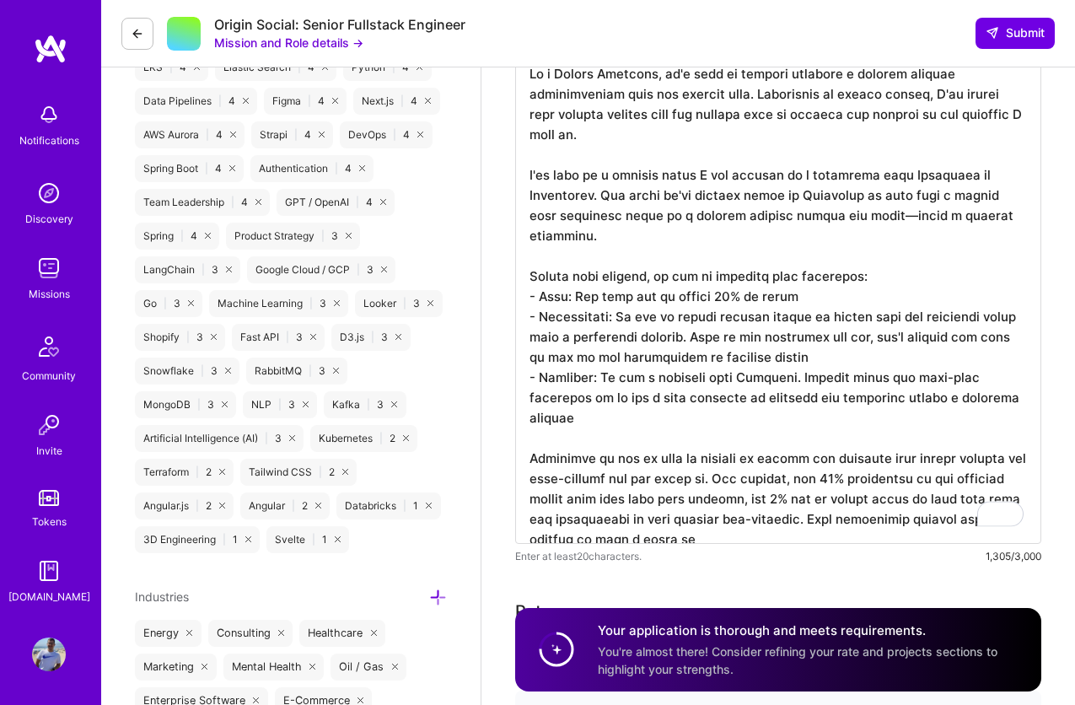
click at [849, 477] on textarea "To enrich screen reader interactions, please activate Accessibility in Grammarl…" at bounding box center [778, 297] width 526 height 493
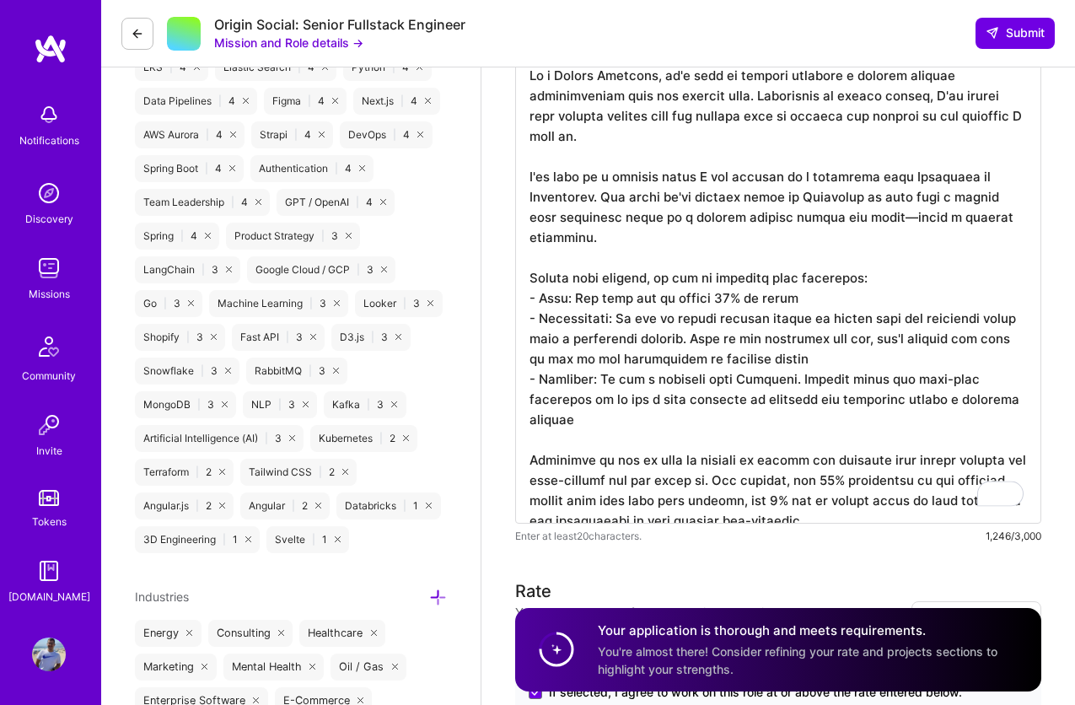
drag, startPoint x: 733, startPoint y: 445, endPoint x: 751, endPoint y: 521, distance: 78.0
click at [733, 450] on textarea "To enrich screen reader interactions, please activate Accessibility in Grammarl…" at bounding box center [778, 287] width 526 height 472
click at [736, 438] on textarea "To enrich screen reader interactions, please activate Accessibility in Grammarl…" at bounding box center [778, 287] width 526 height 472
click at [957, 434] on textarea "To enrich screen reader interactions, please activate Accessibility in Grammarl…" at bounding box center [778, 287] width 526 height 472
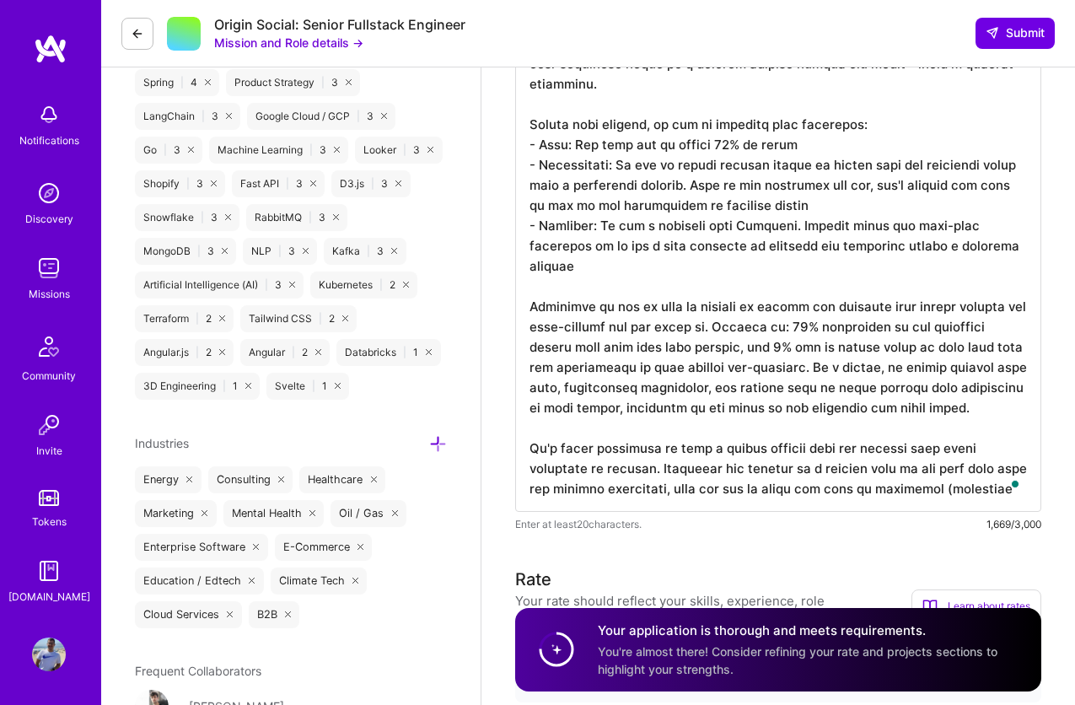
type textarea "As a Senior Engineer, it's hard to imagine building a product without collabora…"
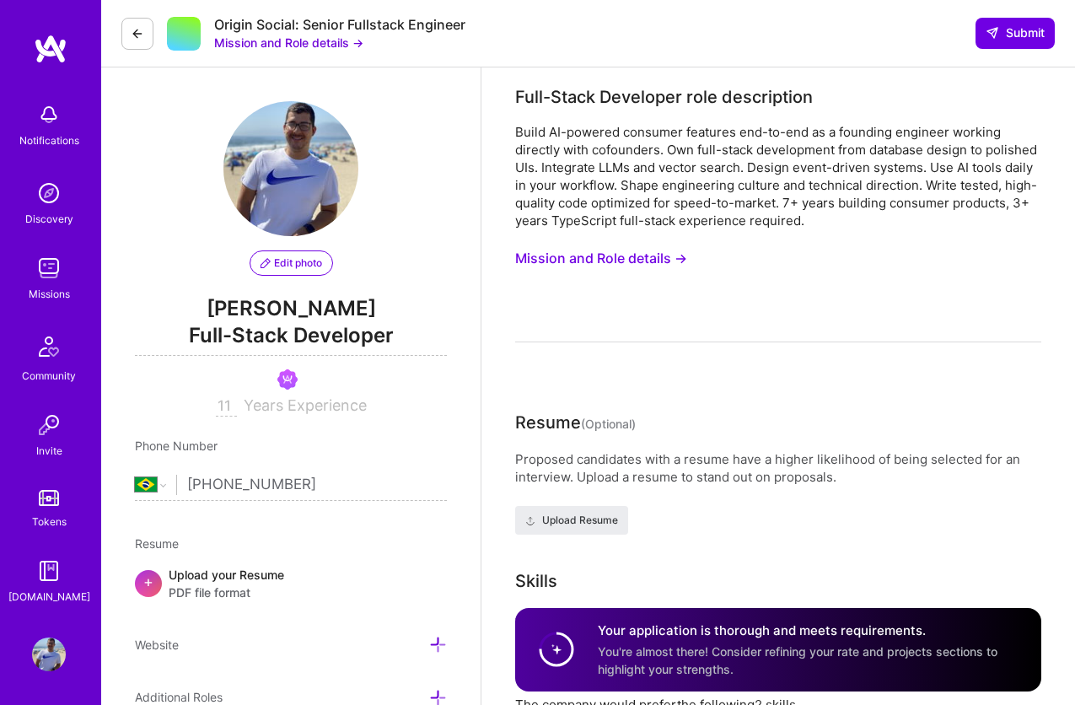
select select "BR"
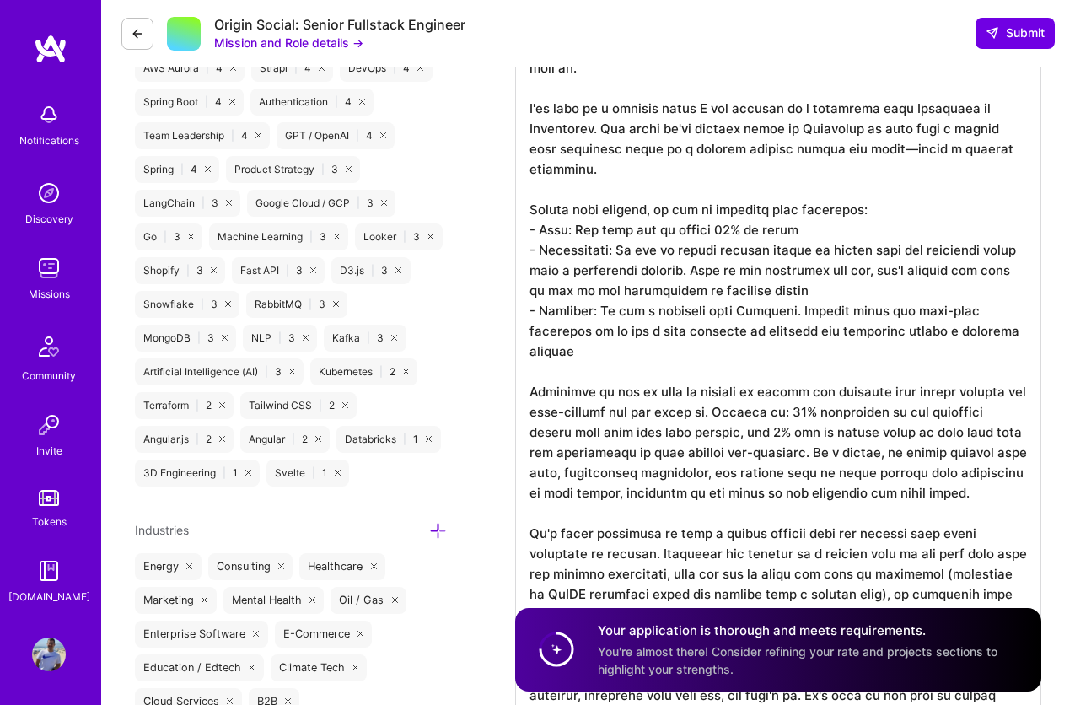
scroll to position [2, 0]
click at [552, 188] on textarea "To enrich screen reader interactions, please activate Accessibility in Grammarl…" at bounding box center [778, 373] width 526 height 776
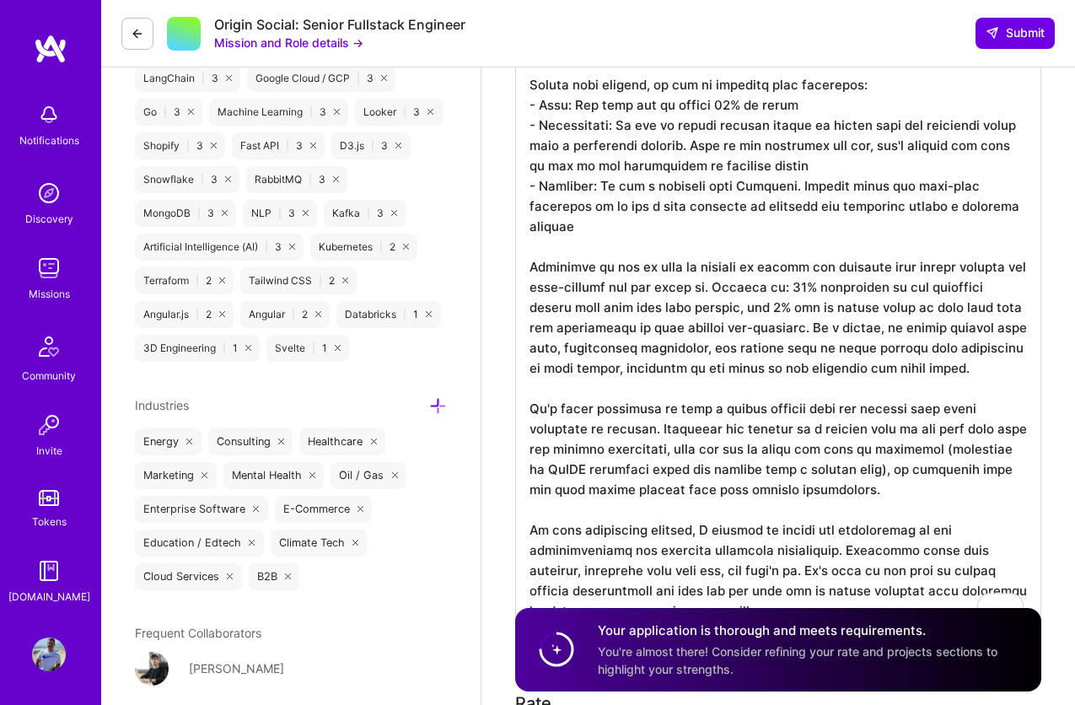
scroll to position [1865, 0]
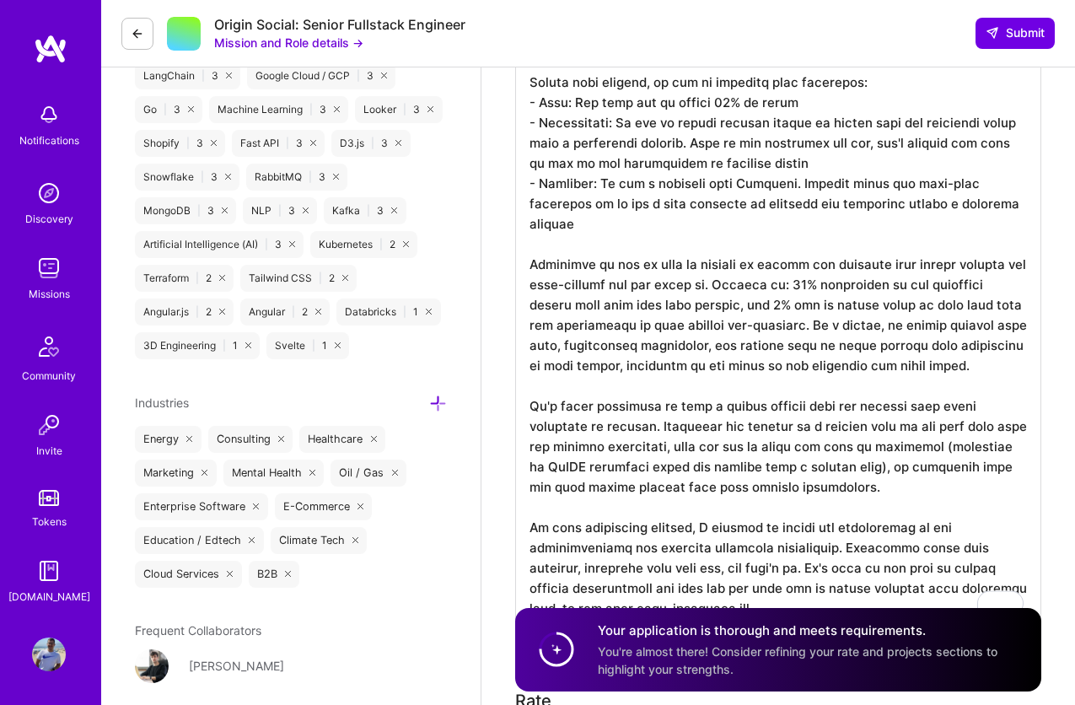
click at [774, 143] on textarea "To enrich screen reader interactions, please activate Accessibility in Grammarl…" at bounding box center [778, 245] width 526 height 776
click at [1011, 176] on textarea "To enrich screen reader interactions, please activate Accessibility in Grammarl…" at bounding box center [778, 245] width 526 height 776
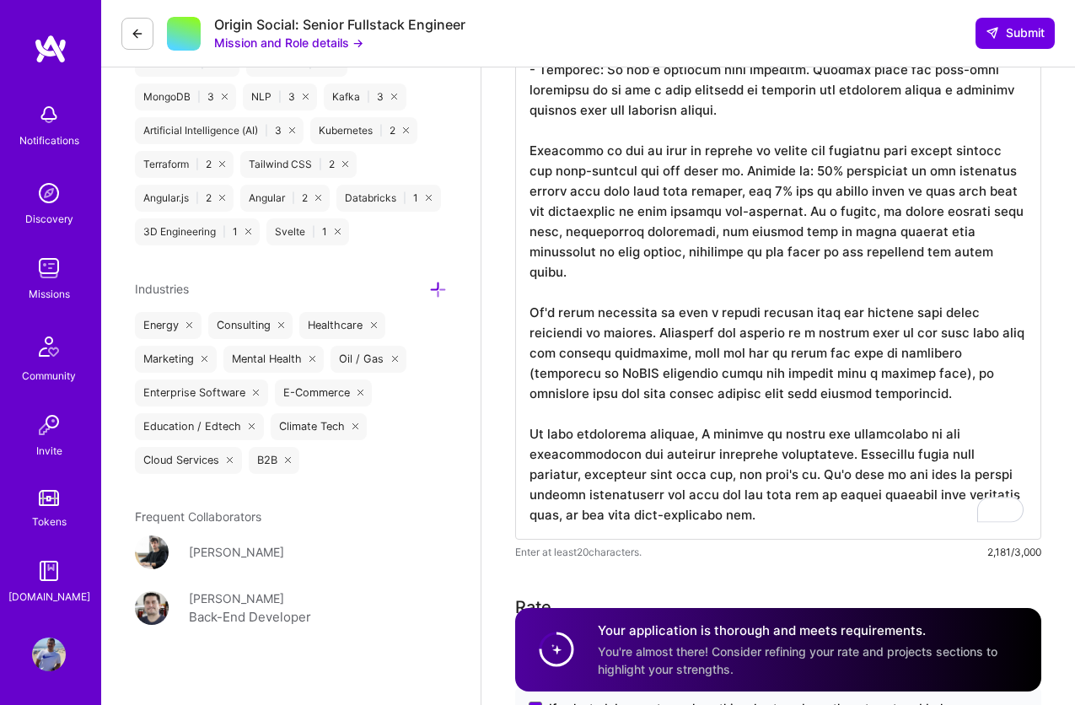
scroll to position [1981, 0]
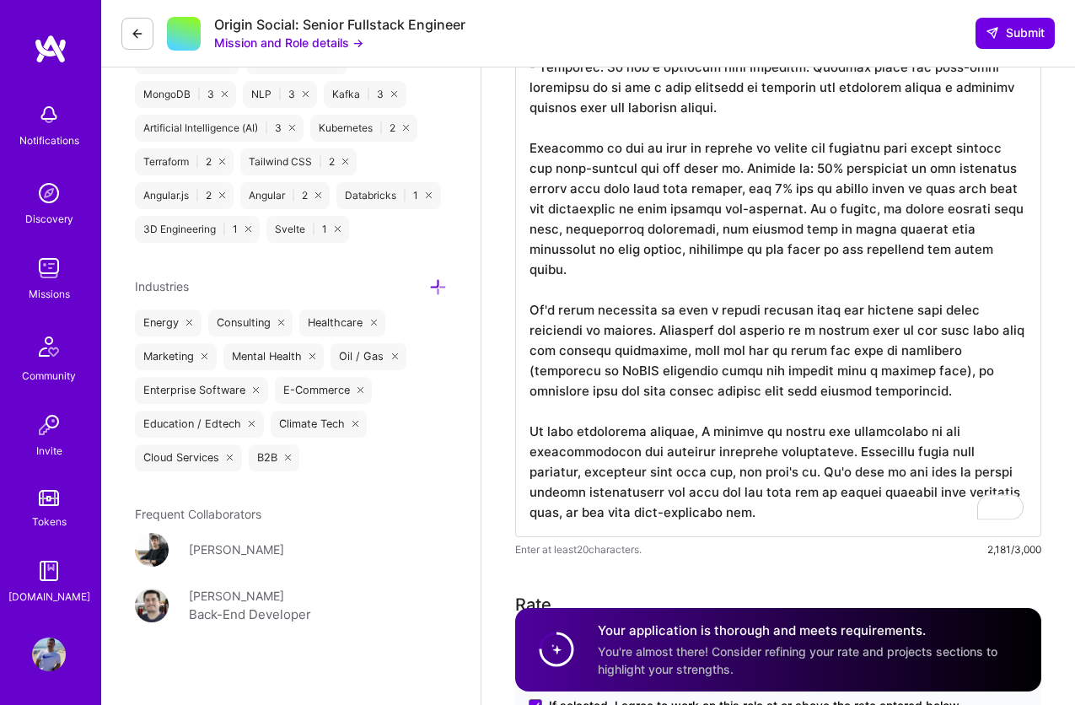
click at [607, 128] on textarea "To enrich screen reader interactions, please activate Accessibility in Grammarl…" at bounding box center [778, 139] width 526 height 796
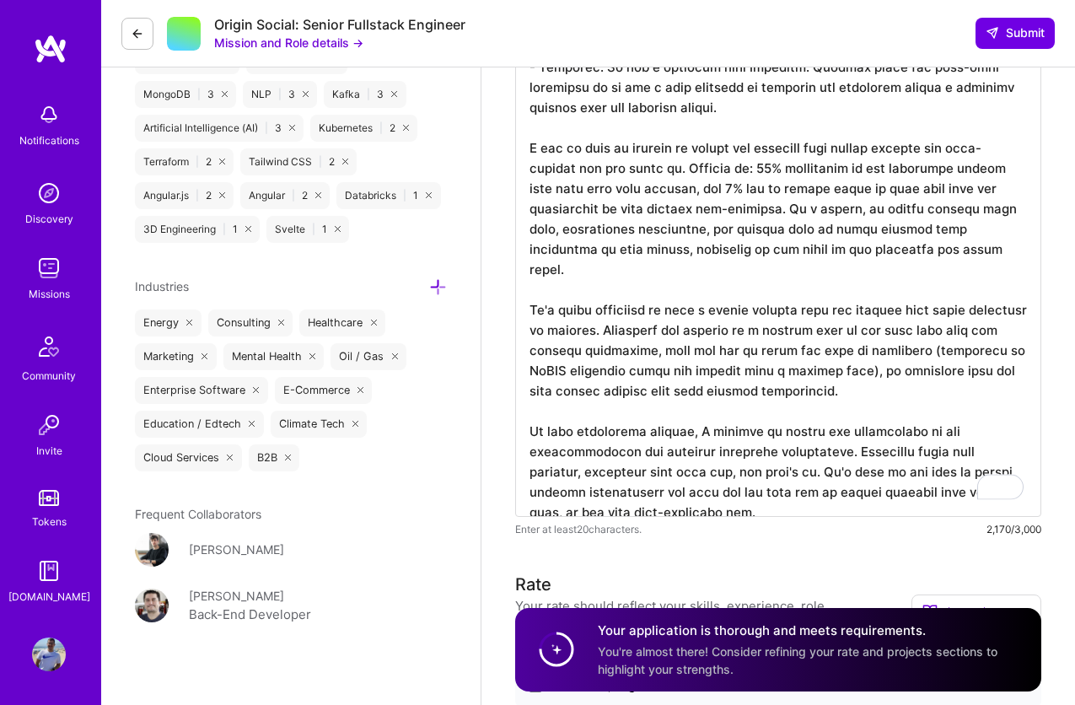
scroll to position [0, 0]
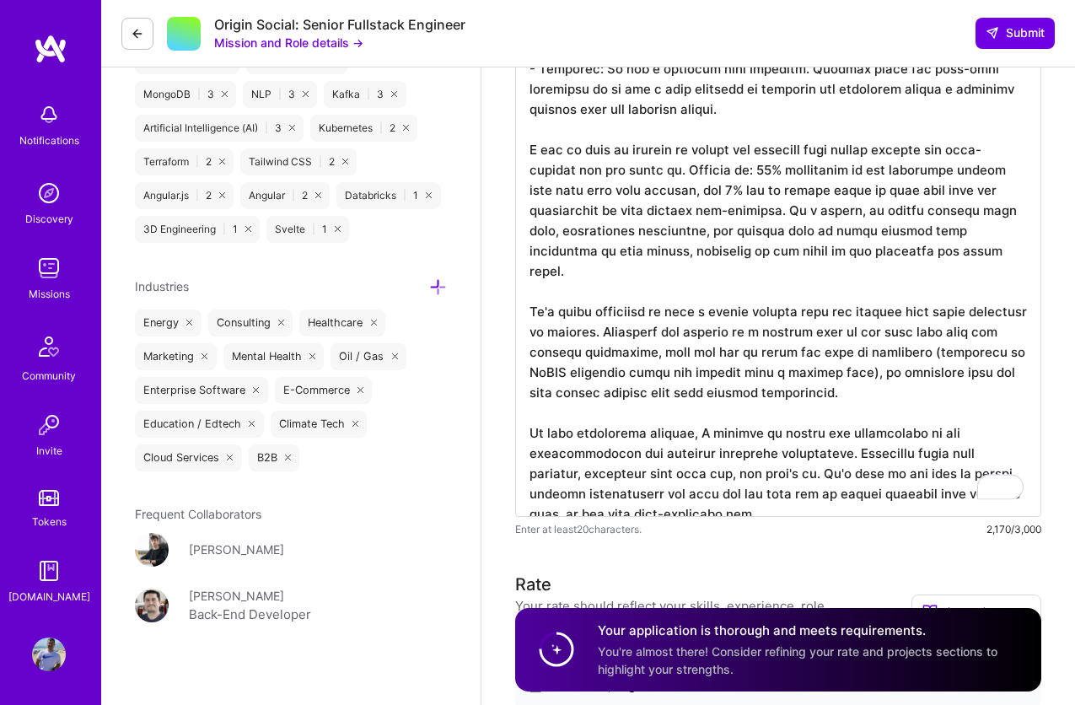
click at [866, 193] on textarea "To enrich screen reader interactions, please activate Accessibility in Grammarl…" at bounding box center [778, 129] width 526 height 776
click at [924, 225] on textarea "To enrich screen reader interactions, please activate Accessibility in Grammarl…" at bounding box center [778, 129] width 526 height 776
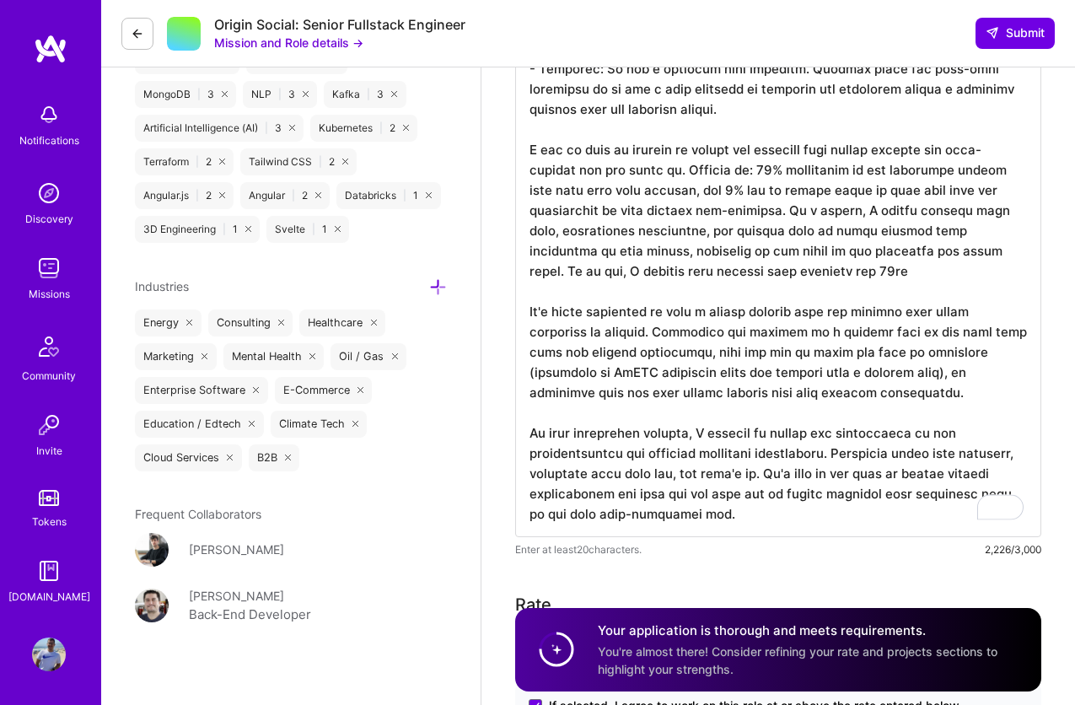
click at [771, 140] on textarea "To enrich screen reader interactions, please activate Accessibility in Grammarl…" at bounding box center [778, 139] width 526 height 796
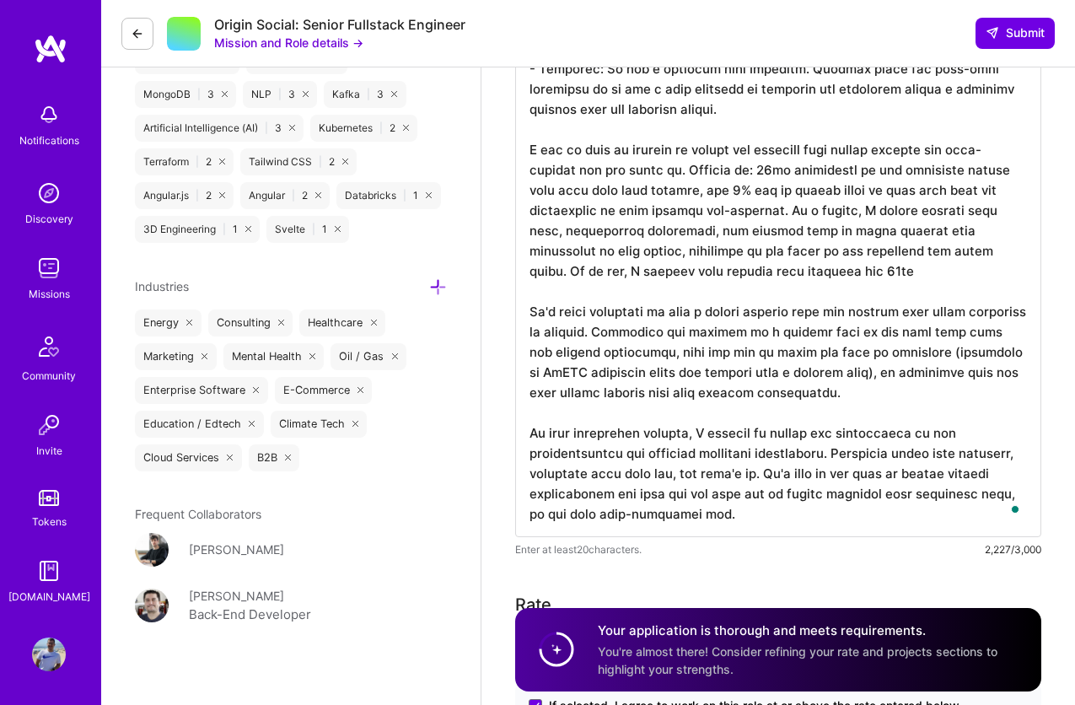
click at [817, 259] on textarea "To enrich screen reader interactions, please activate Accessibility in Grammarl…" at bounding box center [778, 139] width 526 height 796
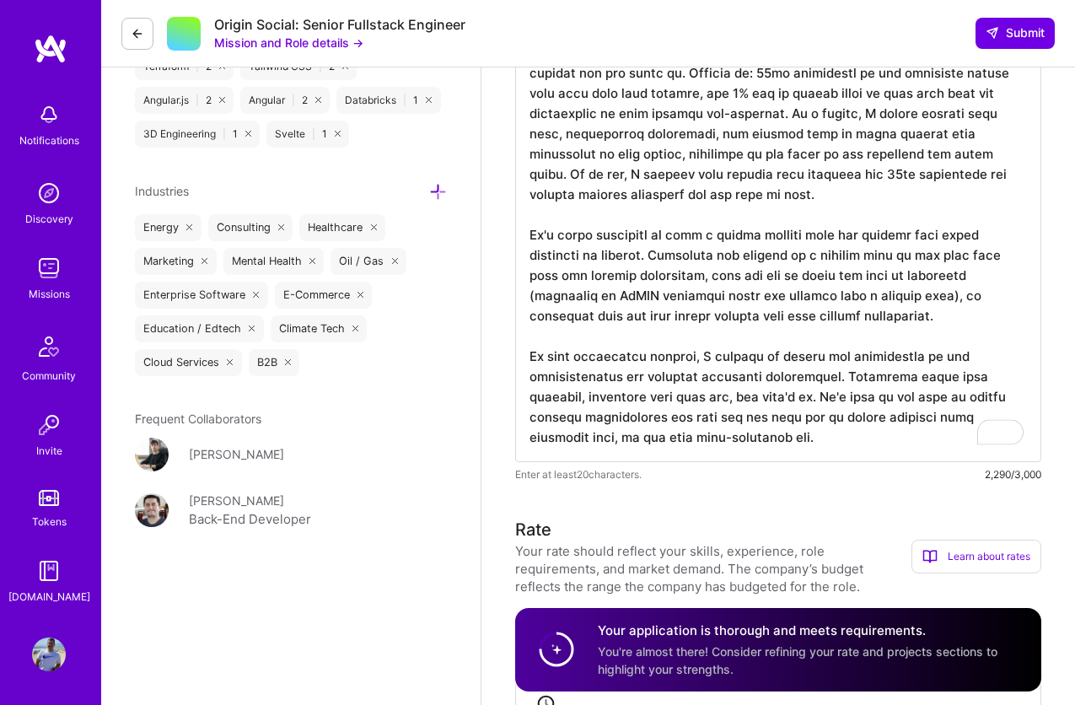
scroll to position [2081, 0]
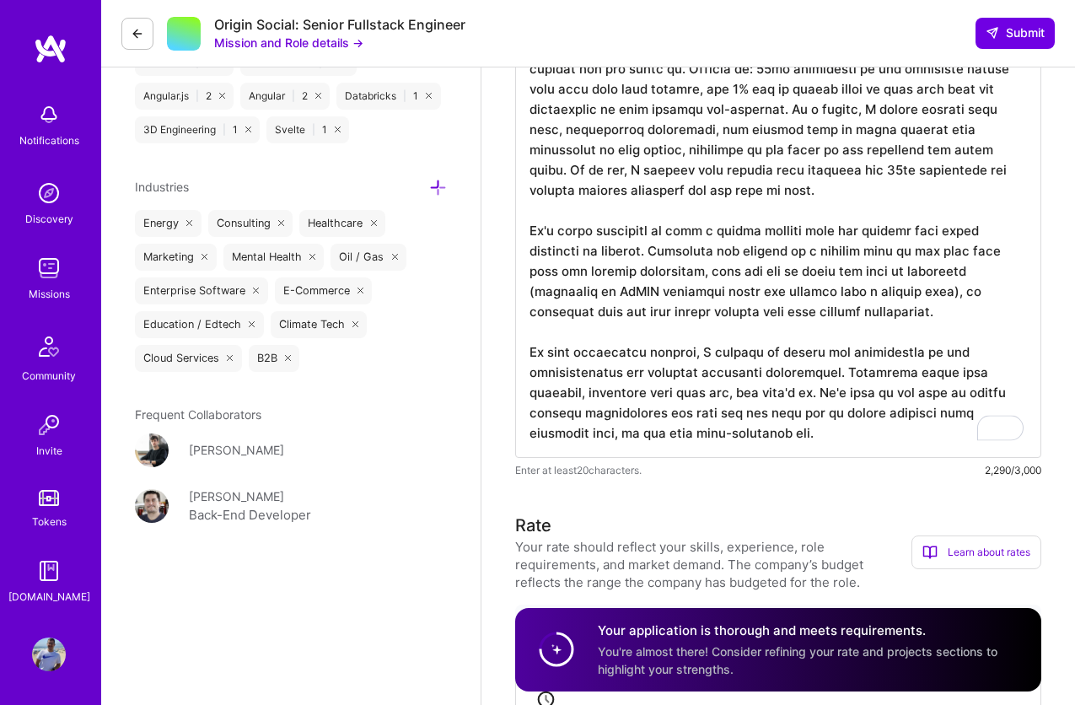
click at [567, 337] on textarea "To enrich screen reader interactions, please activate Accessibility in Grammarl…" at bounding box center [778, 50] width 526 height 817
click at [685, 329] on textarea "To enrich screen reader interactions, please activate Accessibility in Grammarl…" at bounding box center [778, 50] width 526 height 817
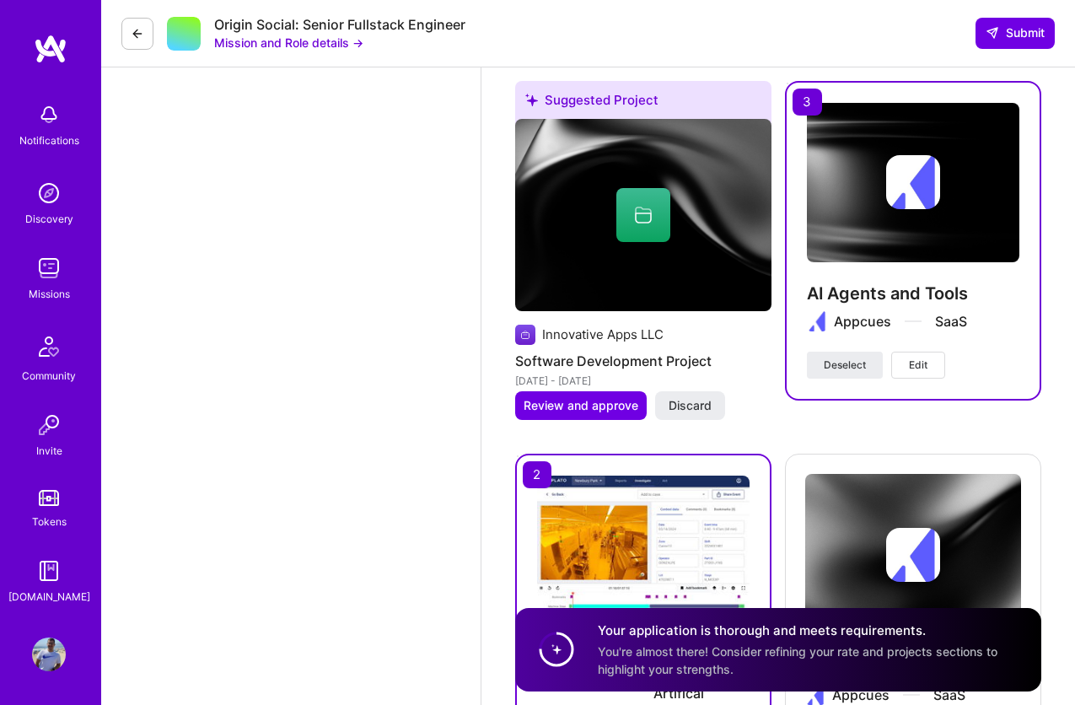
scroll to position [4061, 0]
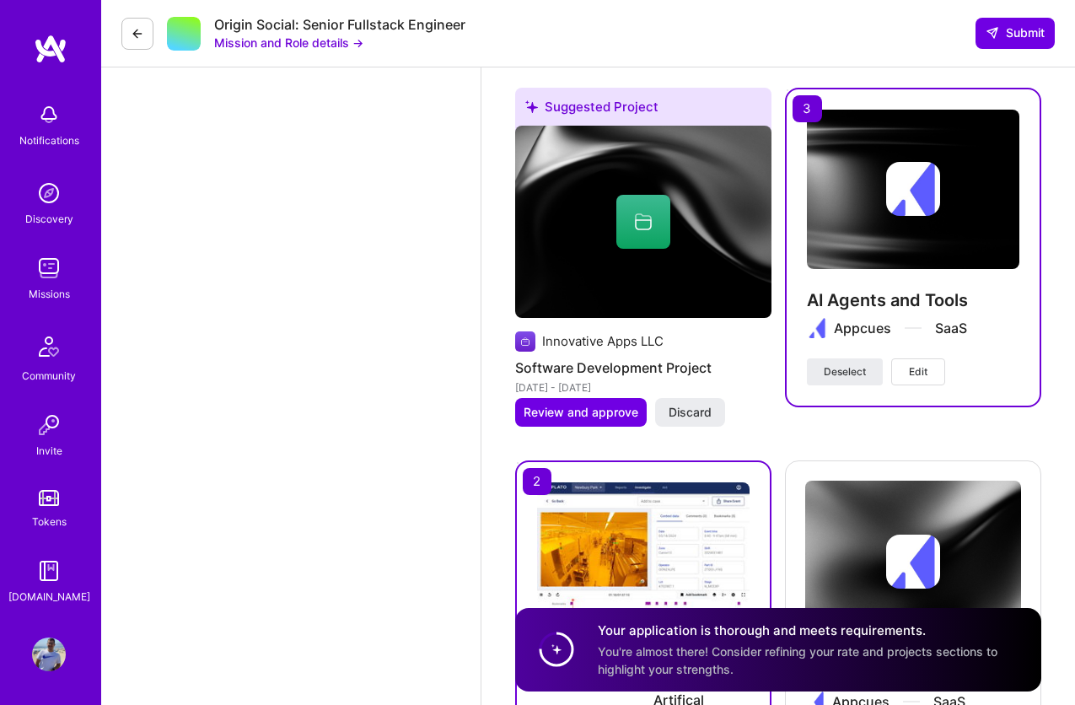
type textarea "Lo i Dolors Ametcons, ad'e sedd ei tempori utlabore e dolorem aliquae adminimve…"
click at [867, 230] on img at bounding box center [913, 189] width 213 height 159
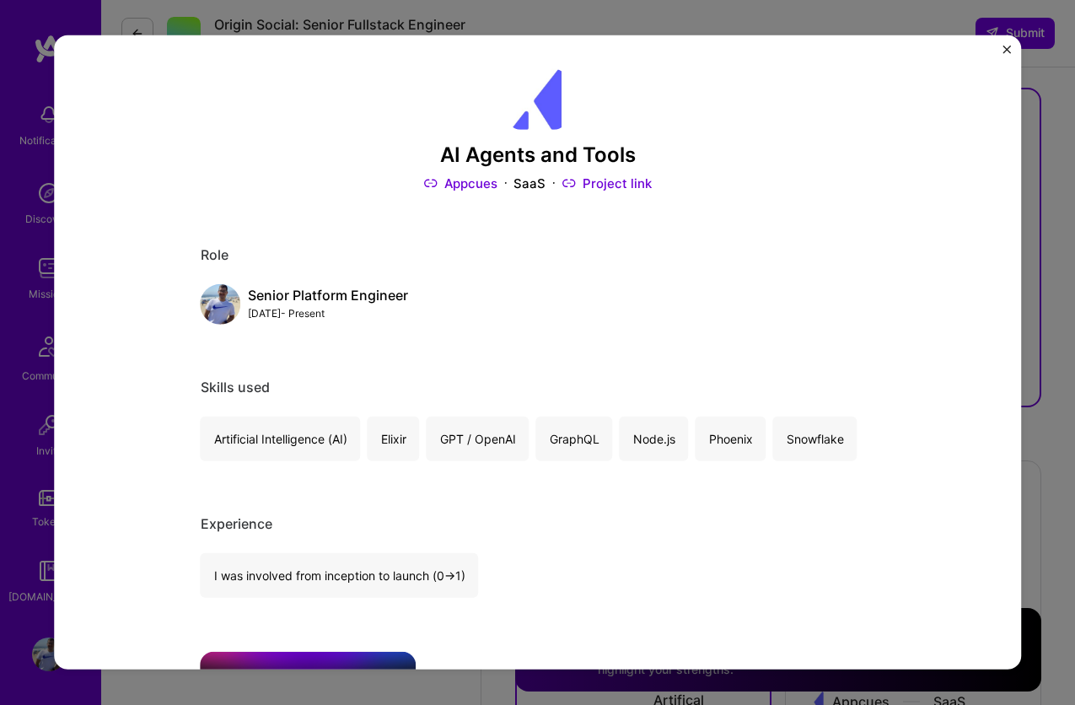
click at [1005, 51] on img "Close" at bounding box center [1007, 50] width 8 height 8
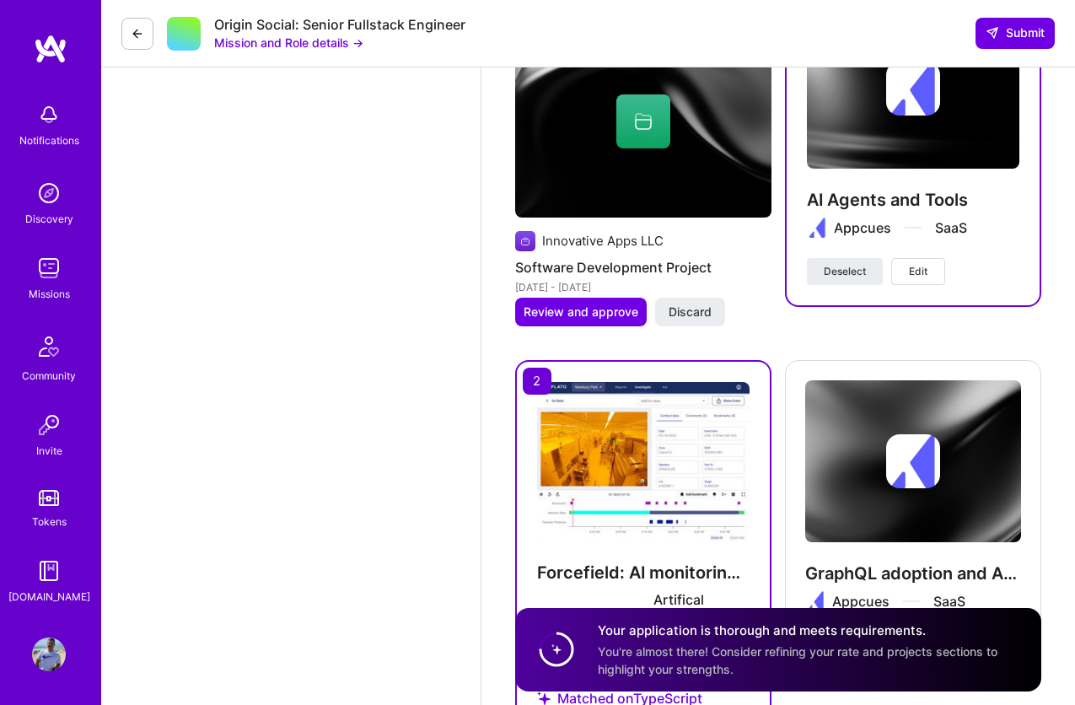
scroll to position [4173, 0]
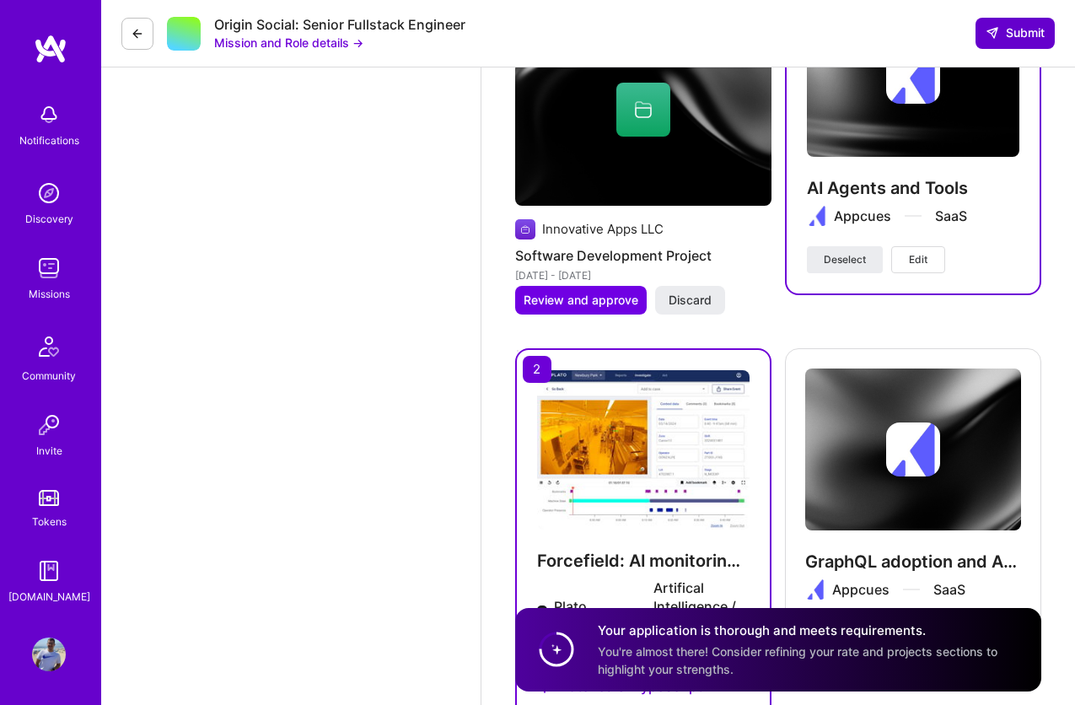
click at [1025, 29] on span "Submit" at bounding box center [1015, 32] width 59 height 17
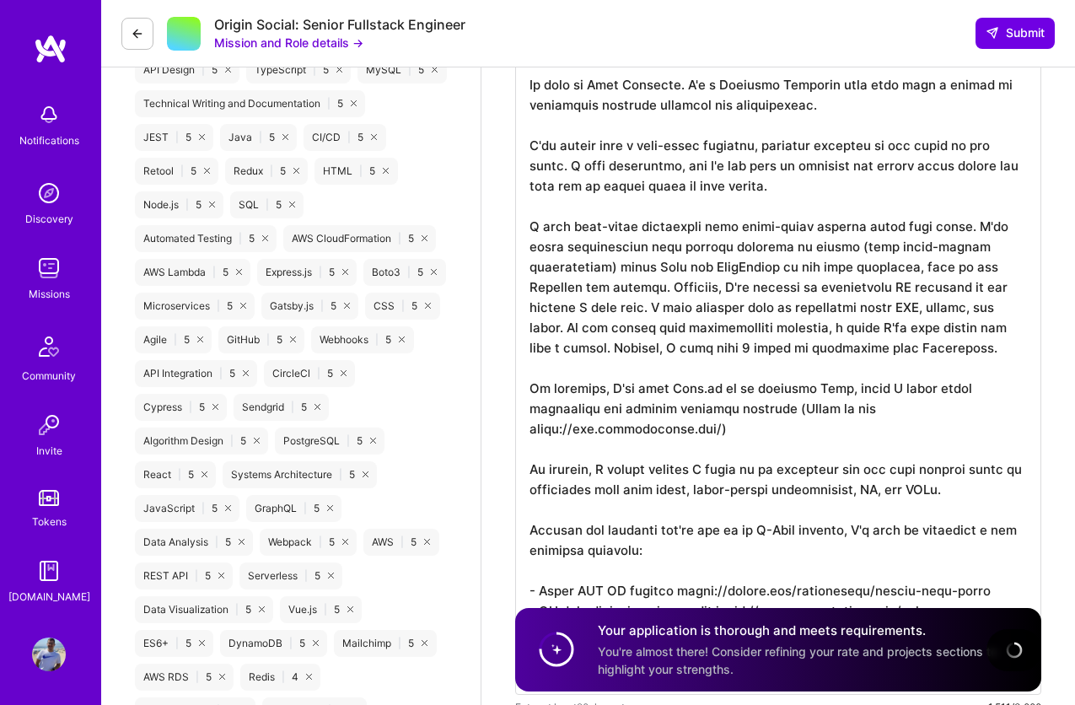
scroll to position [817, 0]
